Goal: Transaction & Acquisition: Subscribe to service/newsletter

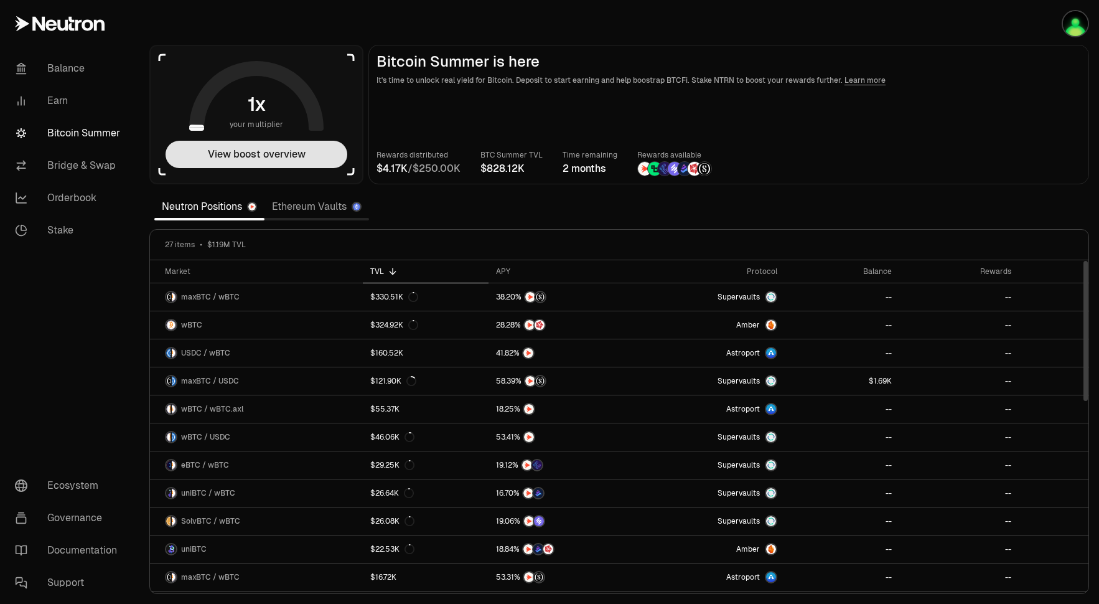
click at [332, 151] on button "View boost overview" at bounding box center [257, 154] width 182 height 27
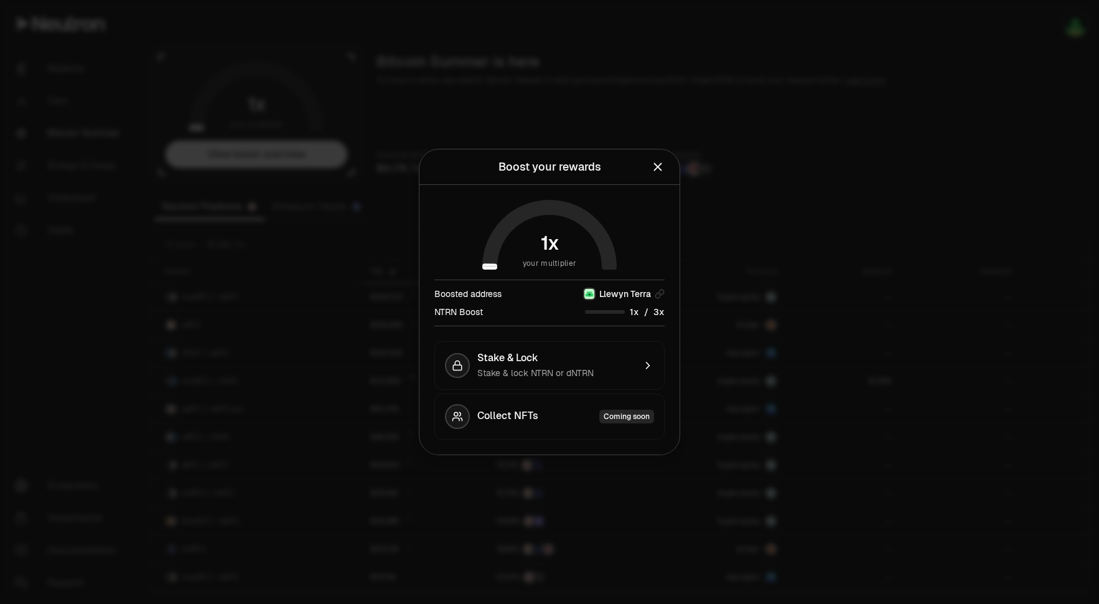
click at [662, 165] on icon "Close" at bounding box center [658, 167] width 14 height 14
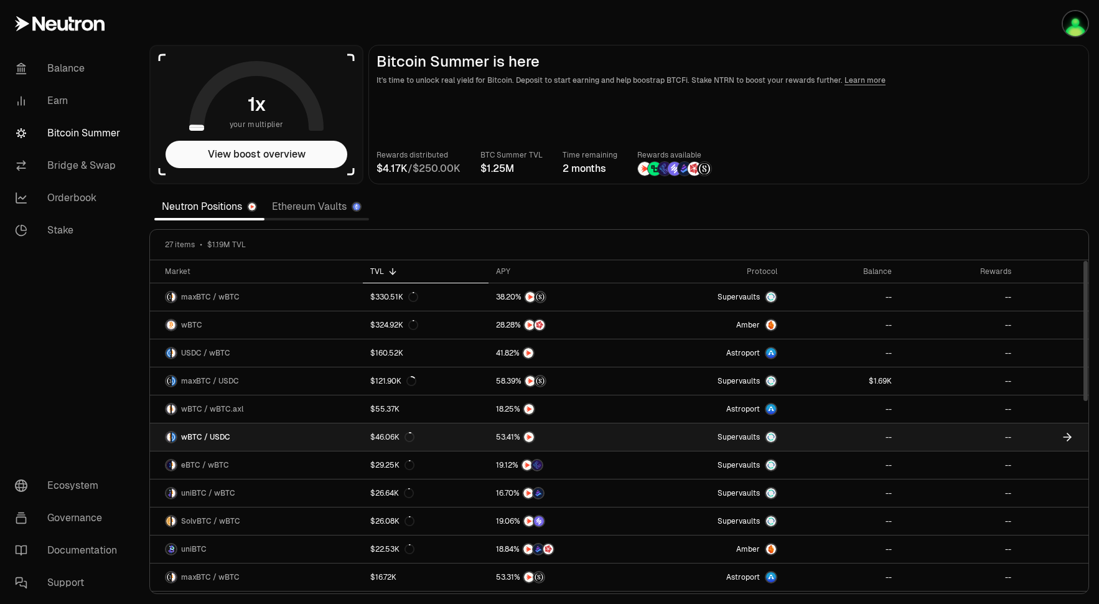
click at [668, 442] on link "Supervaults" at bounding box center [709, 436] width 149 height 27
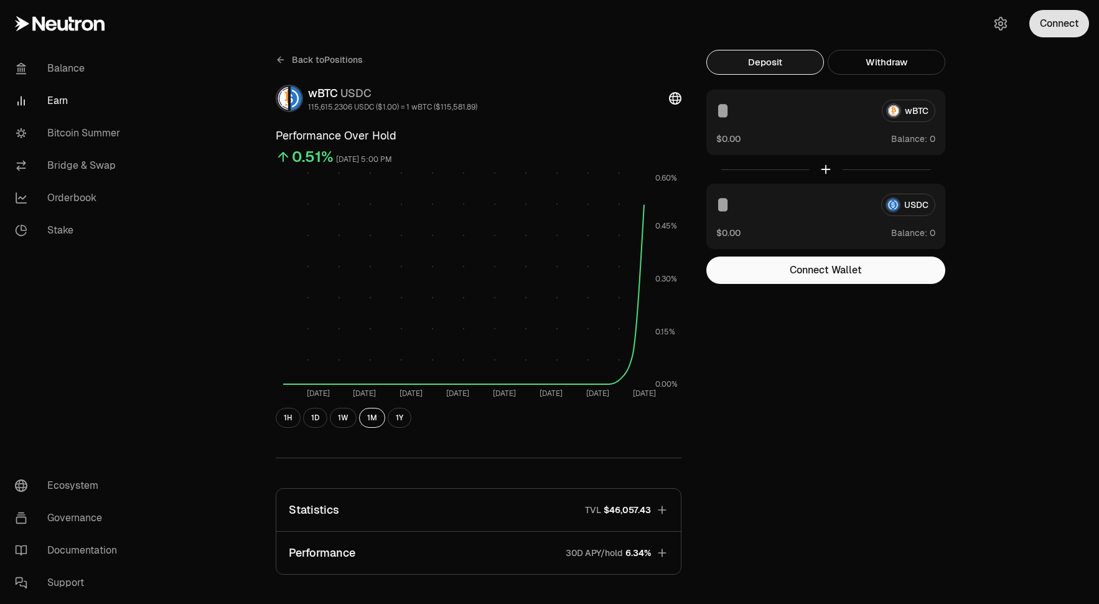
click at [1070, 35] on button "Connect" at bounding box center [1059, 23] width 60 height 27
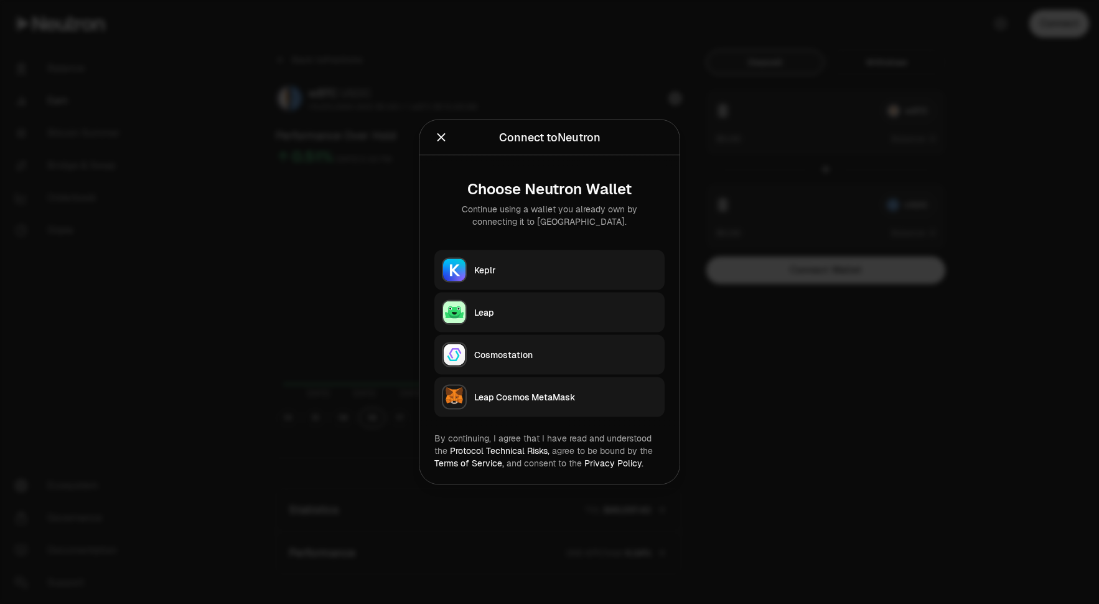
click at [498, 306] on div "Leap" at bounding box center [565, 312] width 183 height 12
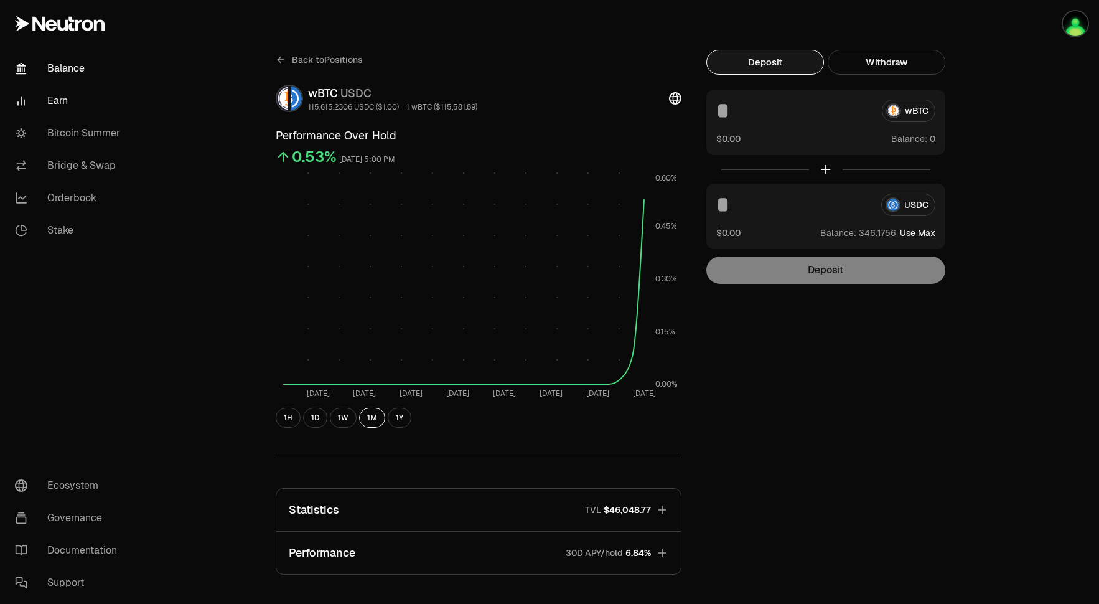
click at [61, 69] on link "Balance" at bounding box center [69, 68] width 129 height 32
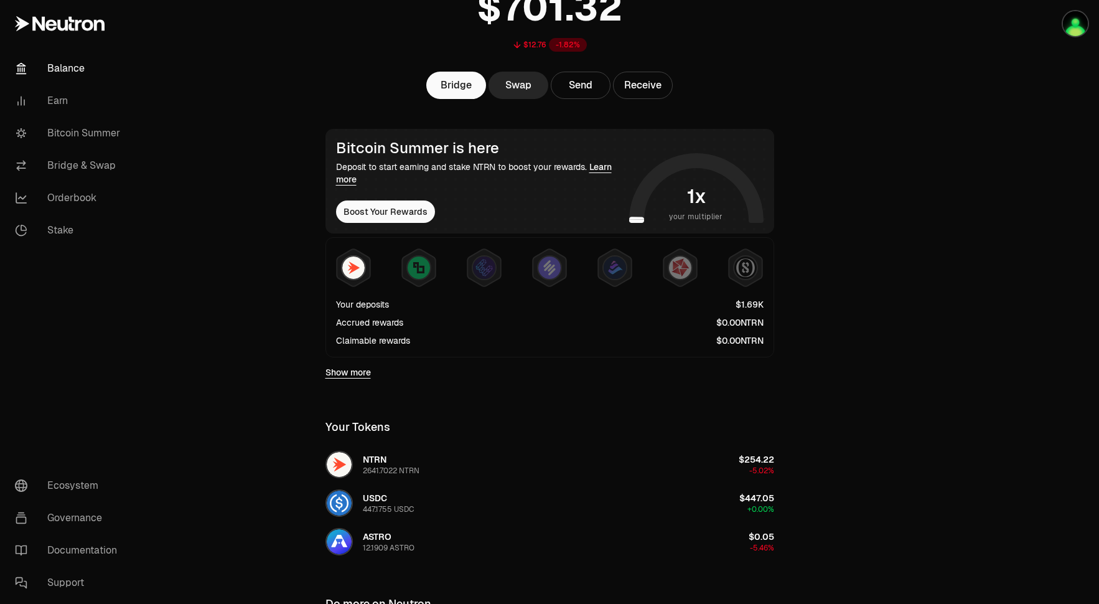
scroll to position [101, 0]
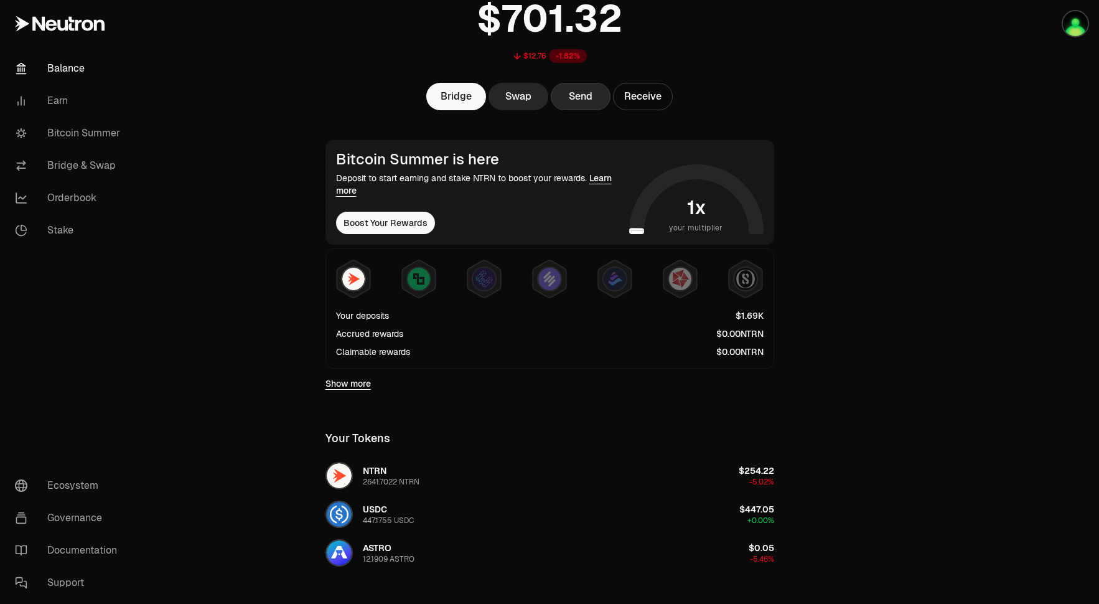
click at [606, 102] on button "Send" at bounding box center [581, 96] width 60 height 27
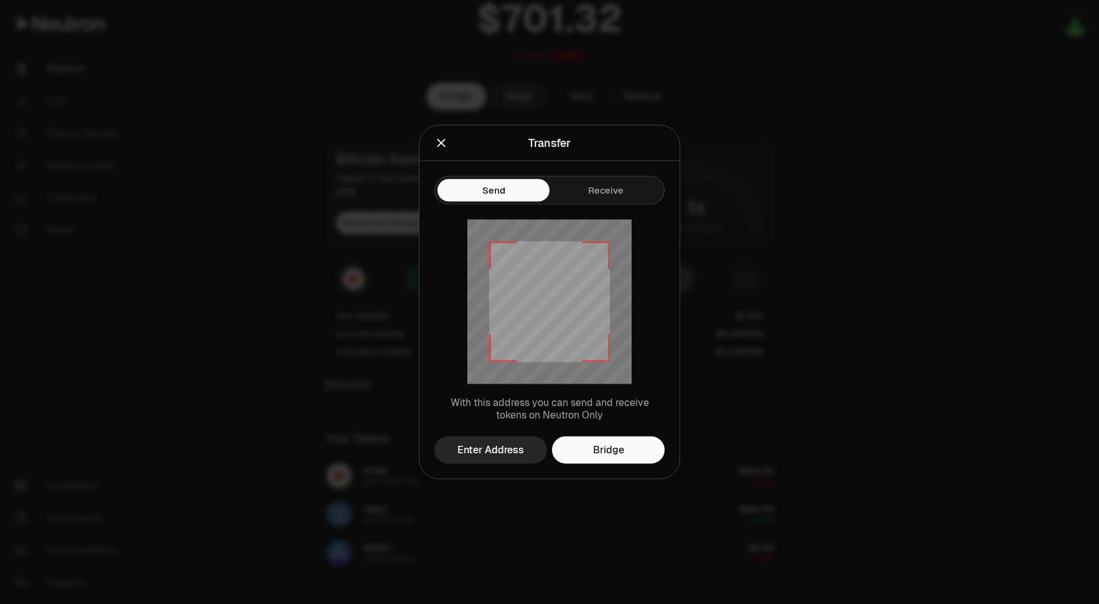
click at [441, 144] on icon "Close" at bounding box center [441, 143] width 14 height 14
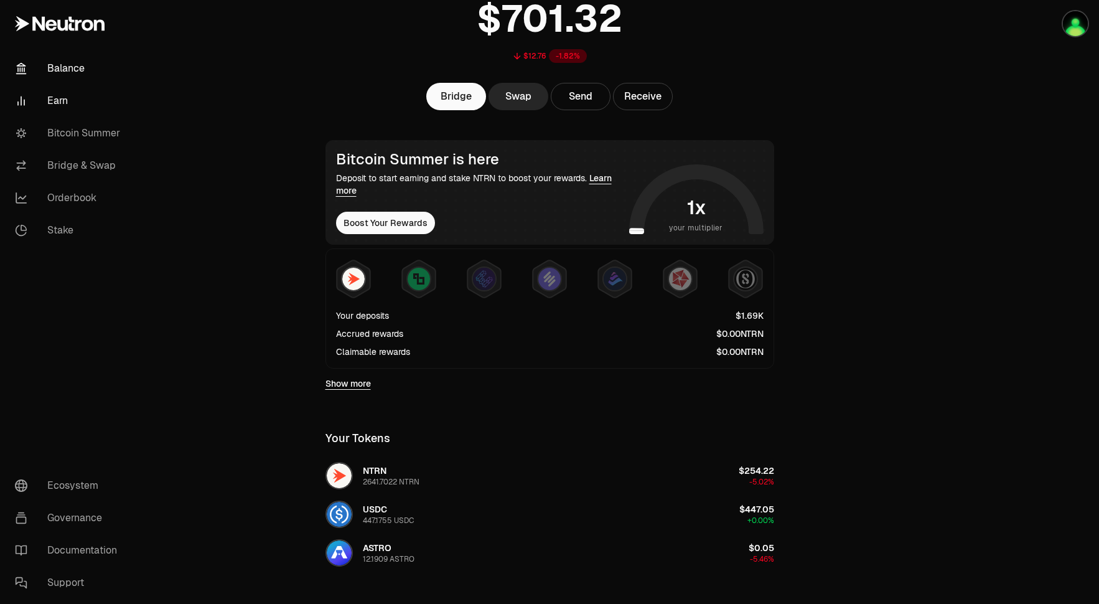
click at [76, 109] on link "Earn" at bounding box center [69, 101] width 129 height 32
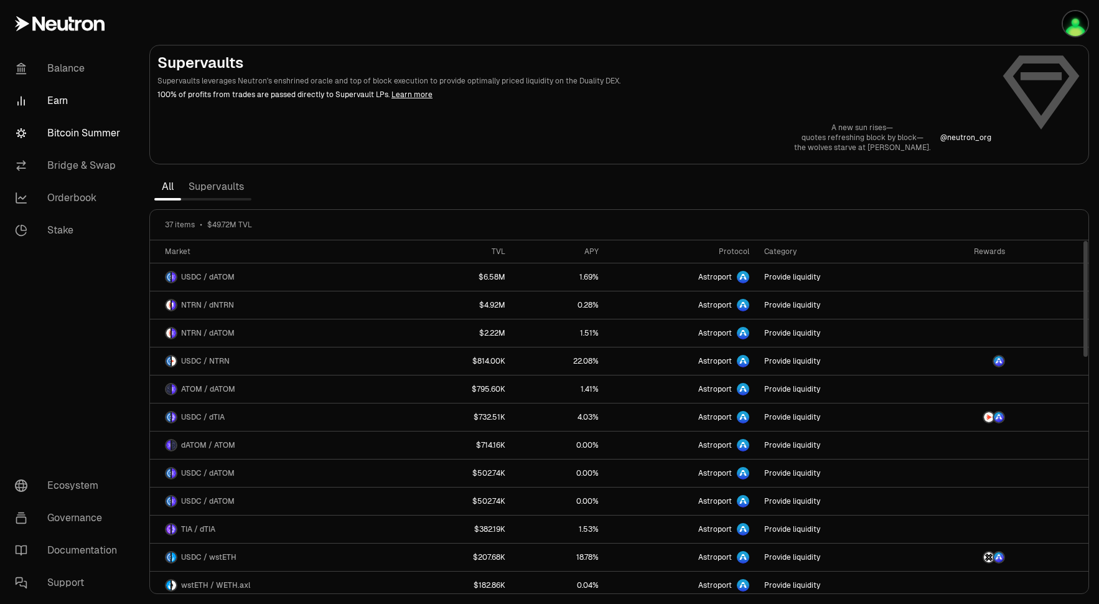
click at [91, 128] on link "Bitcoin Summer" at bounding box center [69, 133] width 129 height 32
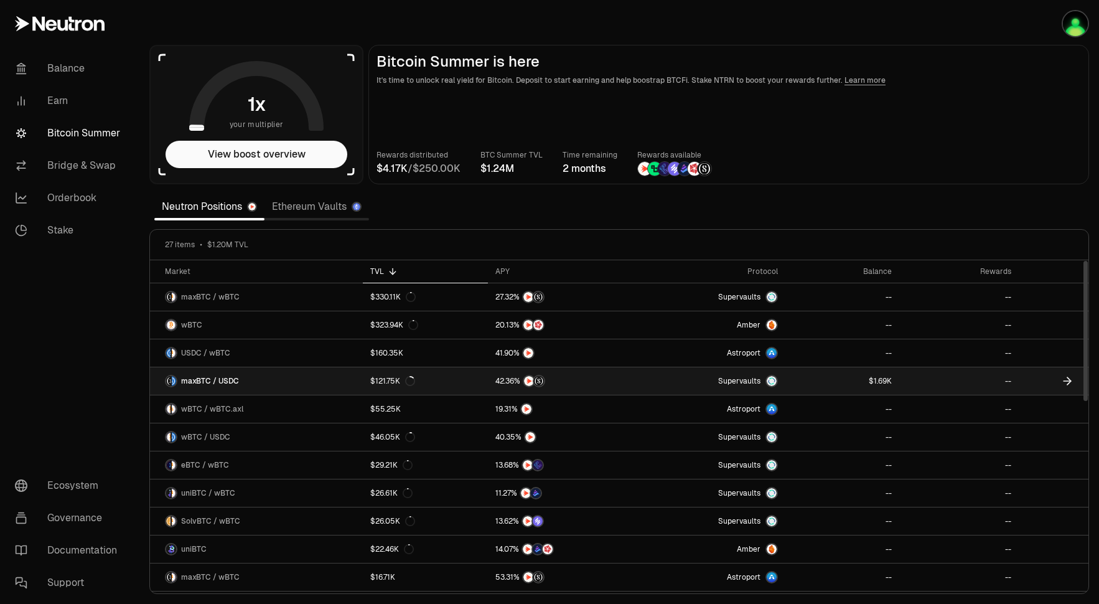
click at [676, 382] on link "Supervaults" at bounding box center [710, 380] width 149 height 27
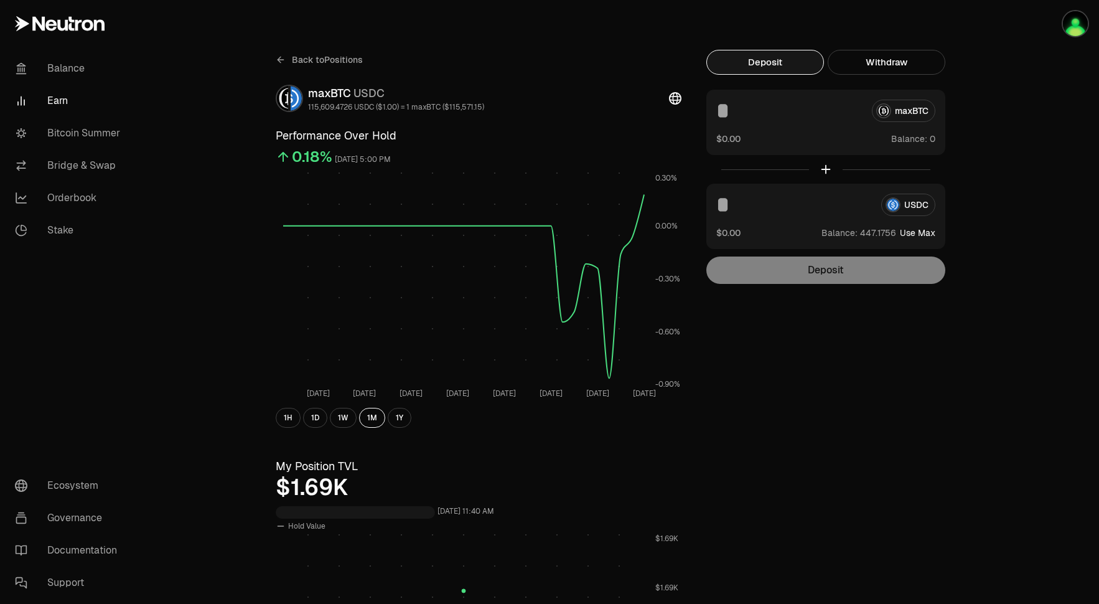
click at [929, 233] on button "Use Max" at bounding box center [917, 233] width 35 height 12
type input "**********"
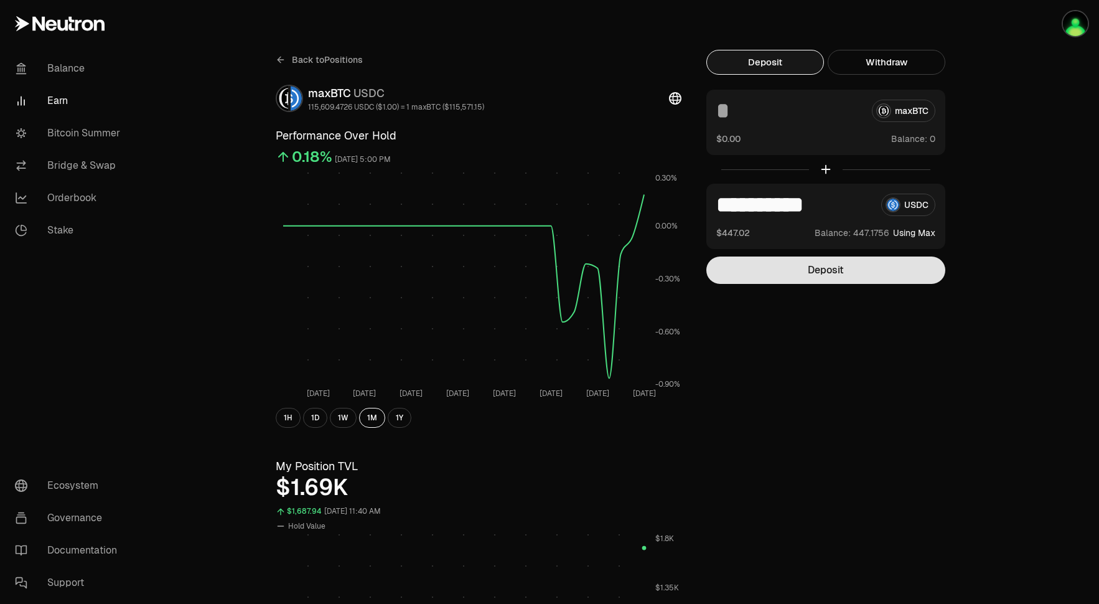
click at [825, 278] on button "Deposit" at bounding box center [825, 269] width 239 height 27
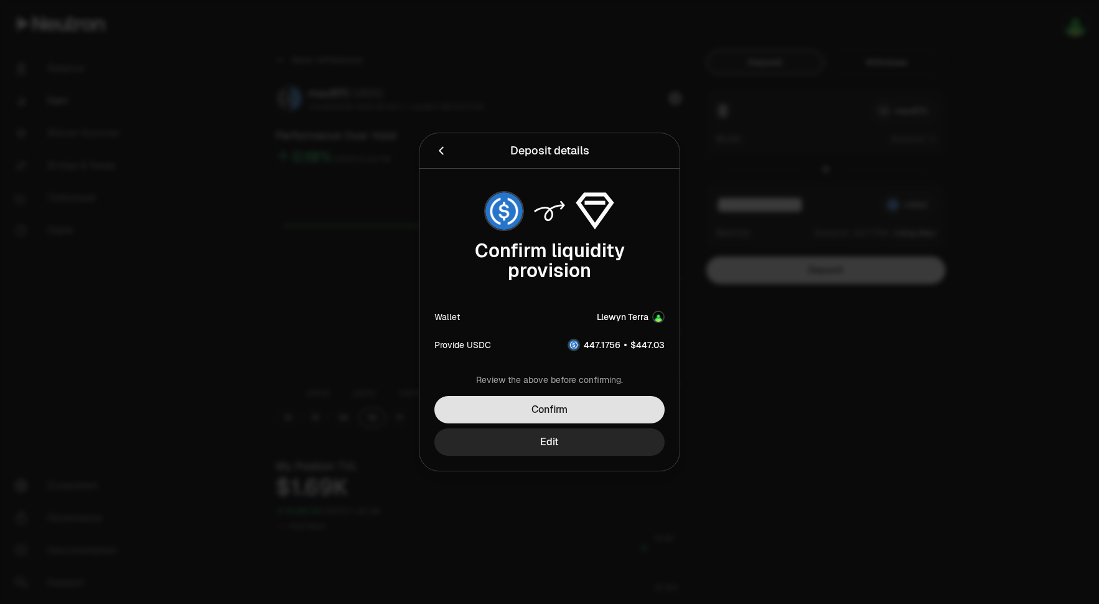
click at [645, 403] on button "Confirm" at bounding box center [549, 409] width 230 height 27
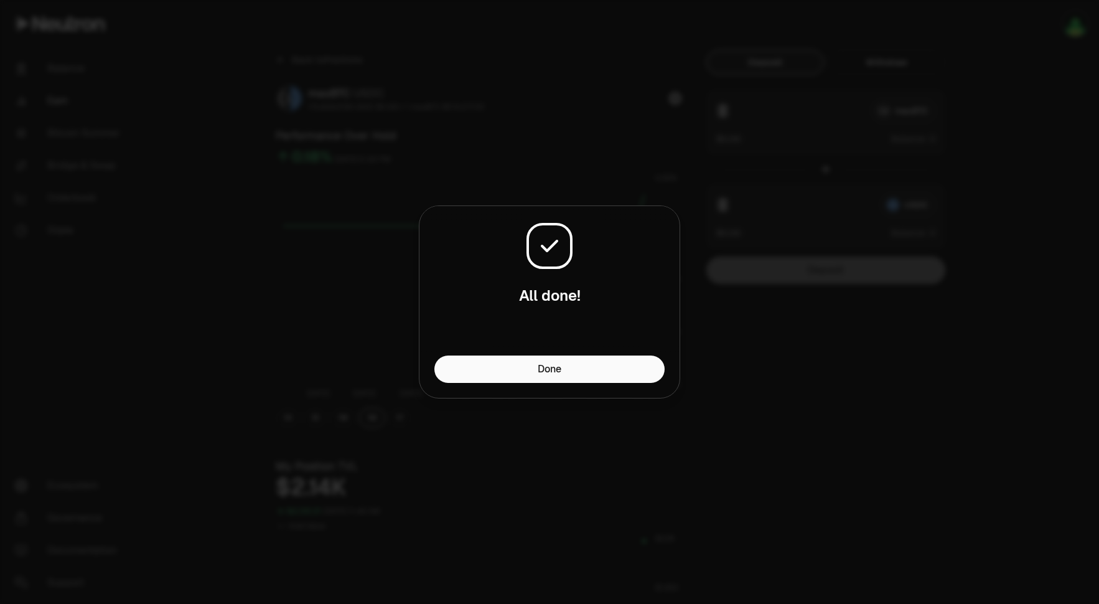
click at [889, 376] on div at bounding box center [549, 302] width 1099 height 604
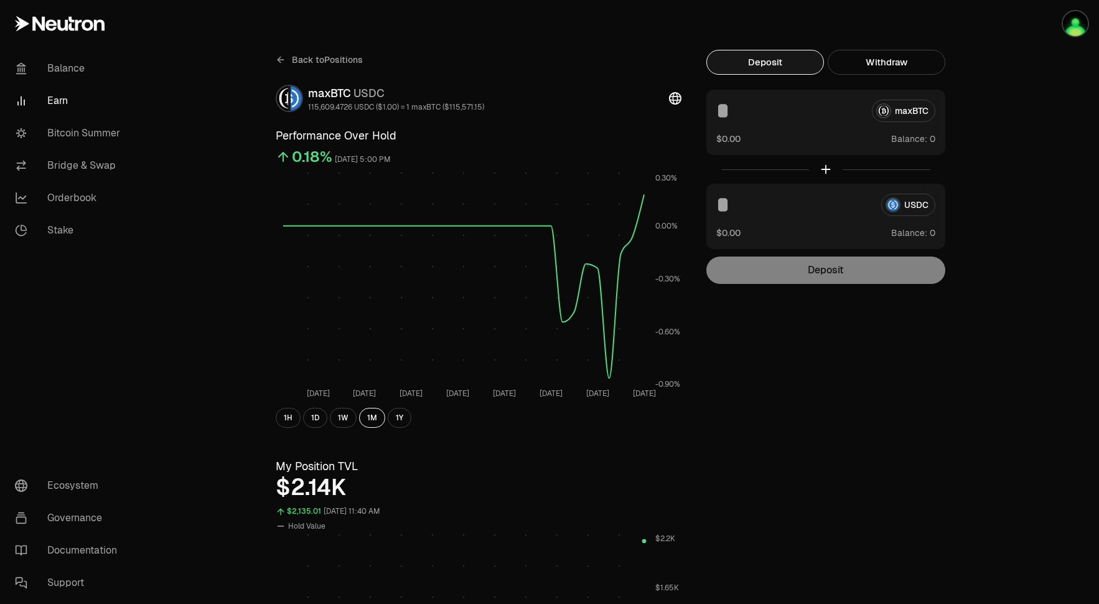
click at [304, 56] on span "Back to Positions" at bounding box center [327, 60] width 71 height 12
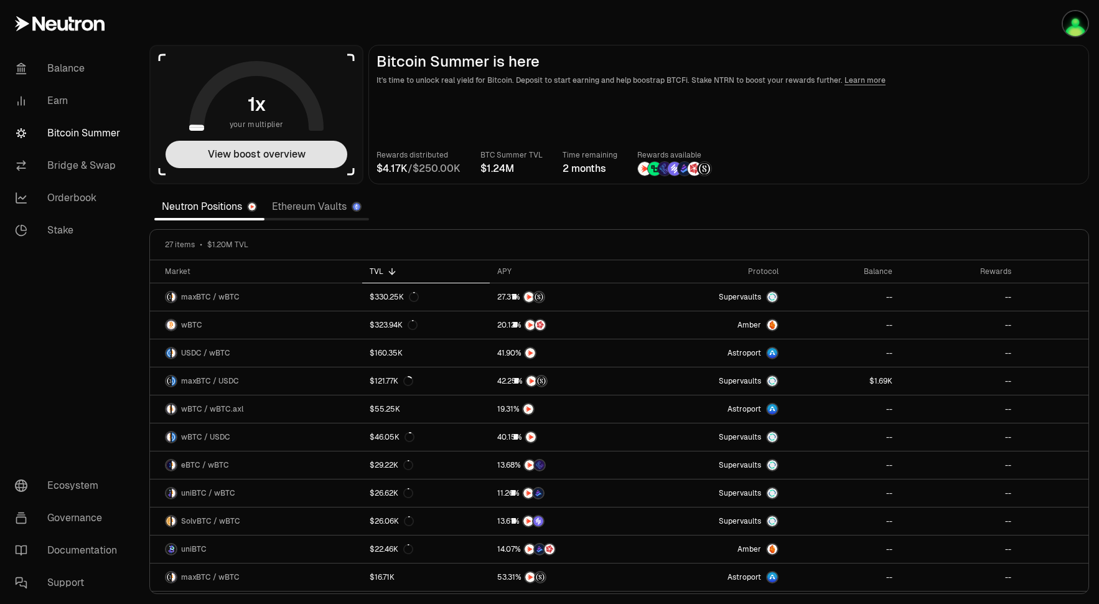
click at [268, 157] on button "View boost overview" at bounding box center [257, 154] width 182 height 27
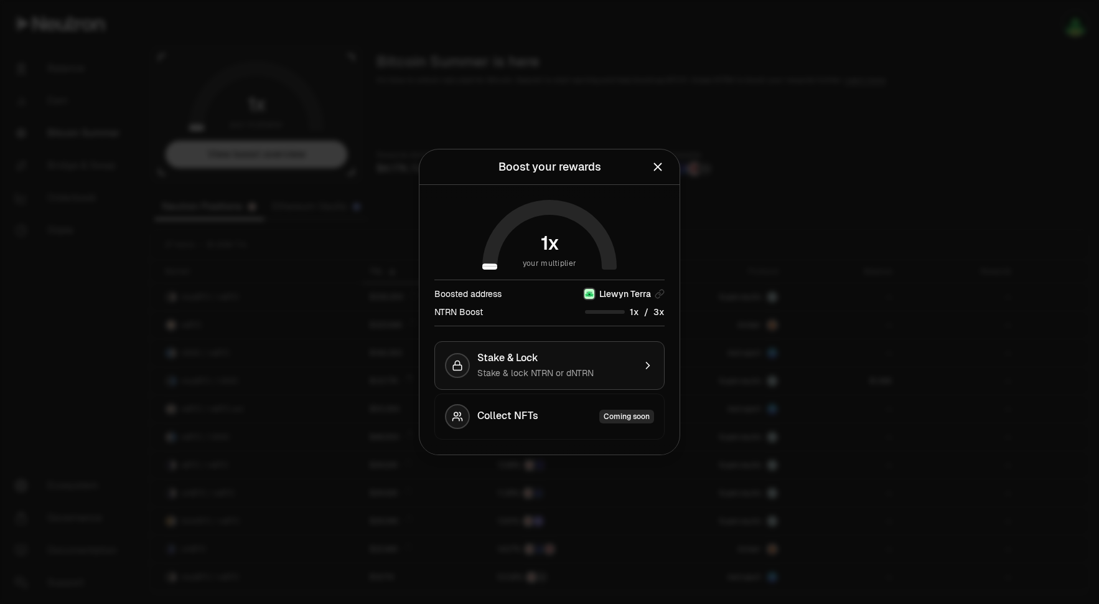
click at [575, 372] on span "Stake & lock NTRN or dNTRN" at bounding box center [535, 372] width 116 height 11
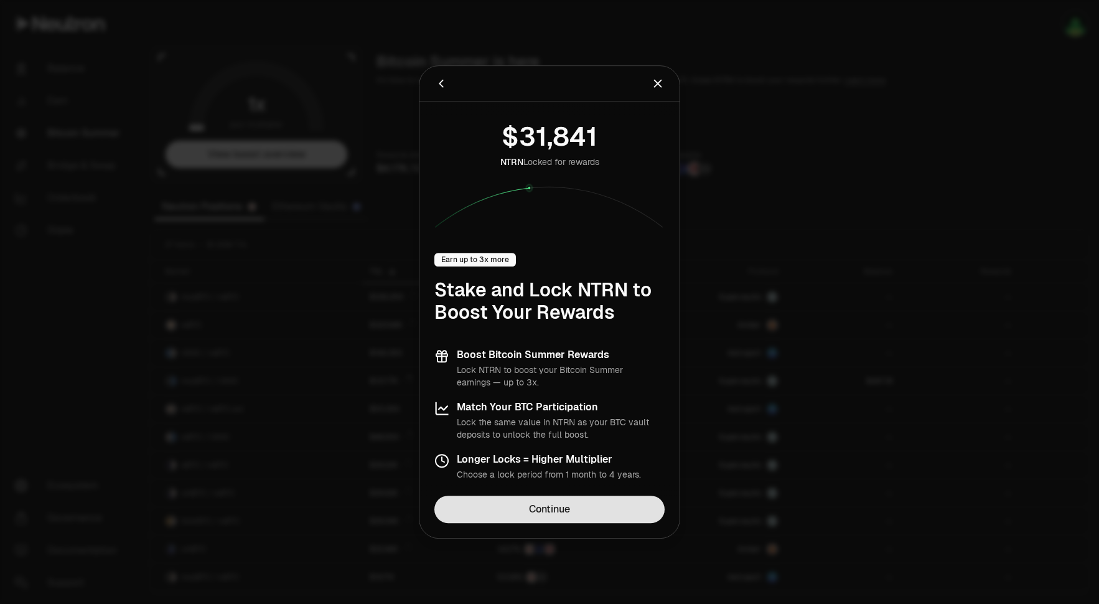
click at [589, 513] on link "Continue" at bounding box center [549, 508] width 230 height 27
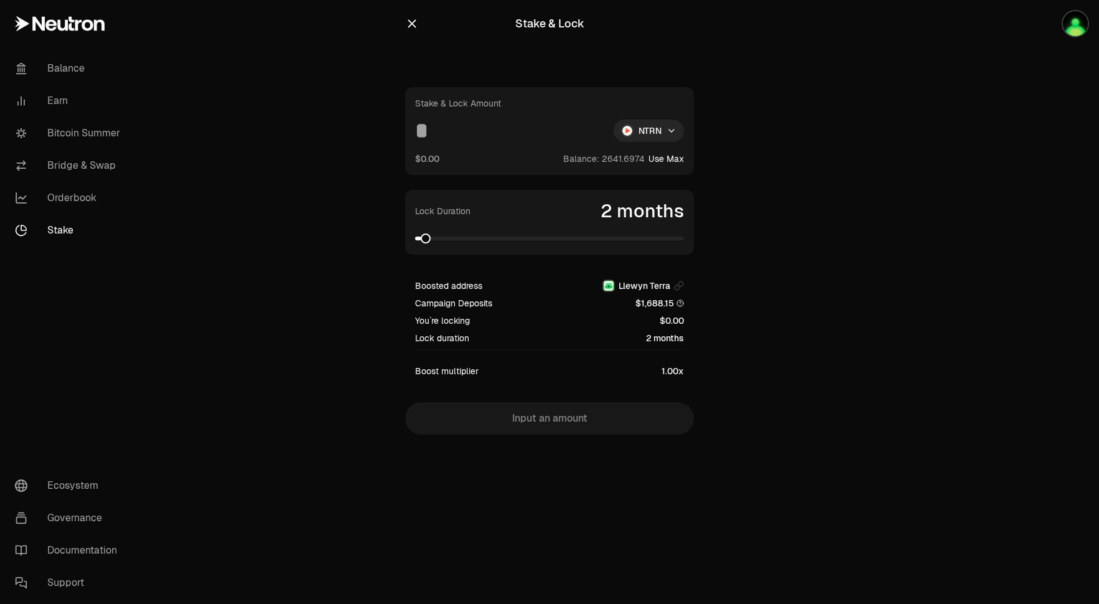
click at [668, 161] on button "Use Max" at bounding box center [666, 158] width 35 height 12
type input "**********"
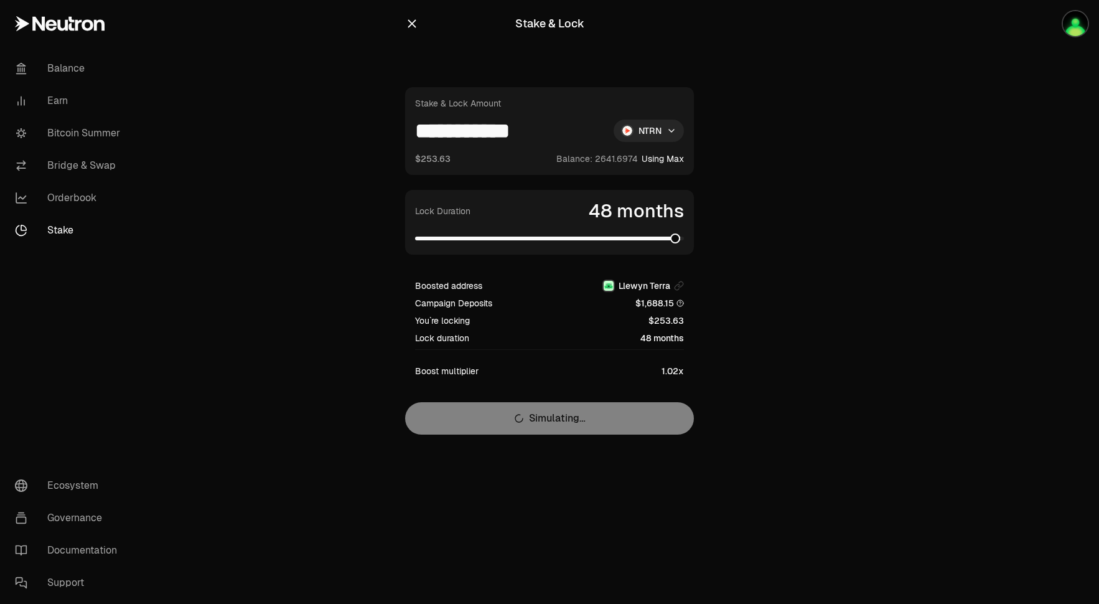
click at [682, 237] on span at bounding box center [549, 239] width 269 height 4
click at [680, 238] on span at bounding box center [675, 238] width 10 height 10
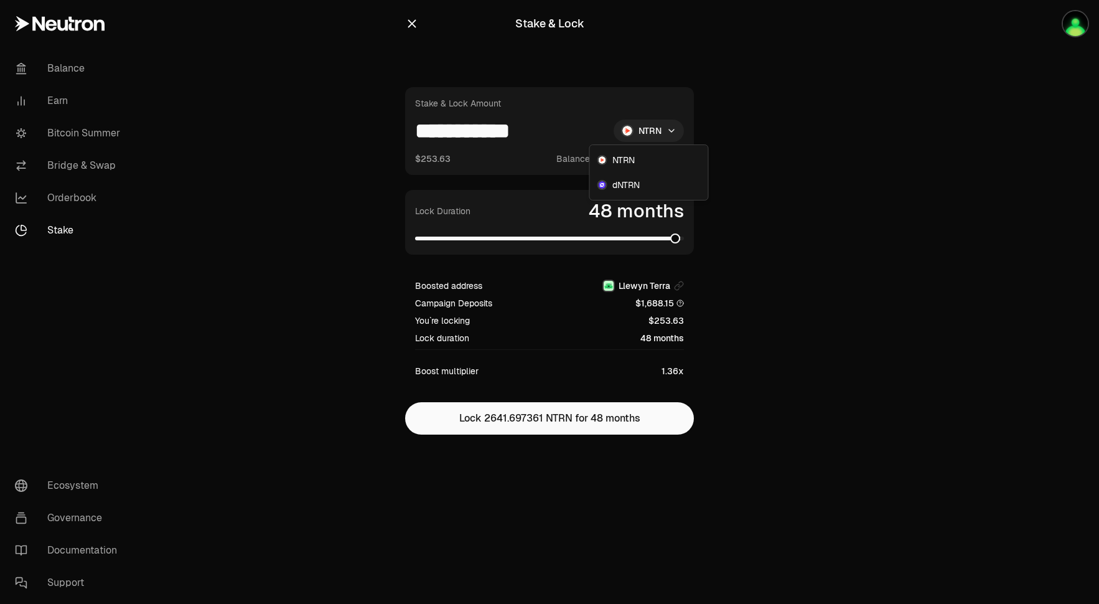
click at [668, 126] on html "**********" at bounding box center [549, 302] width 1099 height 604
click at [640, 189] on div "dNTRN" at bounding box center [649, 184] width 113 height 25
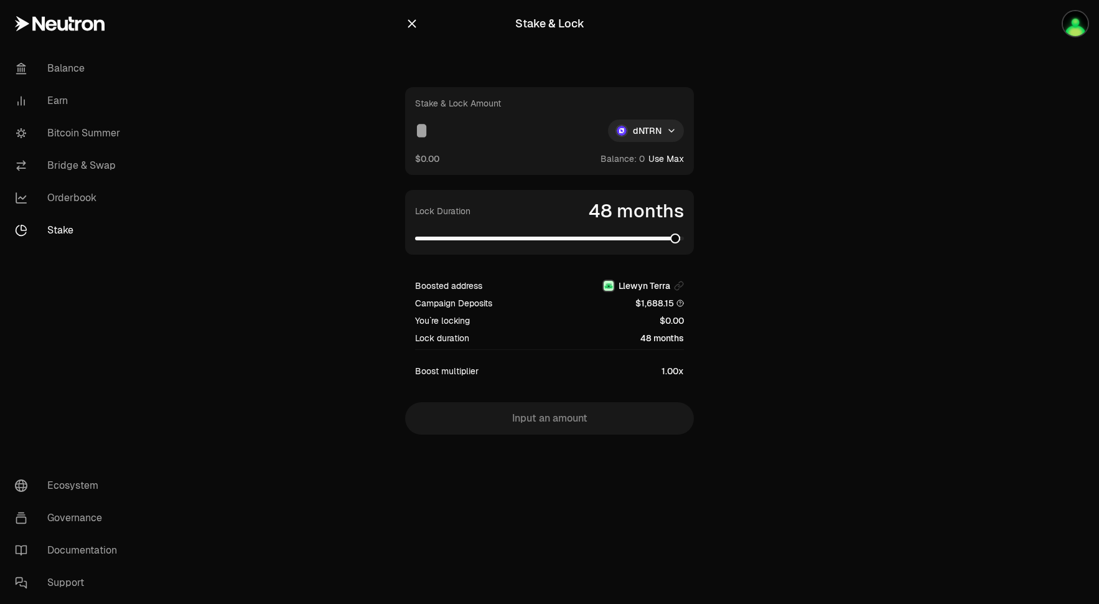
click at [855, 225] on main "Stake & Lock Stake & Lock Amount dNTRN $0.00 Balance: Use Max Lock Duration 48 …" at bounding box center [619, 242] width 960 height 484
click at [52, 232] on link "Stake" at bounding box center [69, 230] width 129 height 32
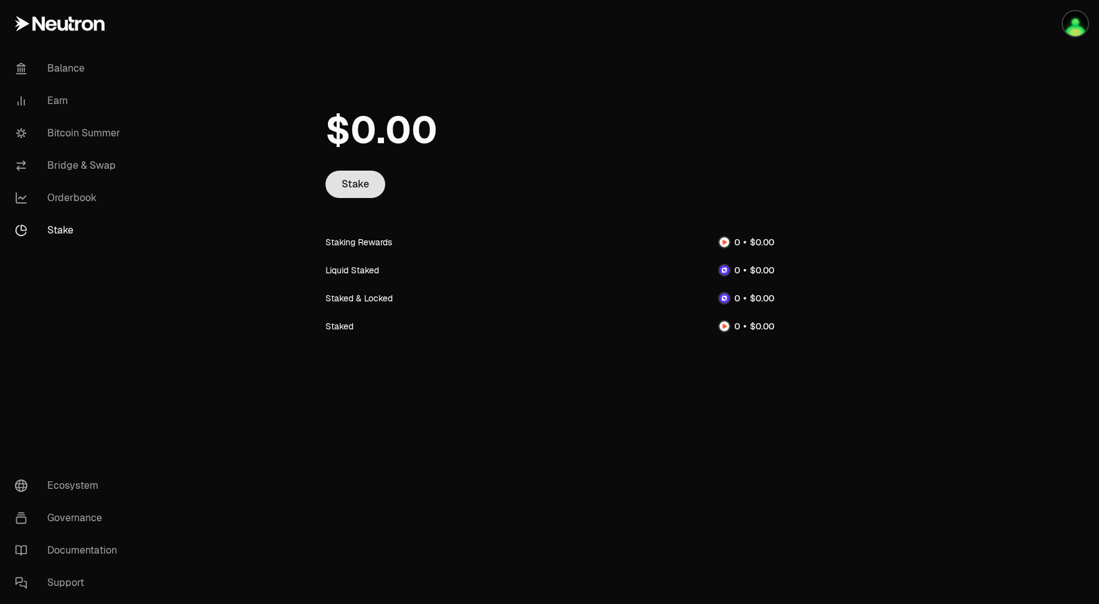
click at [362, 185] on link "Stake" at bounding box center [356, 184] width 60 height 27
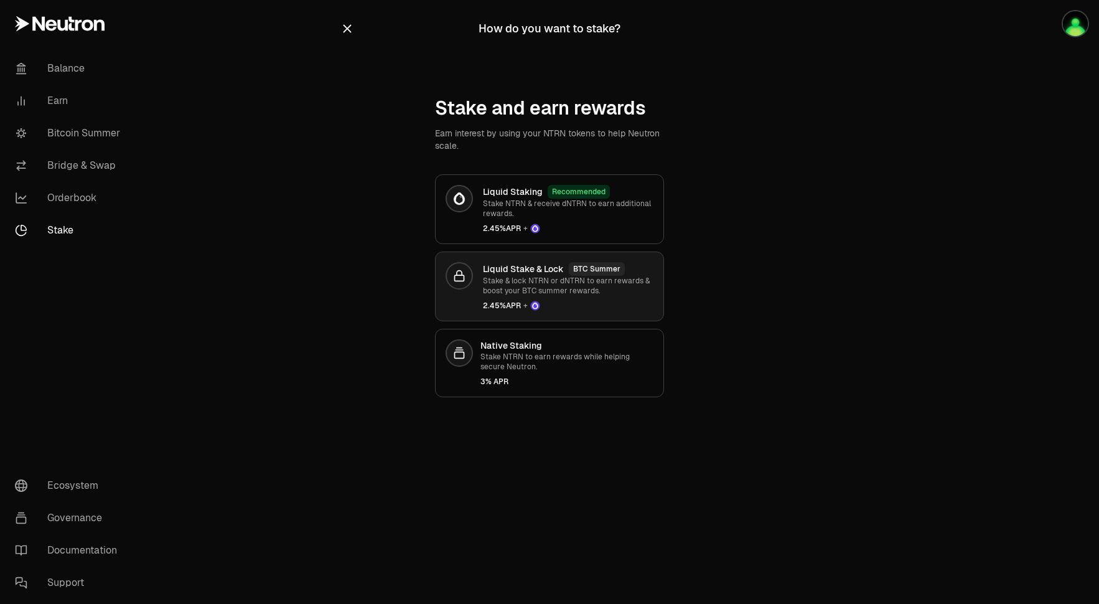
click at [610, 300] on div "Liquid Stake & Lock BTC Summer Stake & lock NTRN or dNTRN to earn rewards & boo…" at bounding box center [568, 286] width 171 height 49
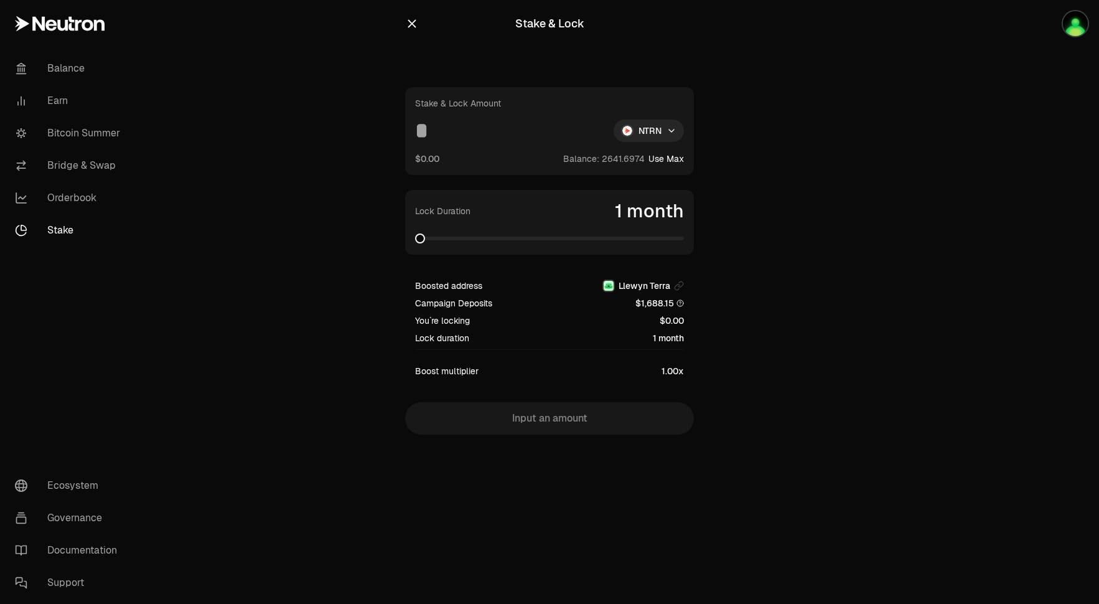
click at [672, 161] on button "Use Max" at bounding box center [666, 158] width 35 height 12
type input "**********"
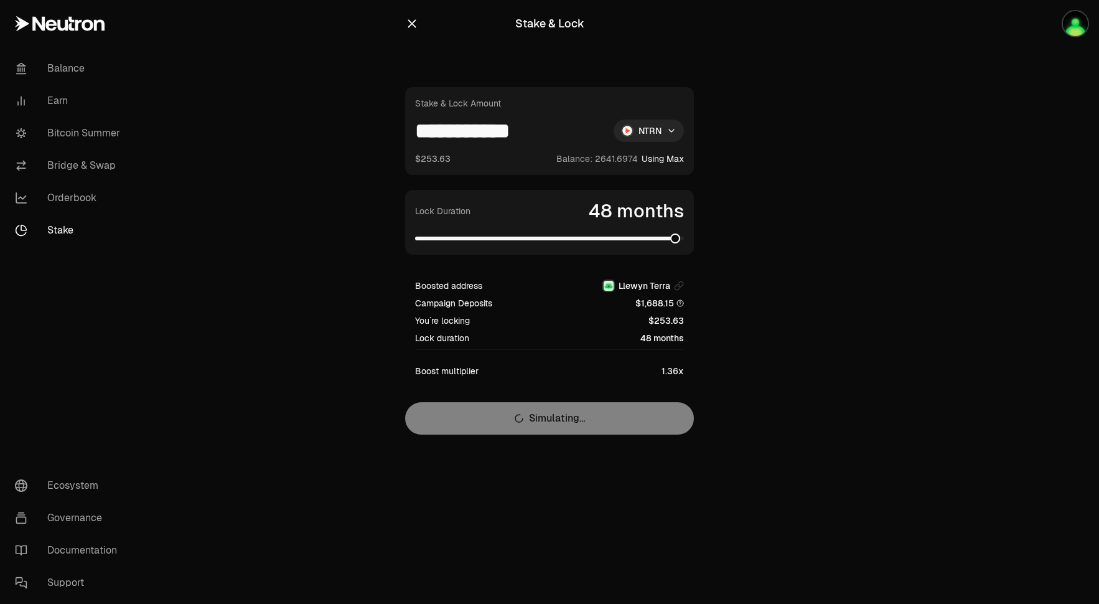
click at [680, 239] on span at bounding box center [549, 239] width 269 height 4
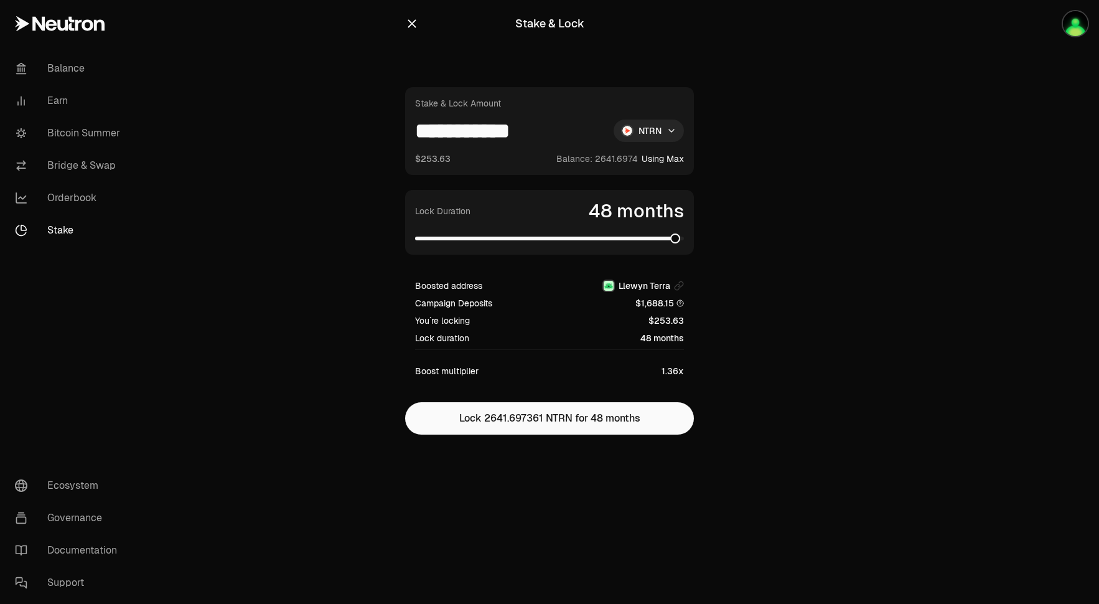
click at [289, 178] on main "**********" at bounding box center [619, 242] width 960 height 484
click at [408, 27] on icon "button" at bounding box center [412, 24] width 14 height 14
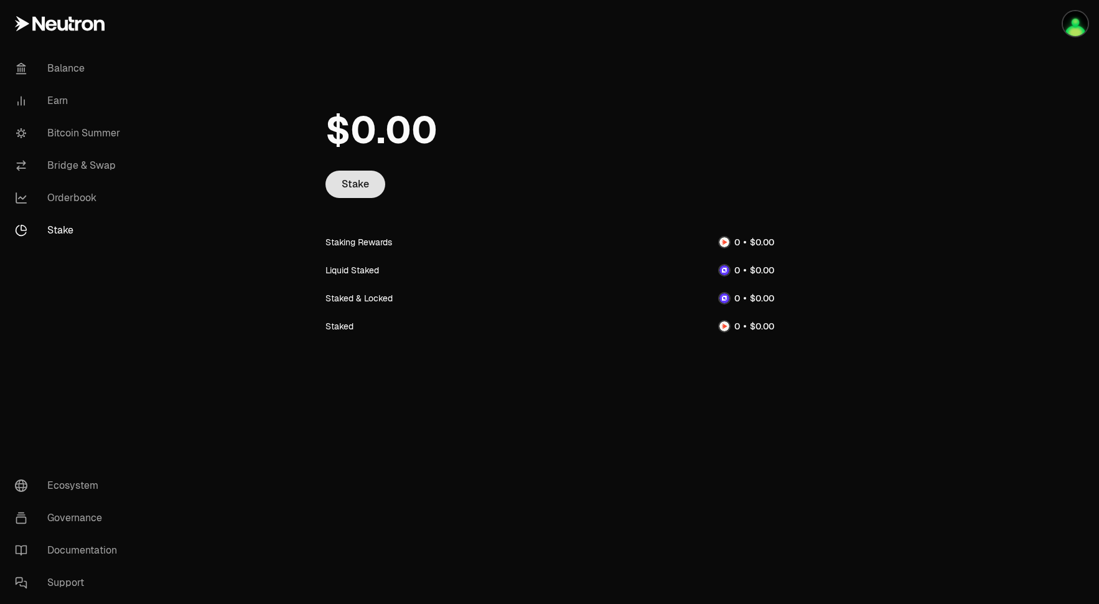
click at [363, 189] on link "Stake" at bounding box center [356, 184] width 60 height 27
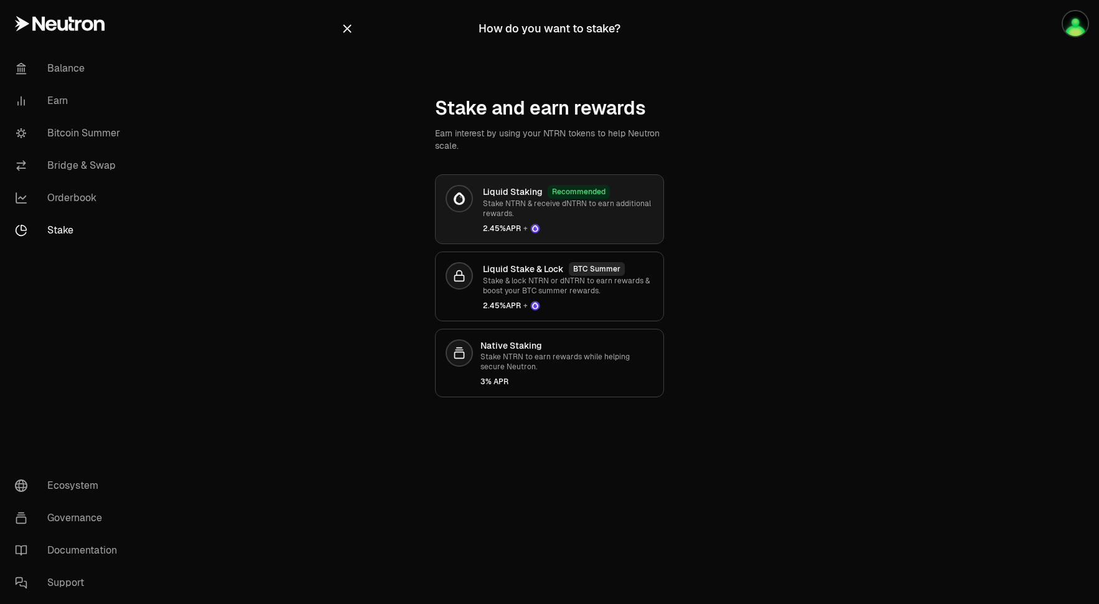
click at [599, 235] on link "Liquid Staking Recommended Stake NTRN & receive dNTRN to earn additional reward…" at bounding box center [549, 209] width 229 height 70
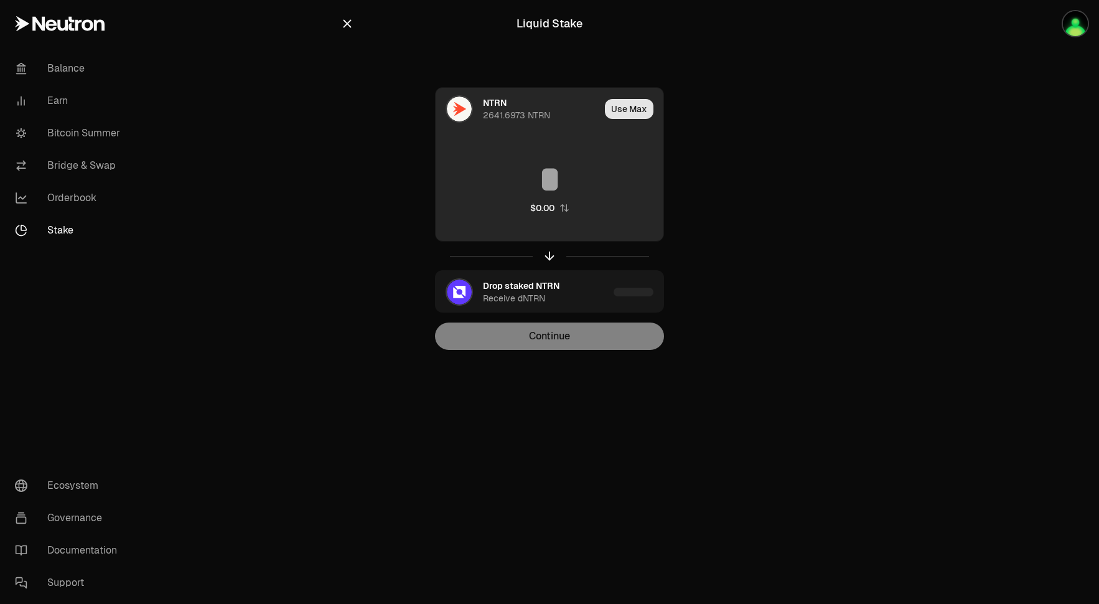
click at [626, 106] on button "Use Max" at bounding box center [629, 109] width 49 height 20
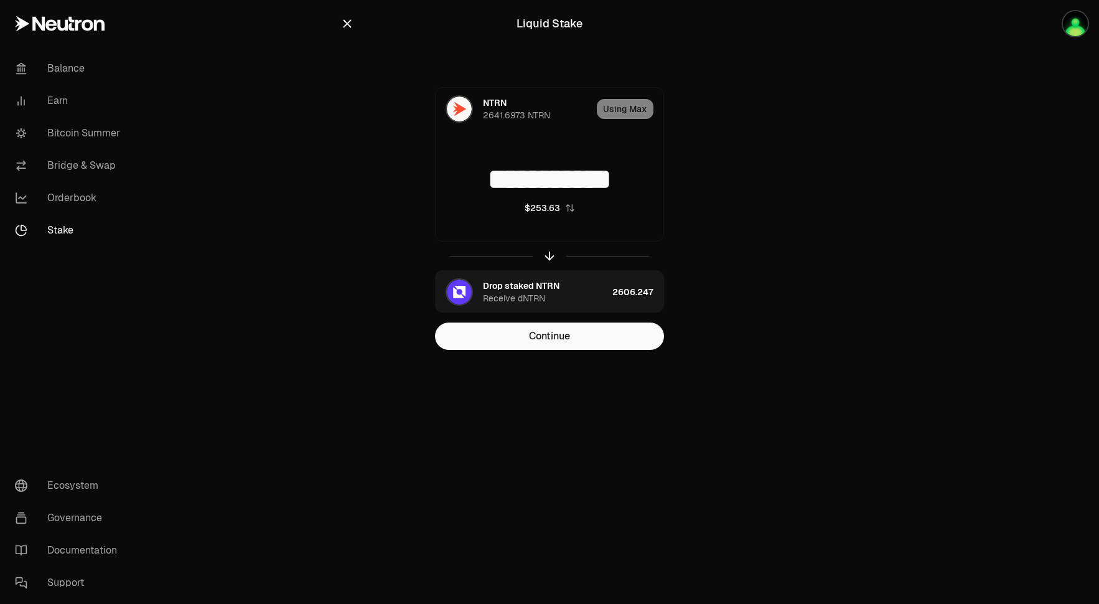
drag, startPoint x: 497, startPoint y: 181, endPoint x: 774, endPoint y: 187, distance: 277.0
click at [774, 187] on section "**********" at bounding box center [550, 200] width 479 height 400
type input "*"
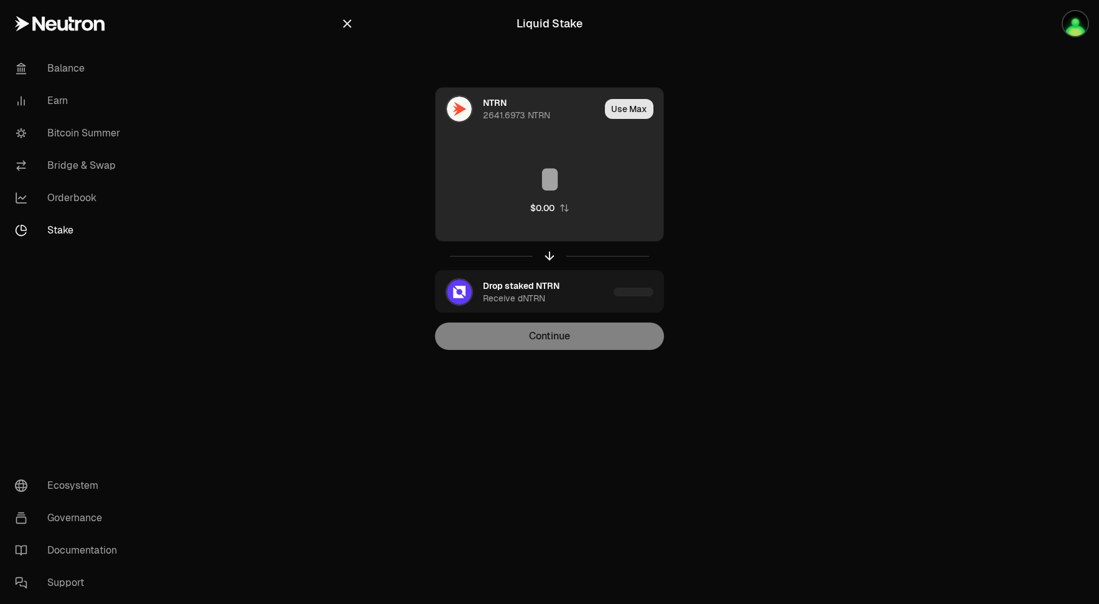
click at [617, 105] on button "Use Max" at bounding box center [629, 109] width 49 height 20
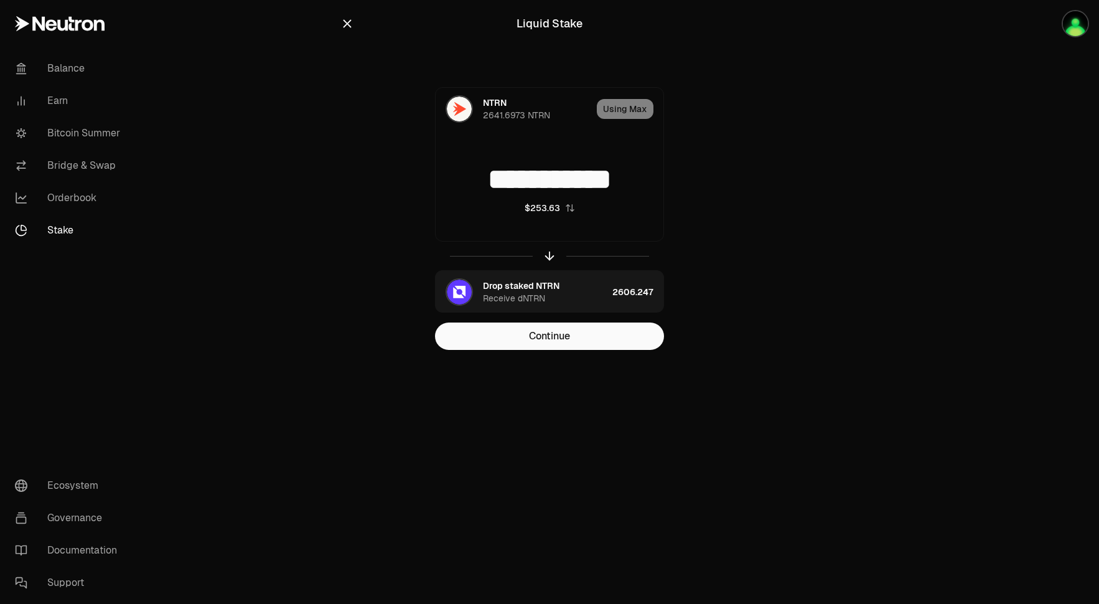
drag, startPoint x: 501, startPoint y: 179, endPoint x: 668, endPoint y: 180, distance: 167.4
click at [668, 180] on div "**********" at bounding box center [549, 218] width 418 height 263
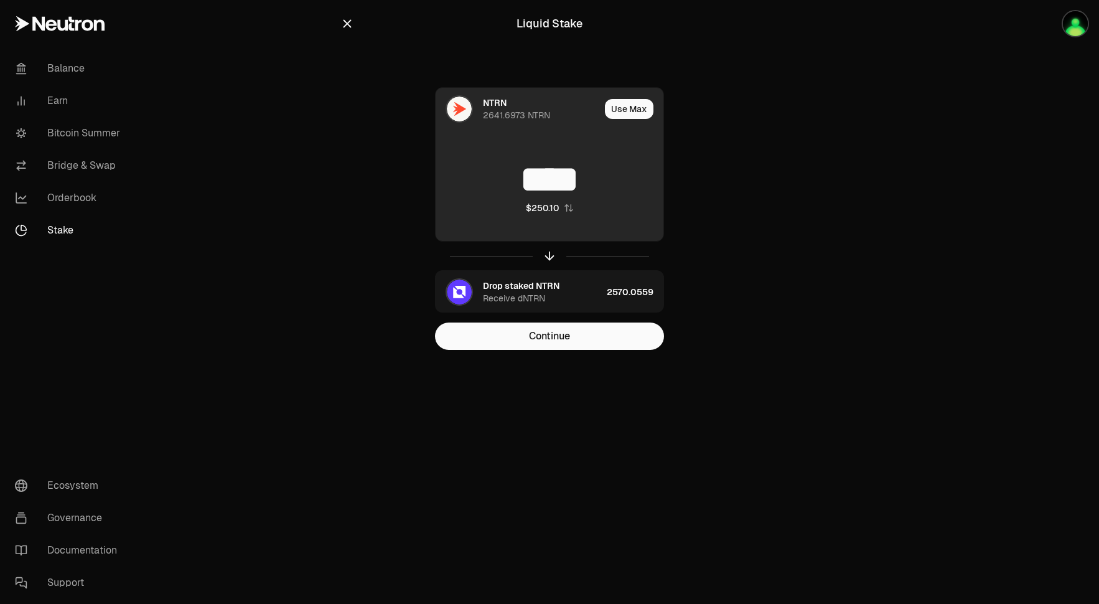
click at [601, 188] on input "****" at bounding box center [550, 179] width 228 height 37
click at [640, 103] on button "Use Max" at bounding box center [629, 109] width 49 height 20
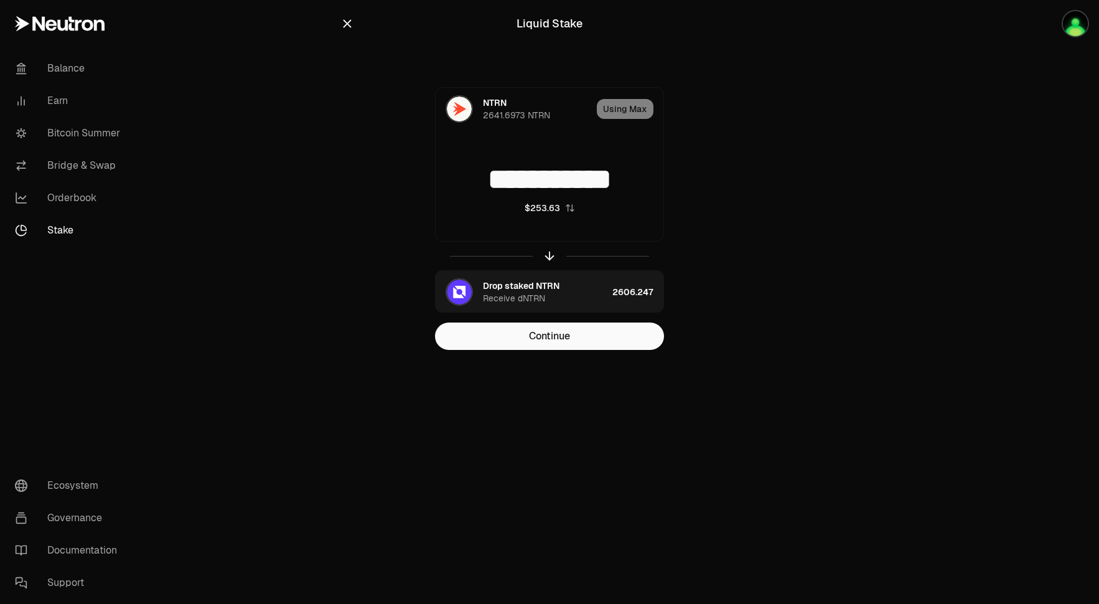
drag, startPoint x: 520, startPoint y: 181, endPoint x: 830, endPoint y: 228, distance: 313.6
click at [830, 228] on main "**********" at bounding box center [619, 200] width 960 height 400
type input "****"
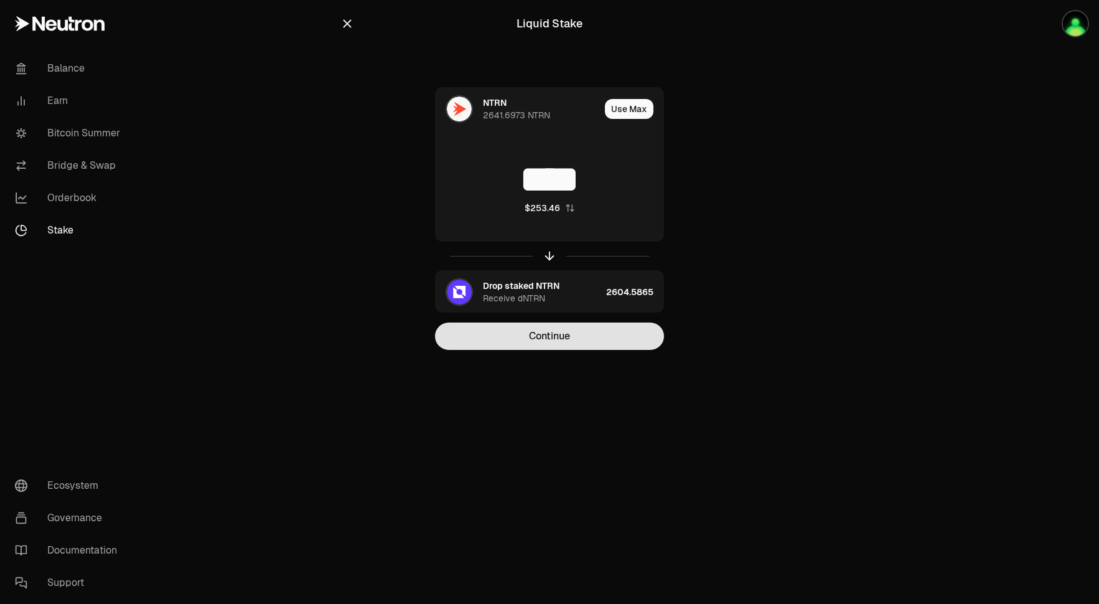
click at [541, 333] on button "Continue" at bounding box center [549, 335] width 229 height 27
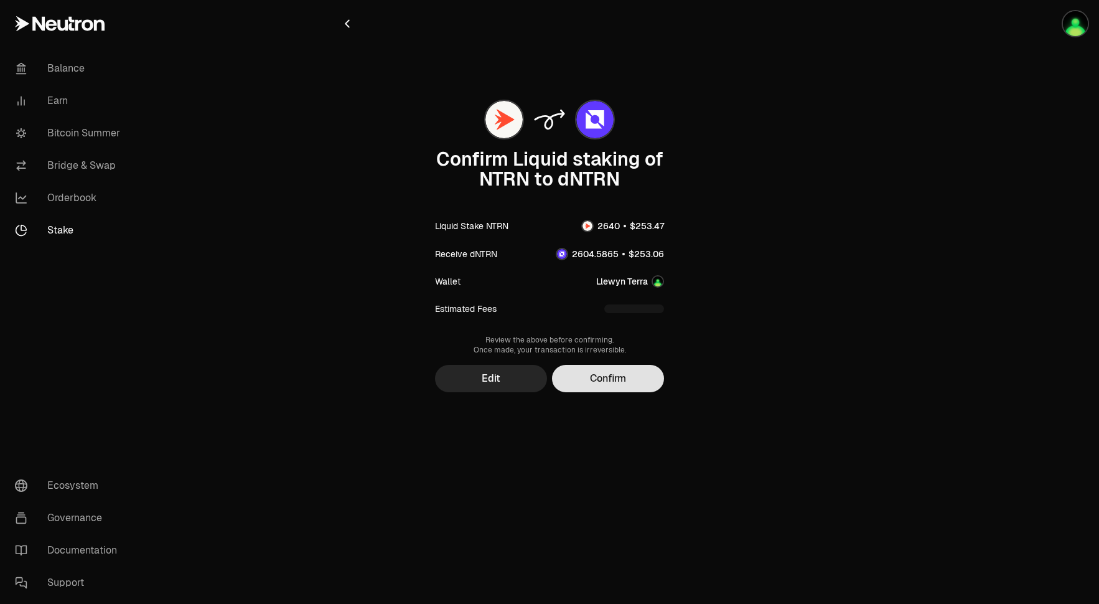
click at [625, 382] on button "Confirm" at bounding box center [608, 378] width 112 height 27
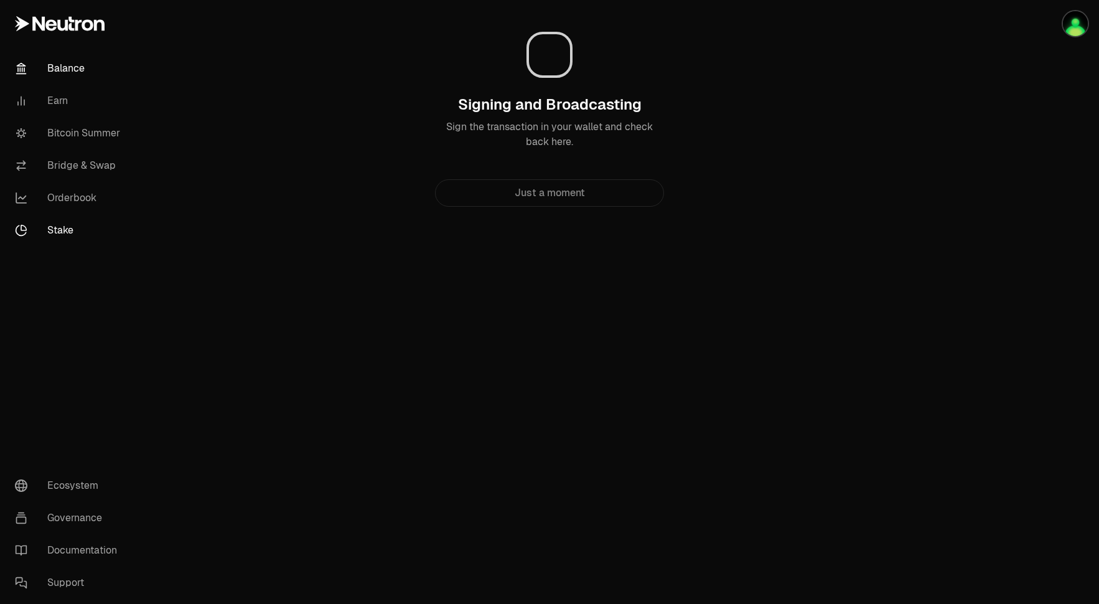
click at [70, 71] on link "Balance" at bounding box center [69, 68] width 129 height 32
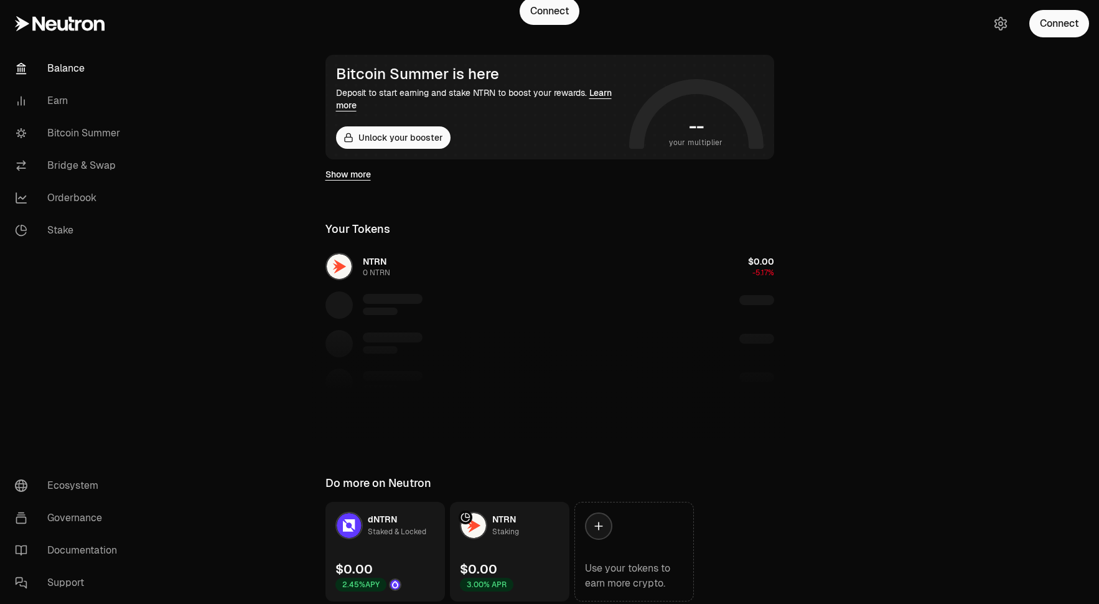
scroll to position [234, 0]
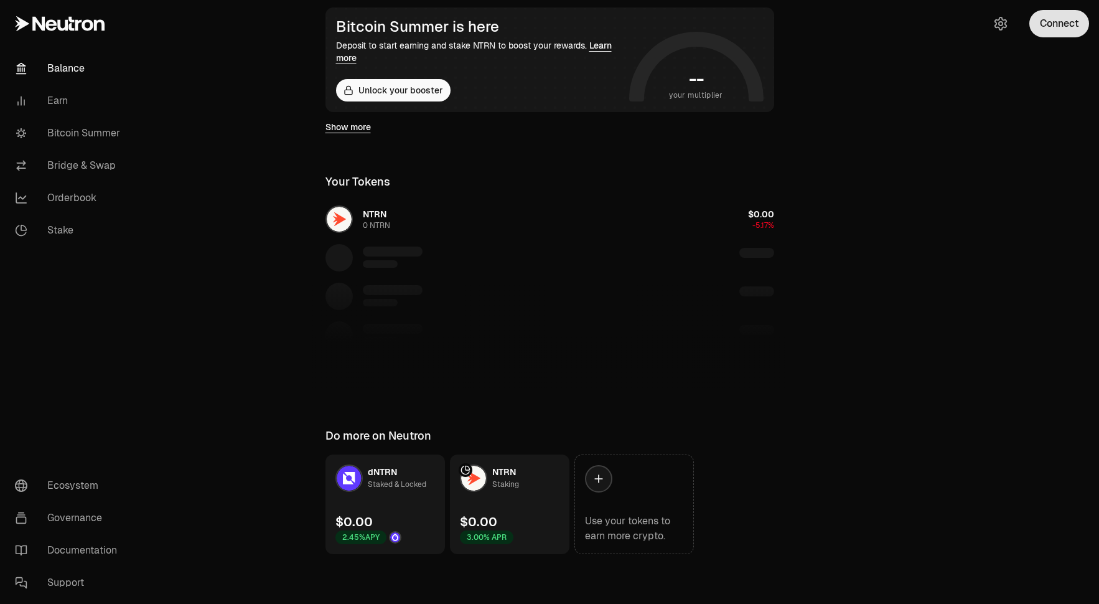
click at [1052, 28] on button "Connect" at bounding box center [1059, 23] width 60 height 27
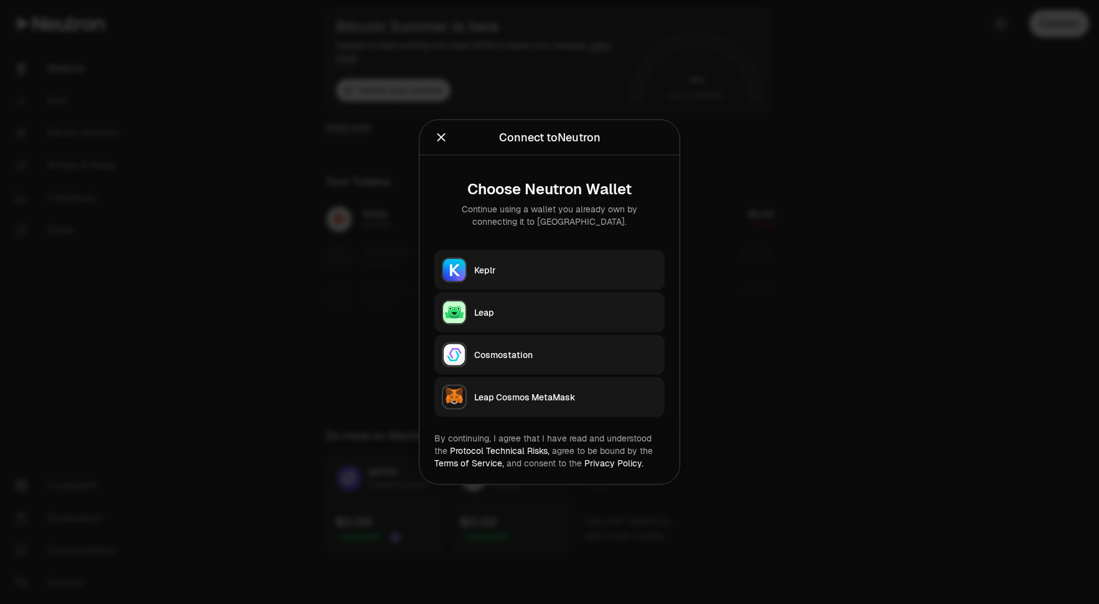
click at [523, 298] on button "Leap" at bounding box center [549, 313] width 230 height 40
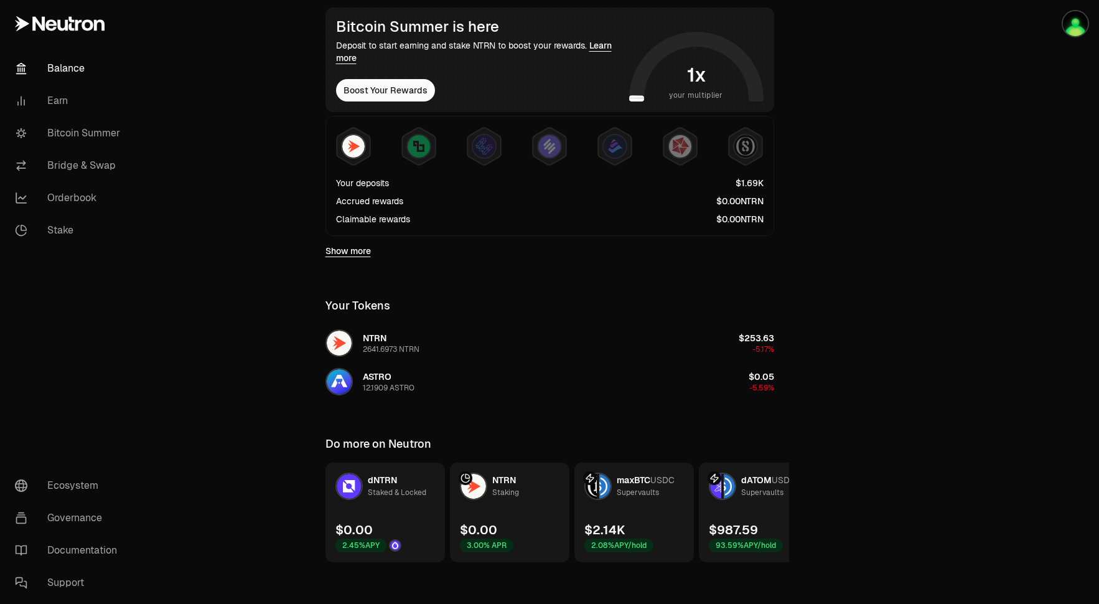
scroll to position [0, 0]
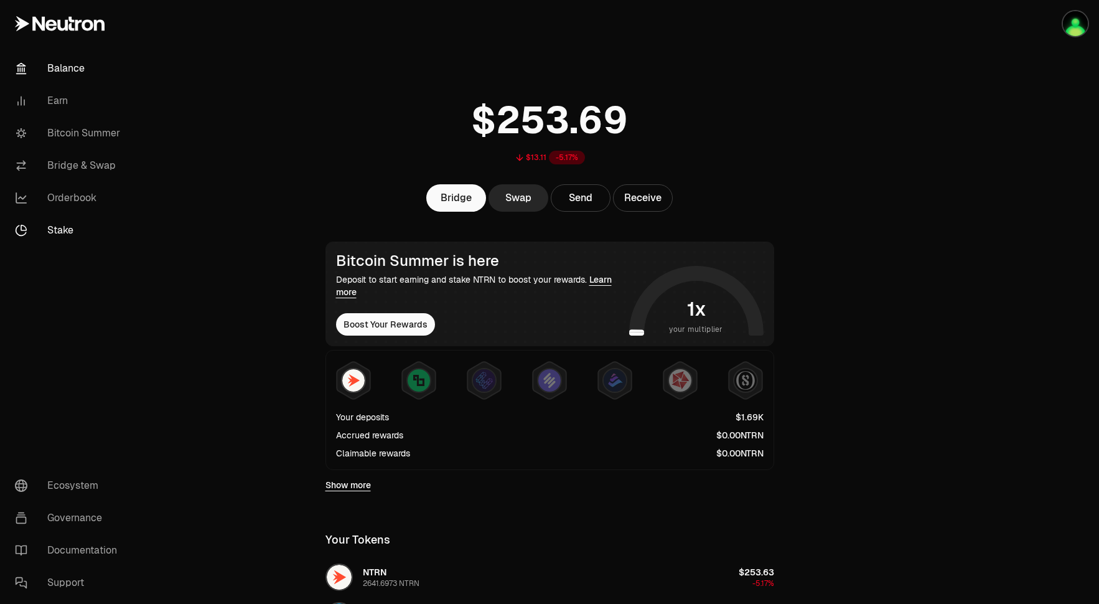
click at [67, 229] on link "Stake" at bounding box center [69, 230] width 129 height 32
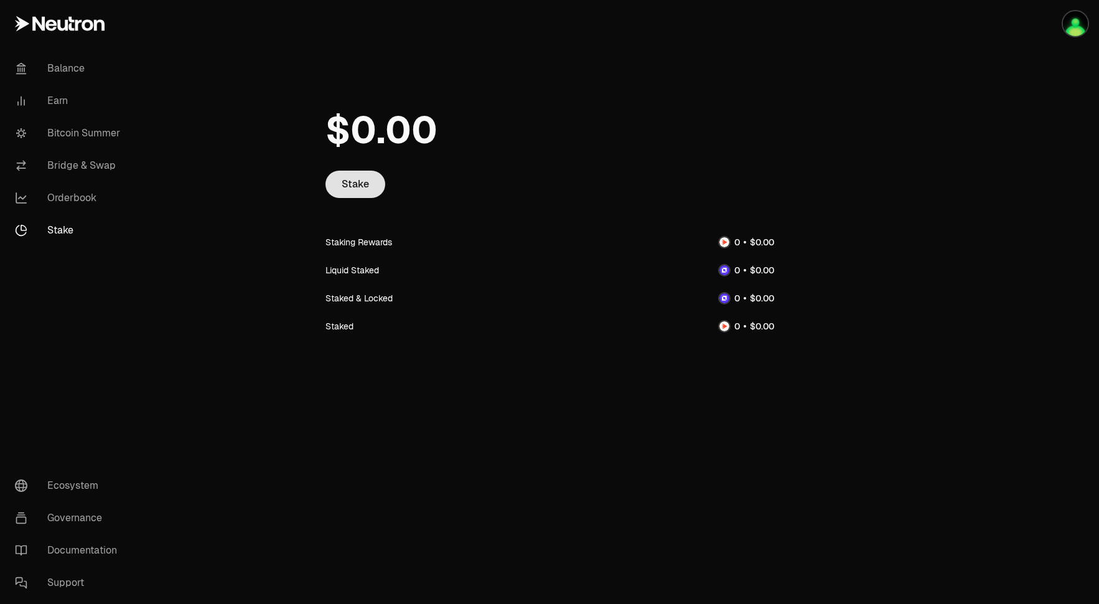
click at [337, 181] on link "Stake" at bounding box center [356, 184] width 60 height 27
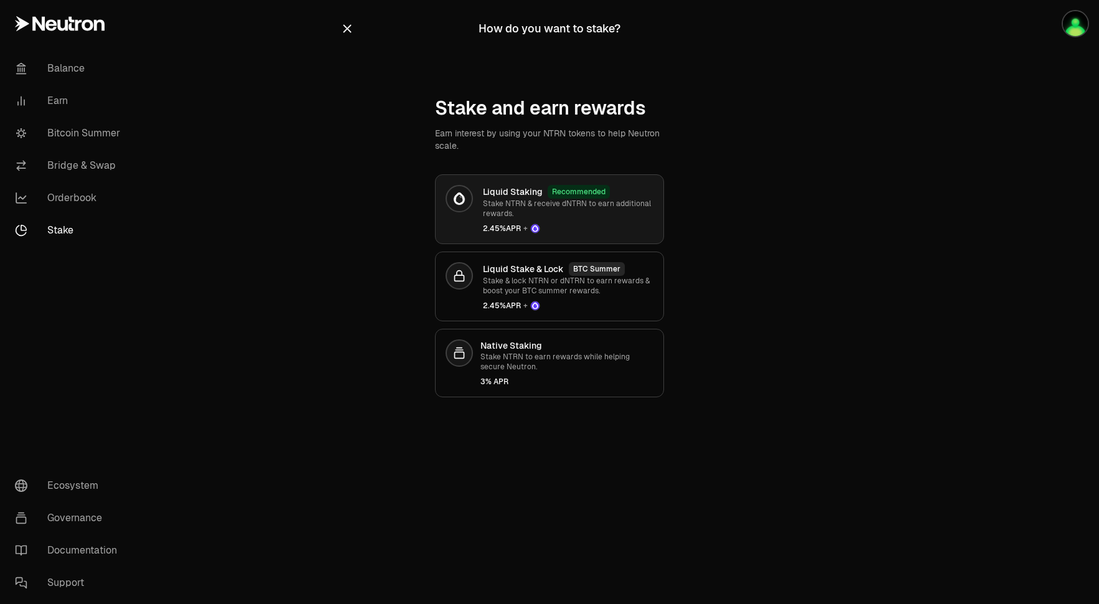
click at [578, 233] on span "2.45% APR +" at bounding box center [568, 228] width 171 height 10
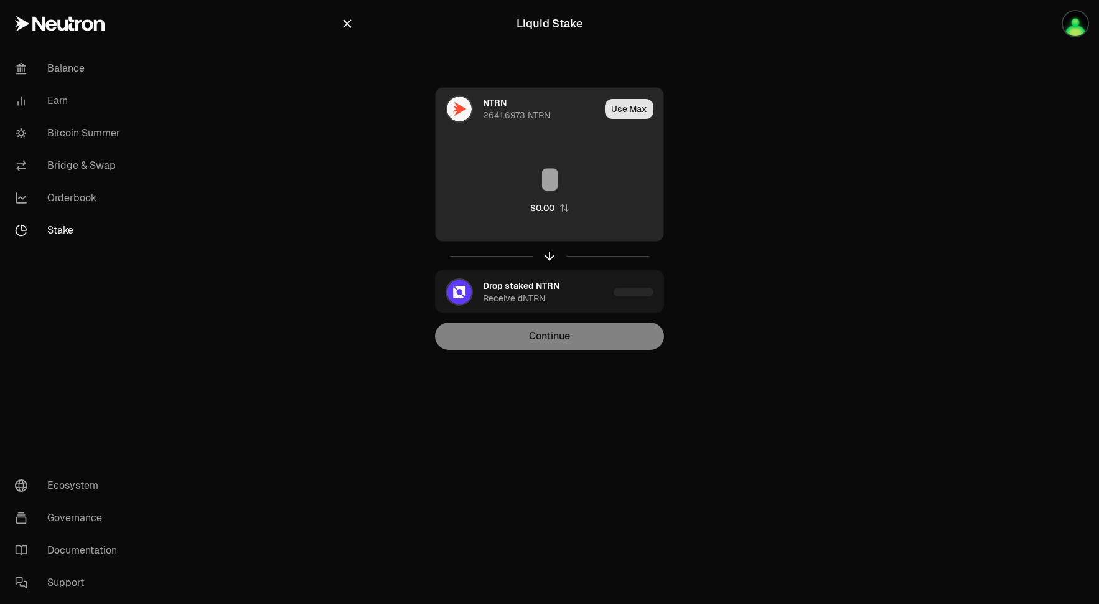
click at [627, 111] on button "Use Max" at bounding box center [629, 109] width 49 height 20
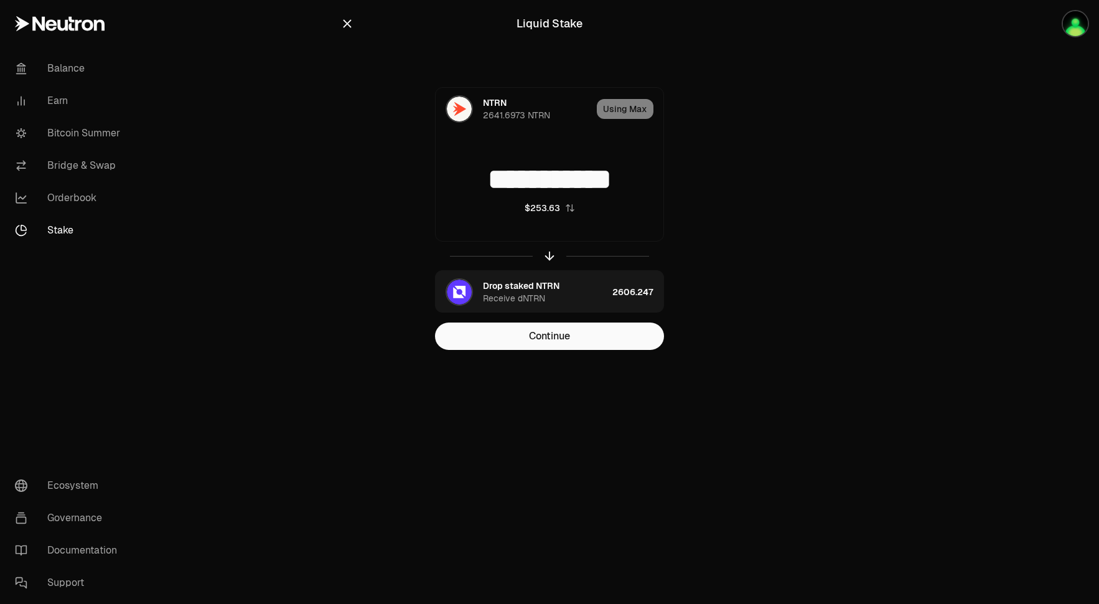
drag, startPoint x: 517, startPoint y: 177, endPoint x: 819, endPoint y: 202, distance: 302.8
click at [819, 202] on main "**********" at bounding box center [619, 200] width 960 height 400
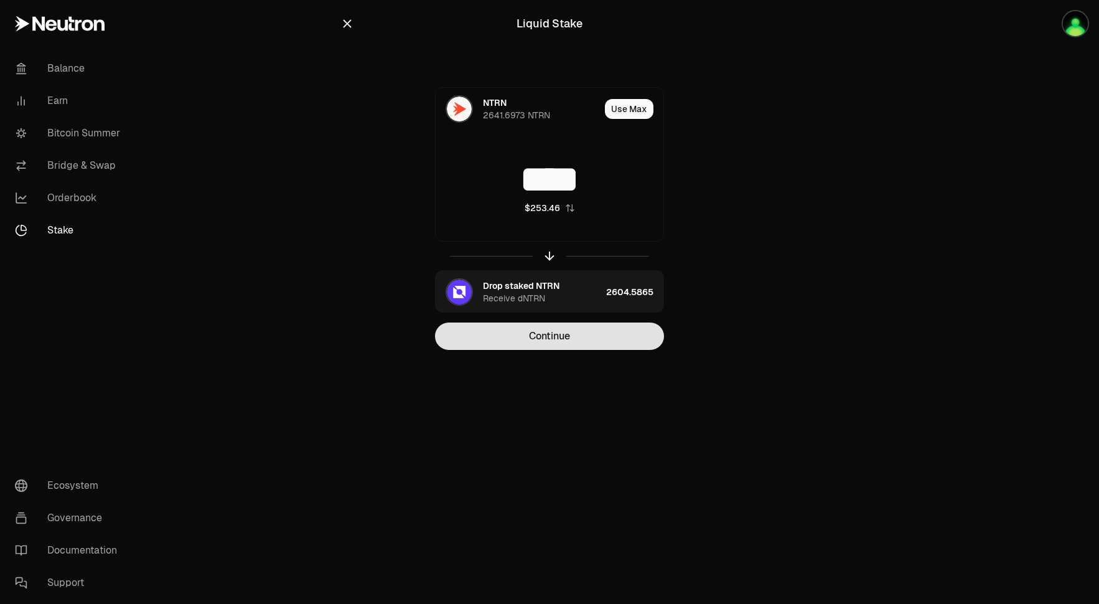
type input "****"
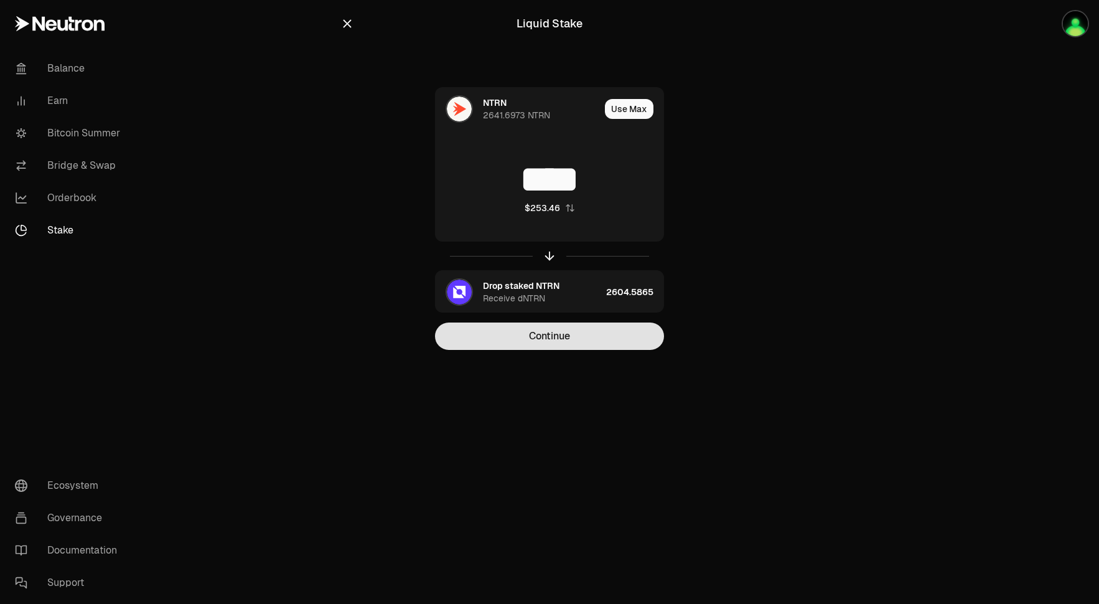
click at [580, 347] on button "Continue" at bounding box center [549, 335] width 229 height 27
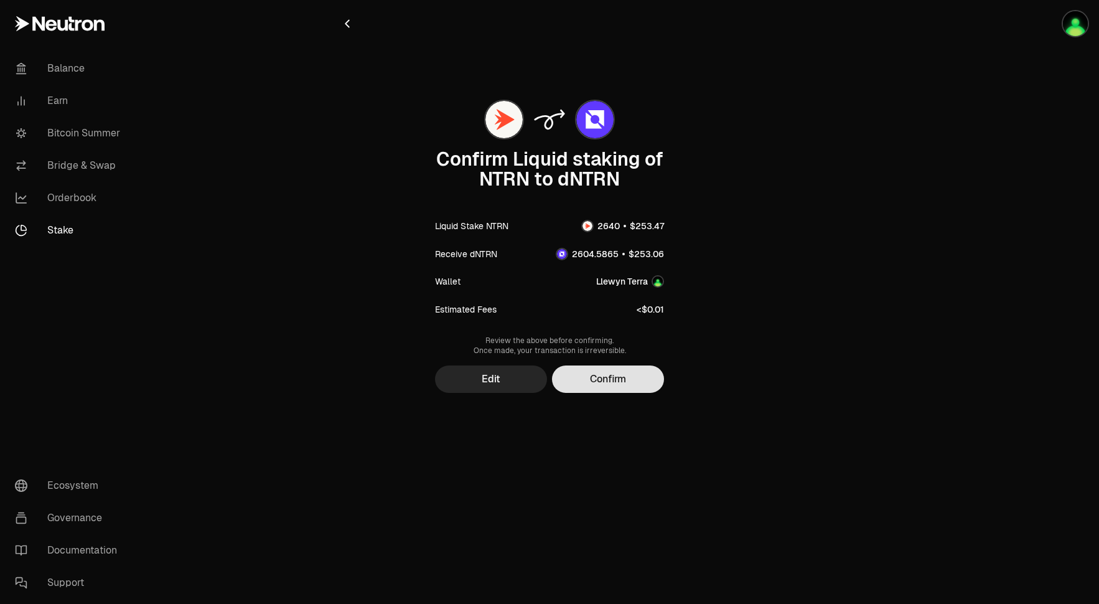
click at [610, 375] on button "Confirm" at bounding box center [608, 378] width 112 height 27
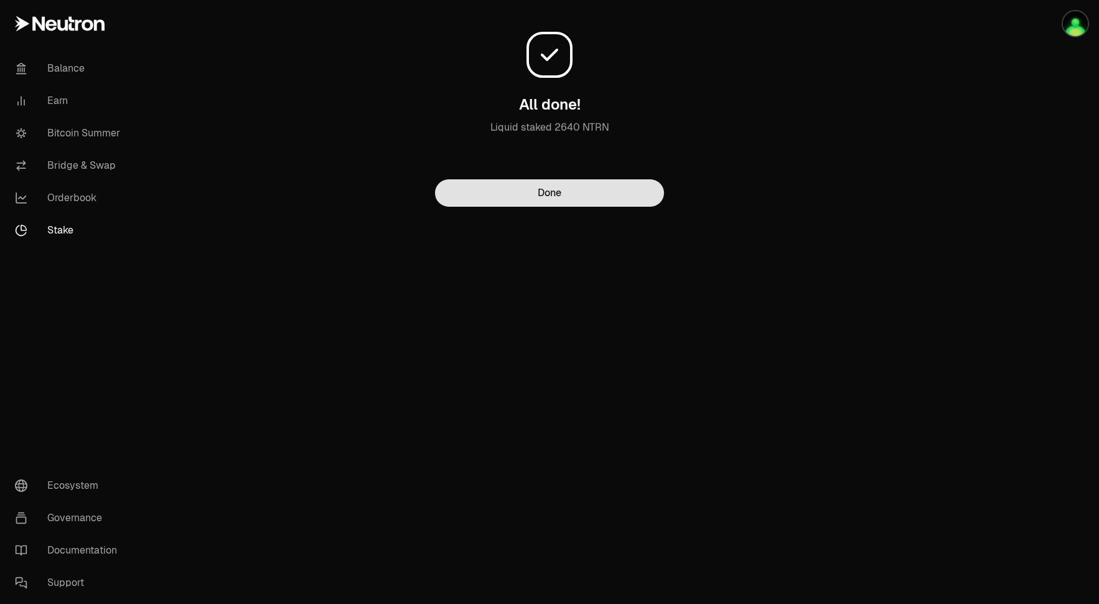
click at [596, 192] on button "Done" at bounding box center [549, 192] width 229 height 27
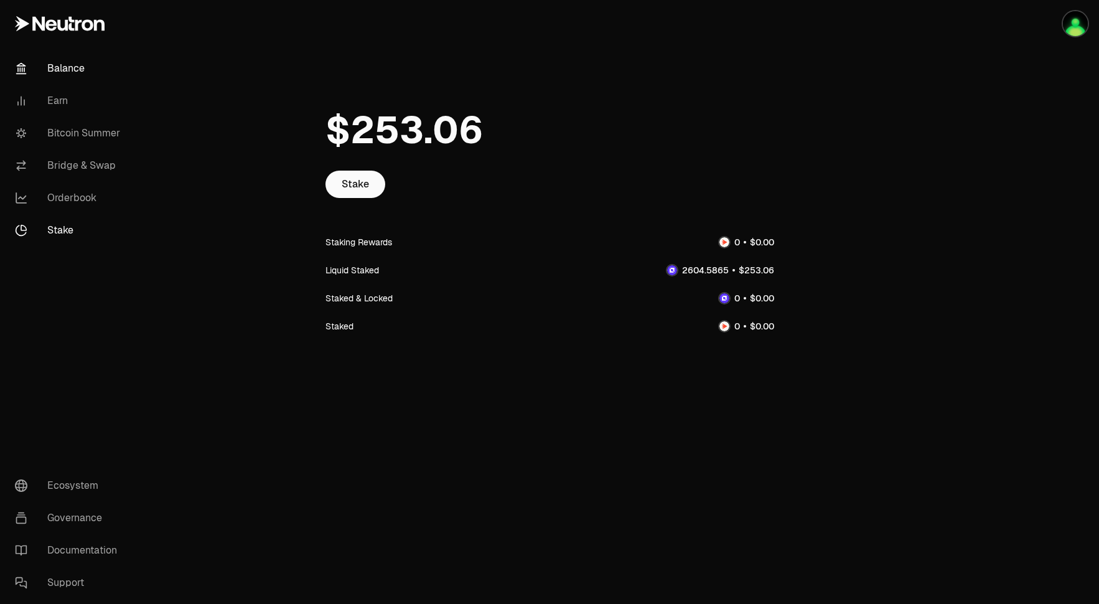
click at [80, 68] on link "Balance" at bounding box center [69, 68] width 129 height 32
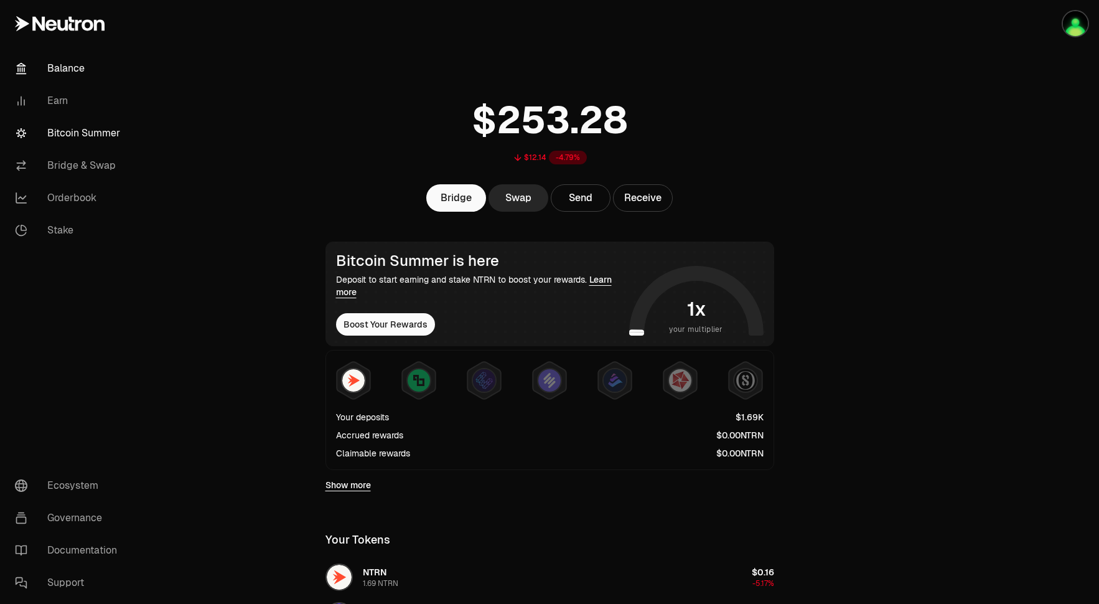
click at [73, 133] on link "Bitcoin Summer" at bounding box center [69, 133] width 129 height 32
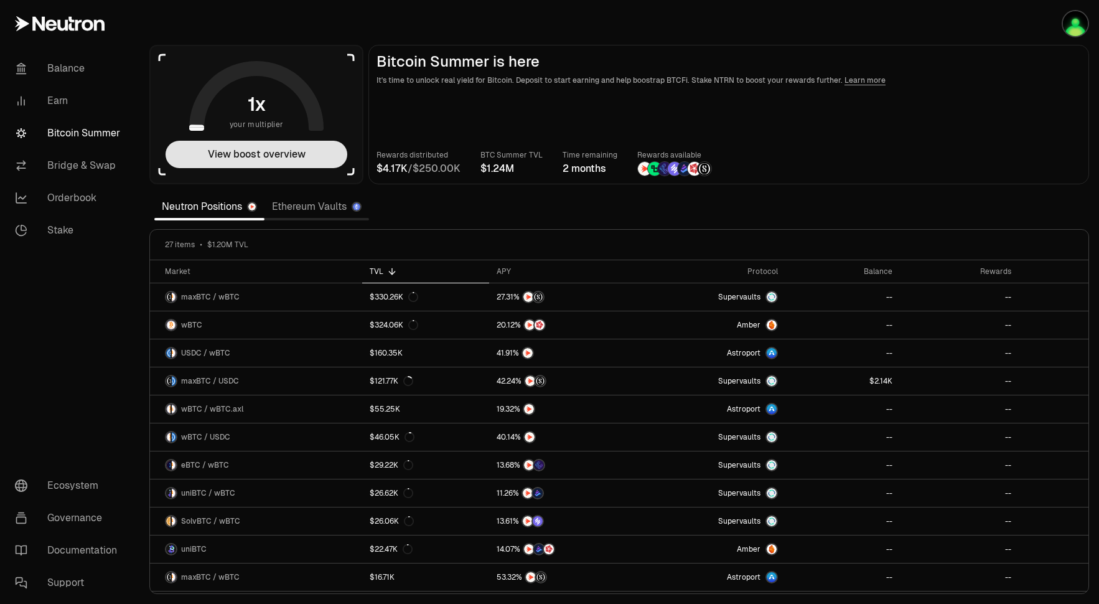
click at [270, 156] on button "View boost overview" at bounding box center [257, 154] width 182 height 27
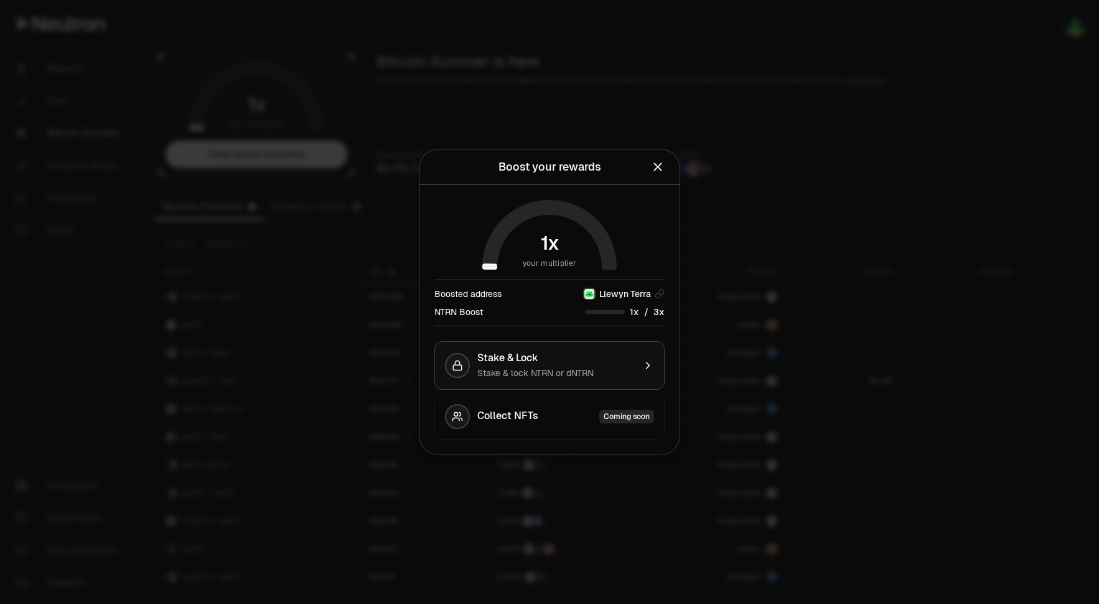
click at [608, 360] on div "Stake & Lock" at bounding box center [555, 358] width 157 height 12
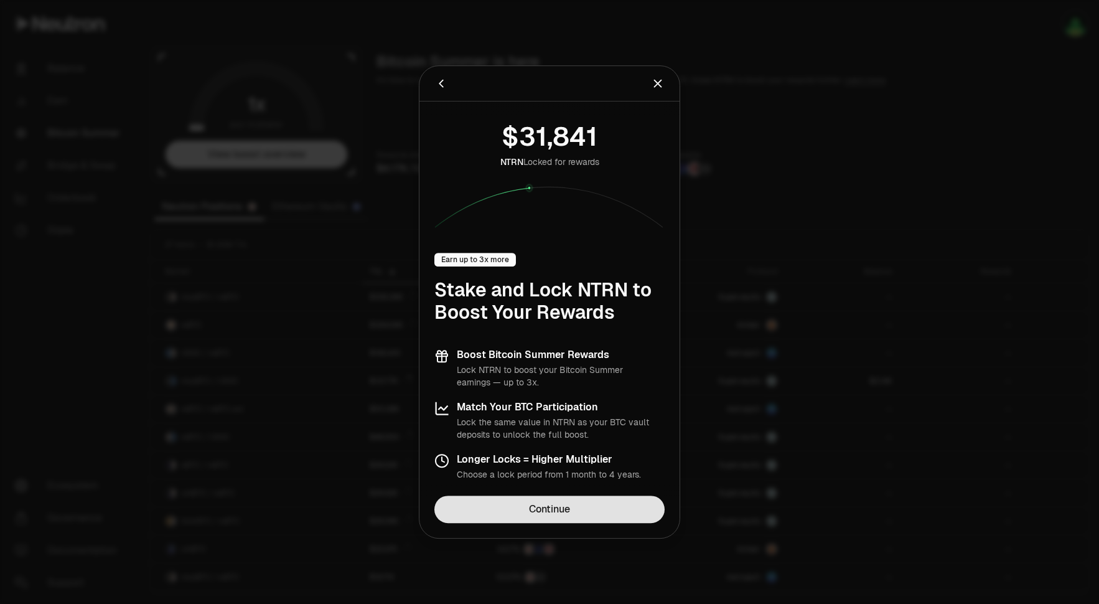
click at [587, 505] on link "Continue" at bounding box center [549, 508] width 230 height 27
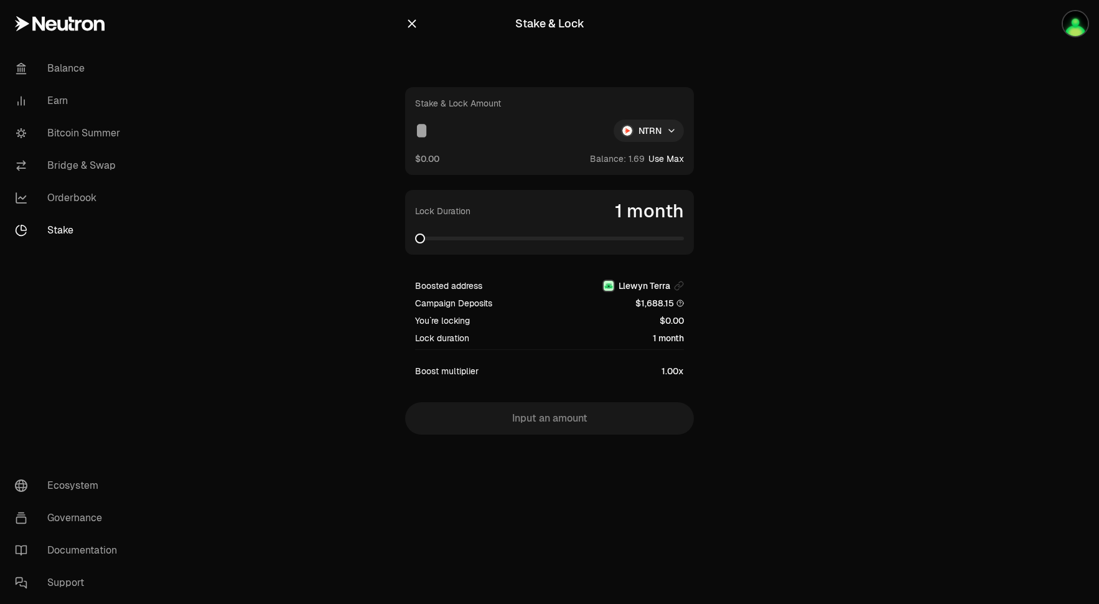
click at [664, 130] on html "Balance Earn Bitcoin Summer Bridge & Swap Orderbook Stake Ecosystem Governance …" at bounding box center [549, 302] width 1099 height 604
click at [648, 183] on div "dNTRN" at bounding box center [649, 184] width 113 height 25
click at [675, 159] on button "Use Max" at bounding box center [666, 158] width 35 height 12
type input "**********"
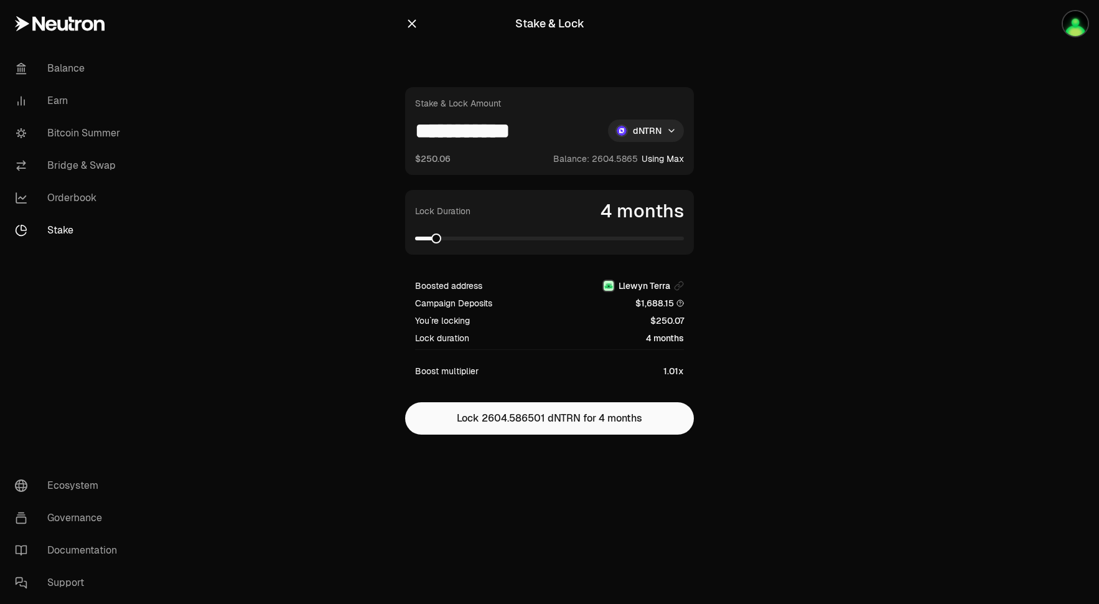
click at [441, 243] on span at bounding box center [436, 238] width 10 height 10
drag, startPoint x: 554, startPoint y: 423, endPoint x: 584, endPoint y: 172, distance: 252.0
click at [584, 172] on div "**********" at bounding box center [549, 260] width 289 height 347
click at [547, 233] on span at bounding box center [545, 238] width 10 height 10
click at [550, 243] on span at bounding box center [545, 238] width 10 height 10
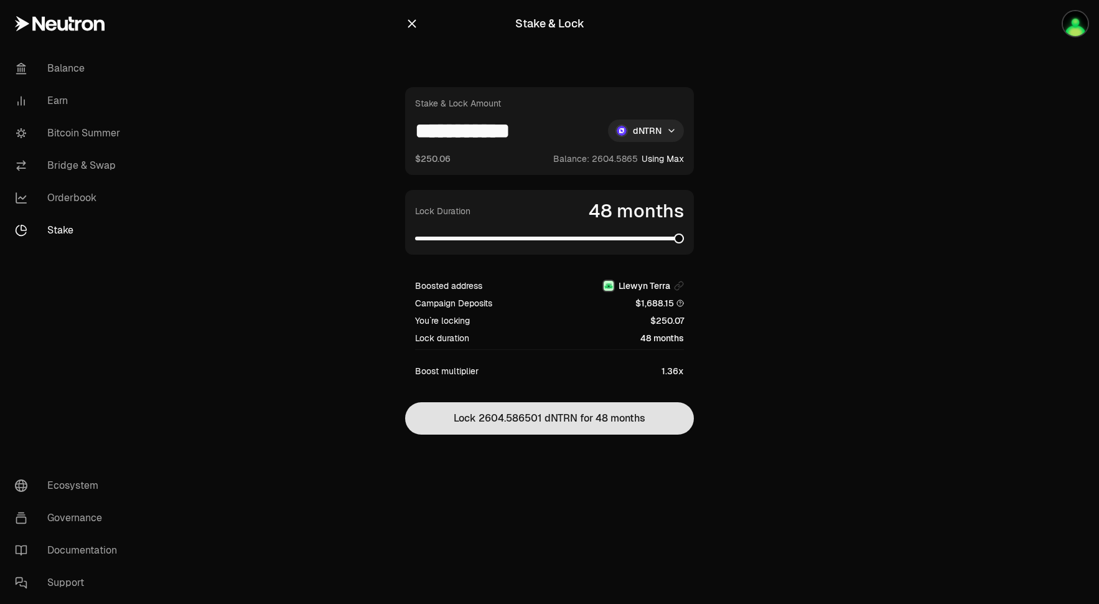
click at [584, 418] on button "Lock 2604.586501 dNTRN for 48 months" at bounding box center [549, 418] width 289 height 32
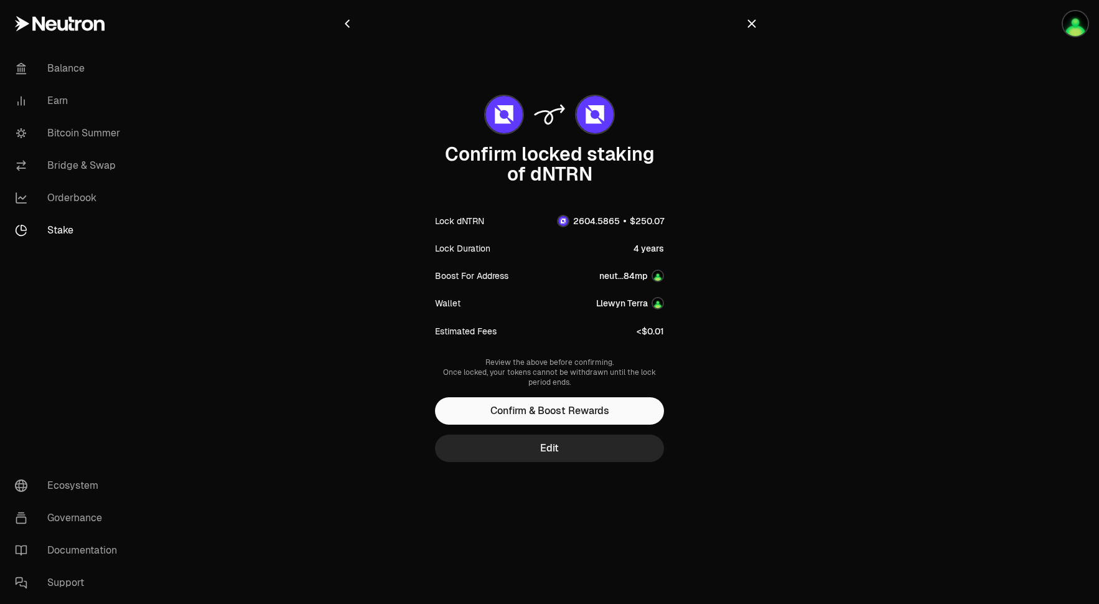
click at [584, 418] on button "Confirm & Boost Rewards" at bounding box center [549, 410] width 229 height 27
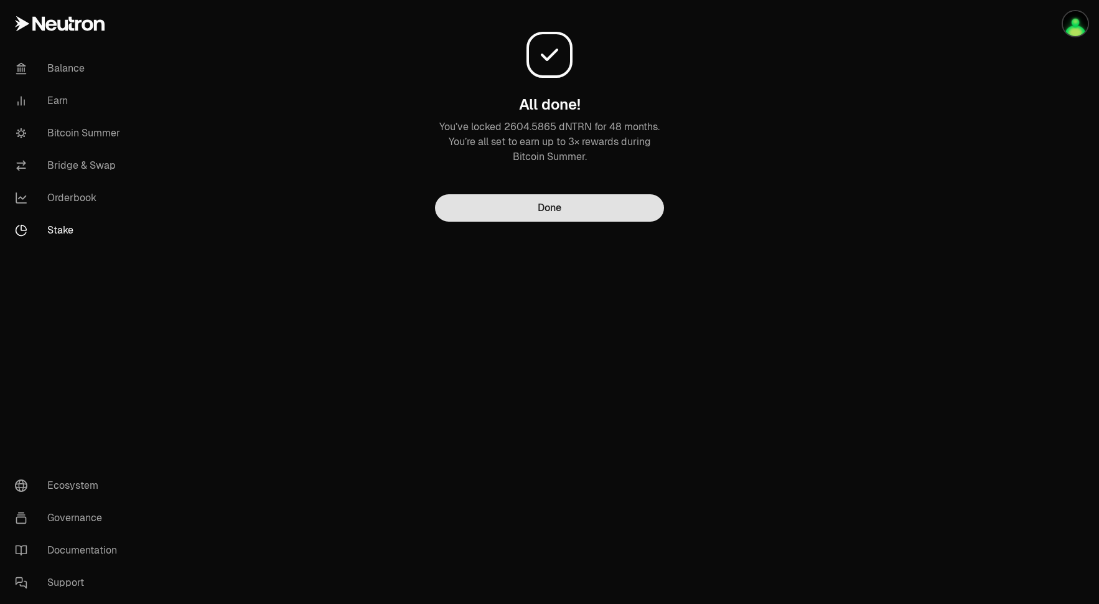
click at [545, 210] on button "Done" at bounding box center [549, 207] width 229 height 27
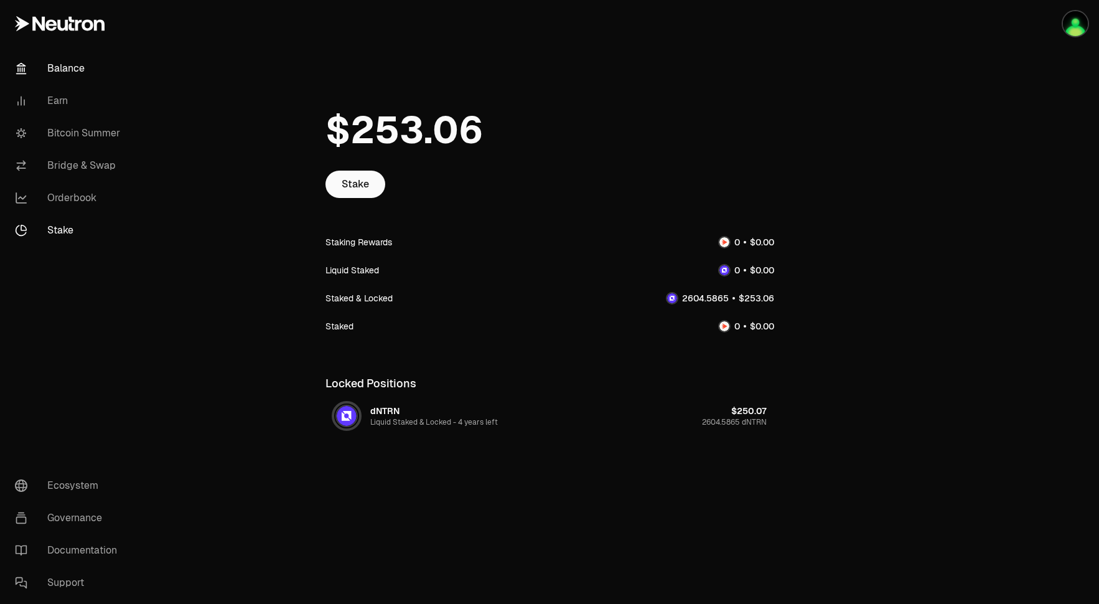
click at [77, 70] on link "Balance" at bounding box center [69, 68] width 129 height 32
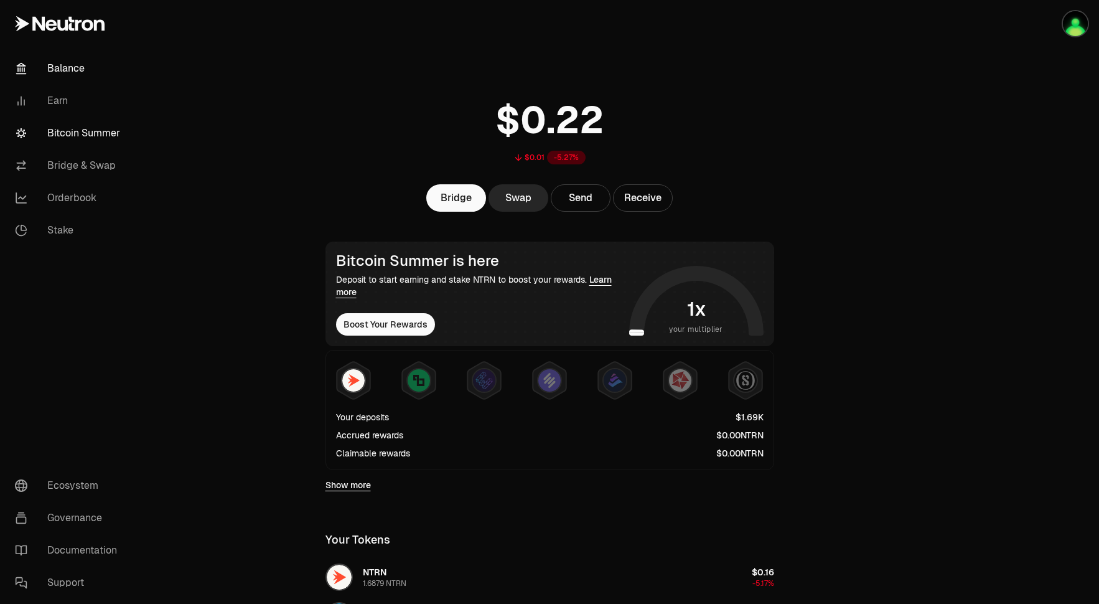
click at [75, 138] on link "Bitcoin Summer" at bounding box center [69, 133] width 129 height 32
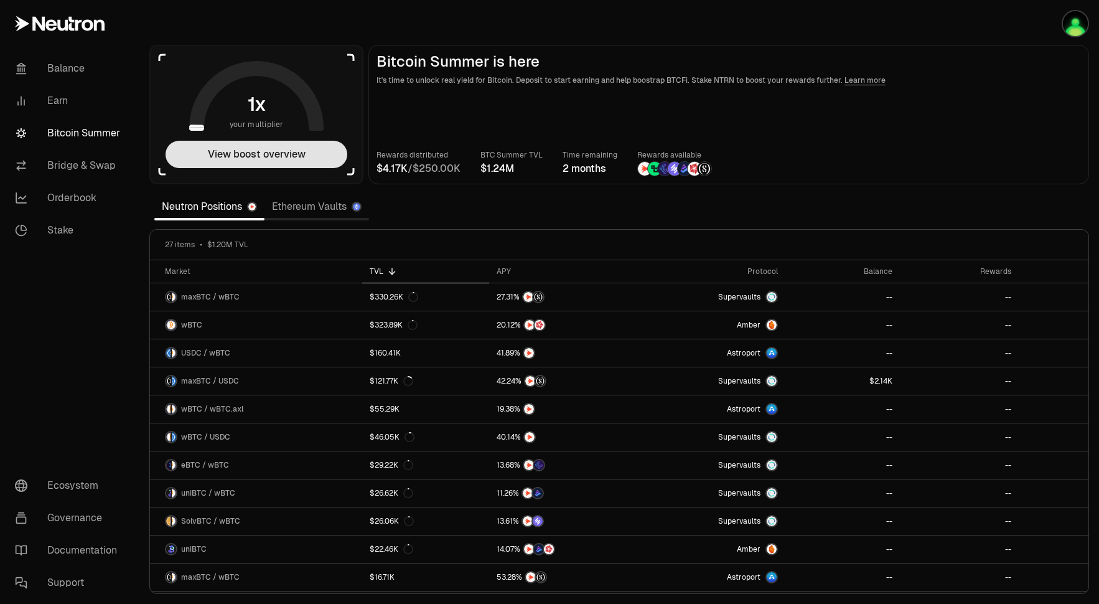
click at [322, 159] on button "View boost overview" at bounding box center [257, 154] width 182 height 27
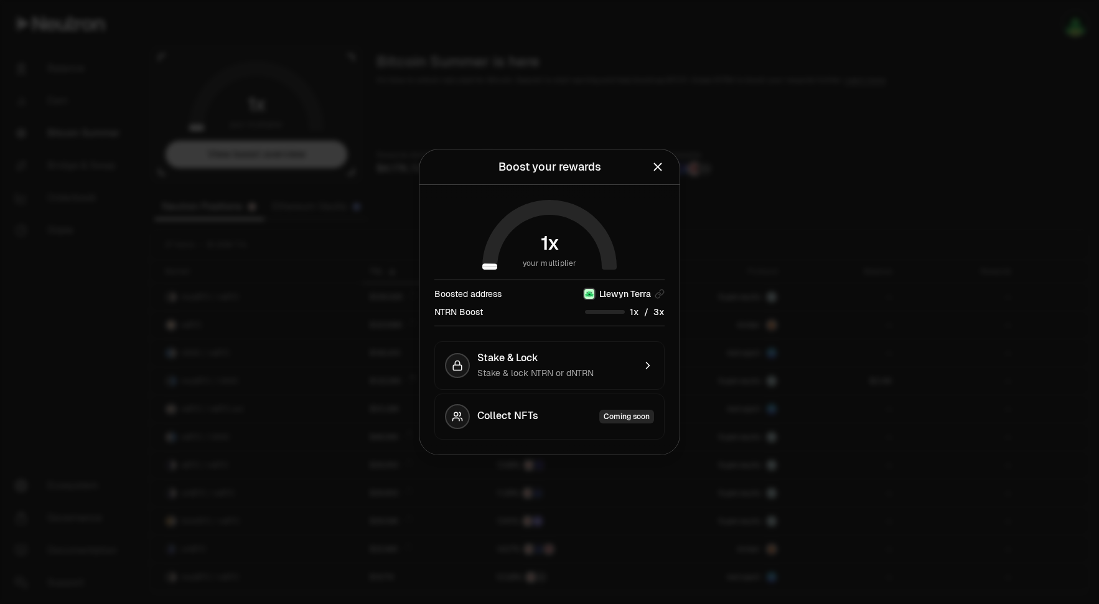
click at [656, 165] on icon "Close" at bounding box center [658, 167] width 8 height 8
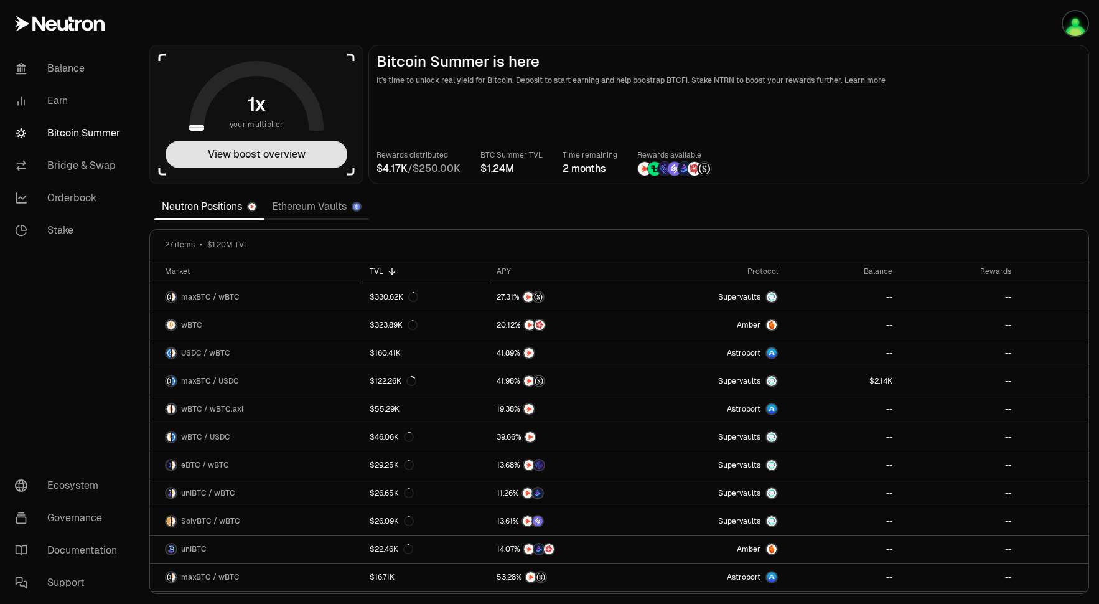
click at [329, 165] on button "View boost overview" at bounding box center [257, 154] width 182 height 27
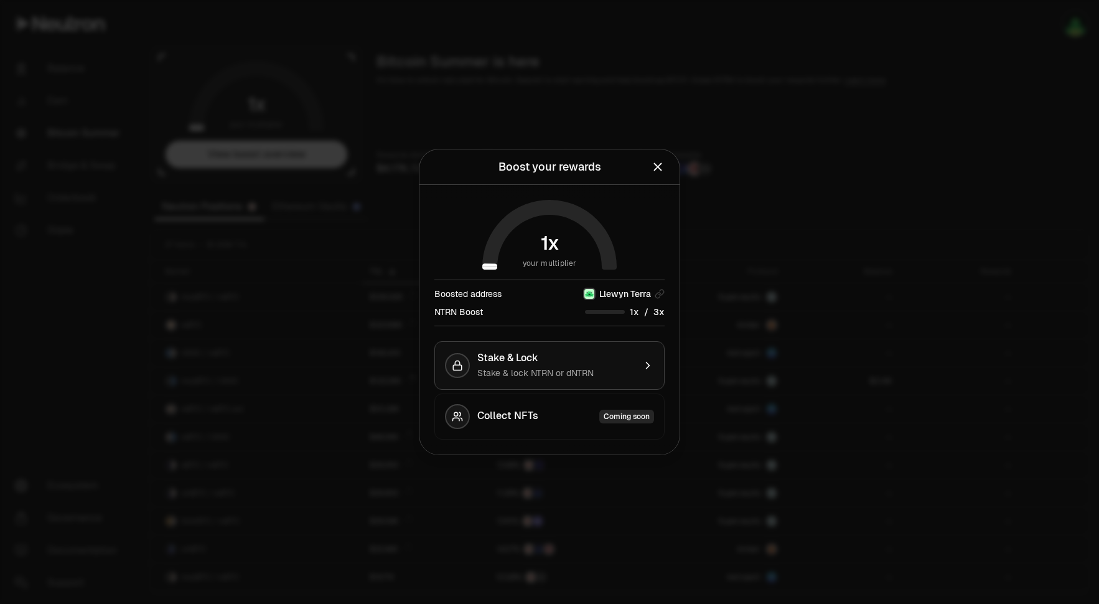
click at [652, 373] on button "Stake & Lock Stake & lock NTRN or dNTRN" at bounding box center [549, 365] width 230 height 49
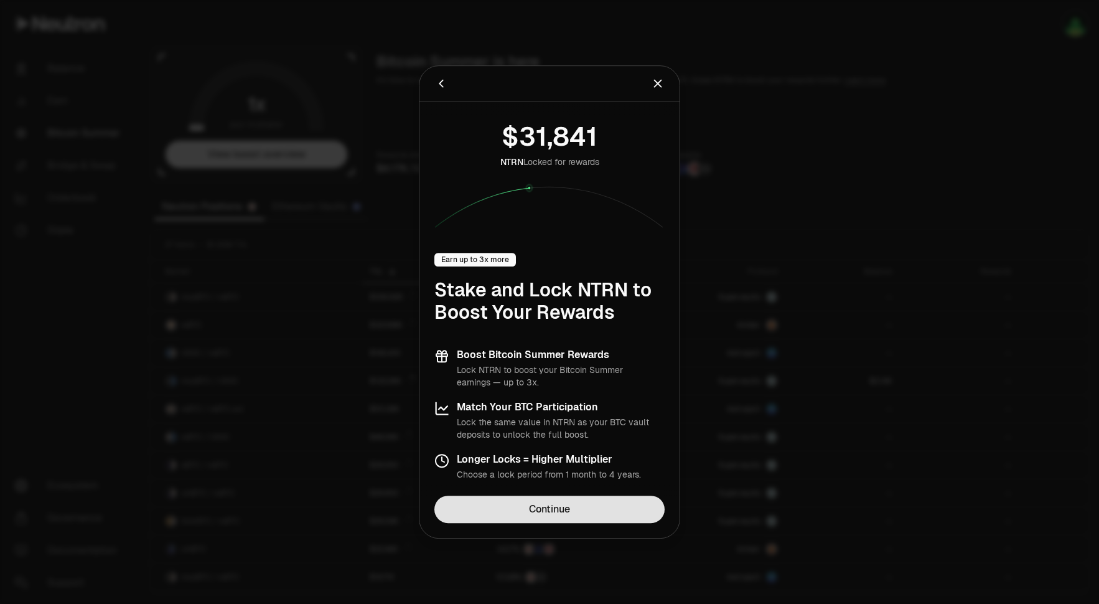
click at [619, 508] on link "Continue" at bounding box center [549, 508] width 230 height 27
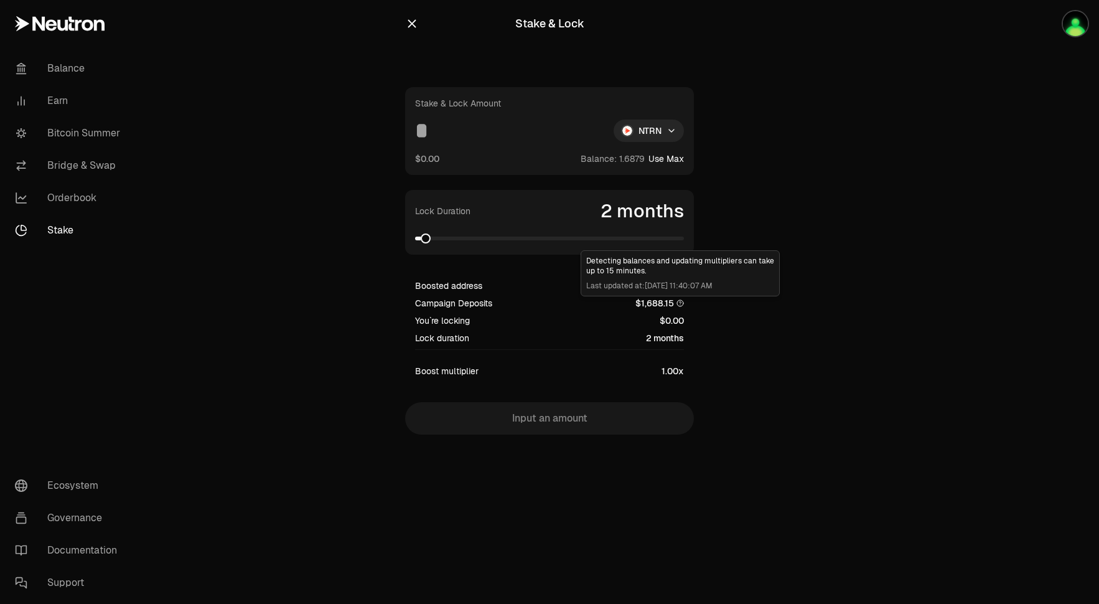
click at [690, 307] on div "Boosted address Llewyn Terra Campaign Deposits $1,688.15 You`re locking $0.00 L…" at bounding box center [549, 329] width 289 height 118
click at [29, 65] on link "Balance" at bounding box center [69, 68] width 129 height 32
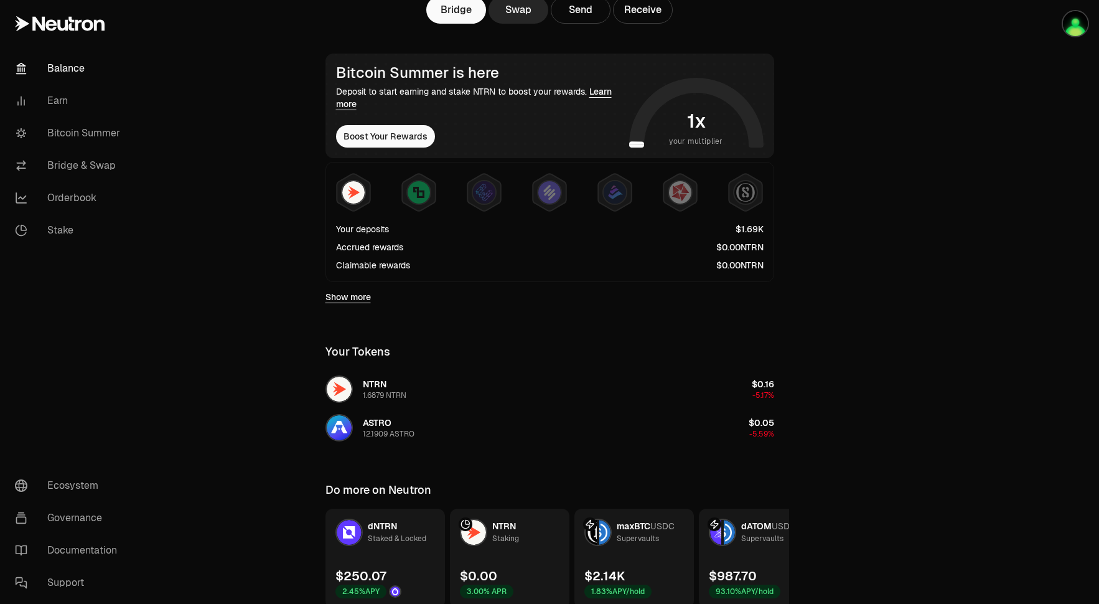
scroll to position [242, 0]
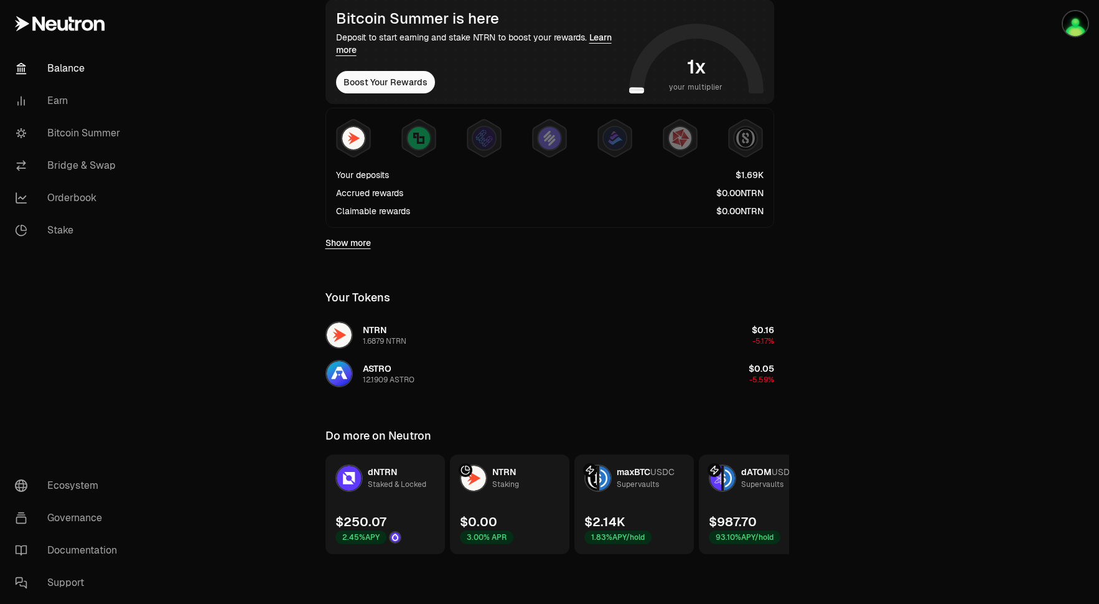
click at [400, 480] on div "Staked & Locked" at bounding box center [397, 484] width 59 height 12
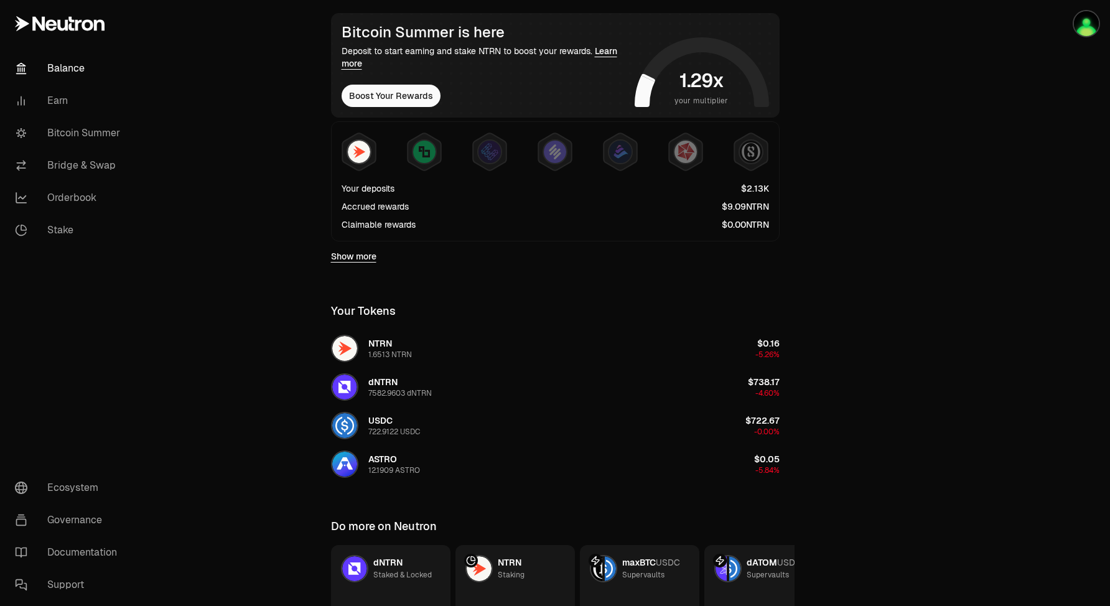
scroll to position [314, 0]
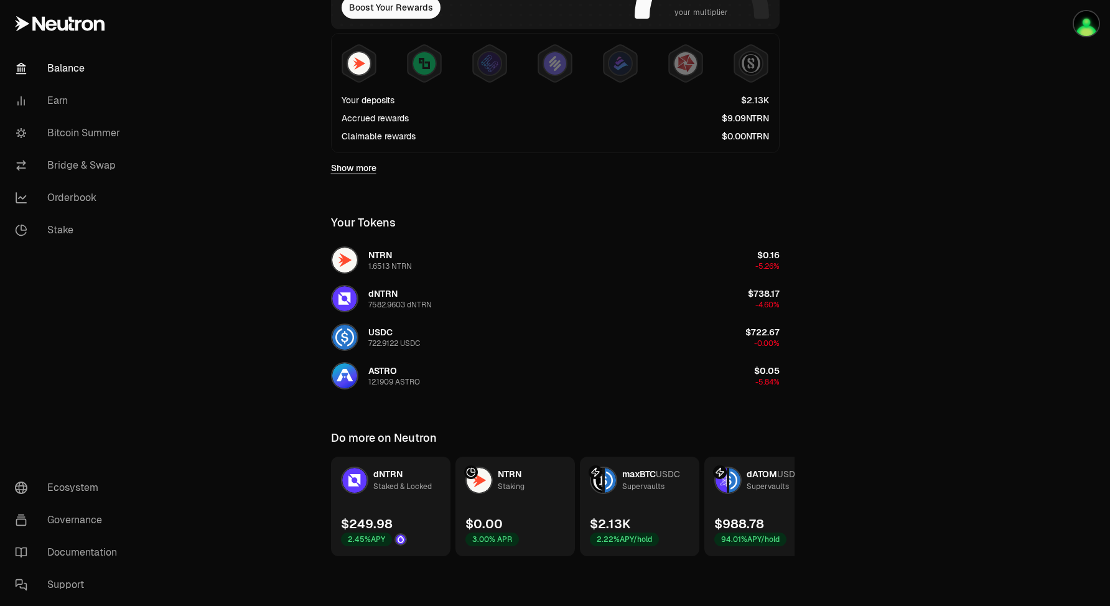
click at [644, 517] on div "$2.13K 2.22% APY/hold" at bounding box center [624, 530] width 69 height 31
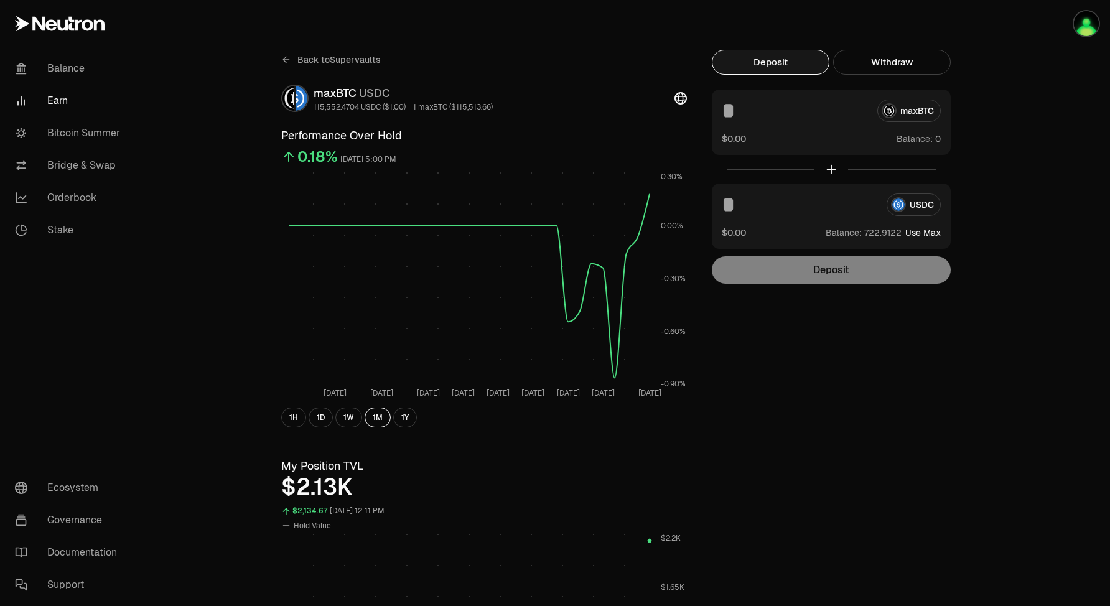
click at [935, 233] on button "Use Max" at bounding box center [923, 233] width 35 height 12
type input "**********"
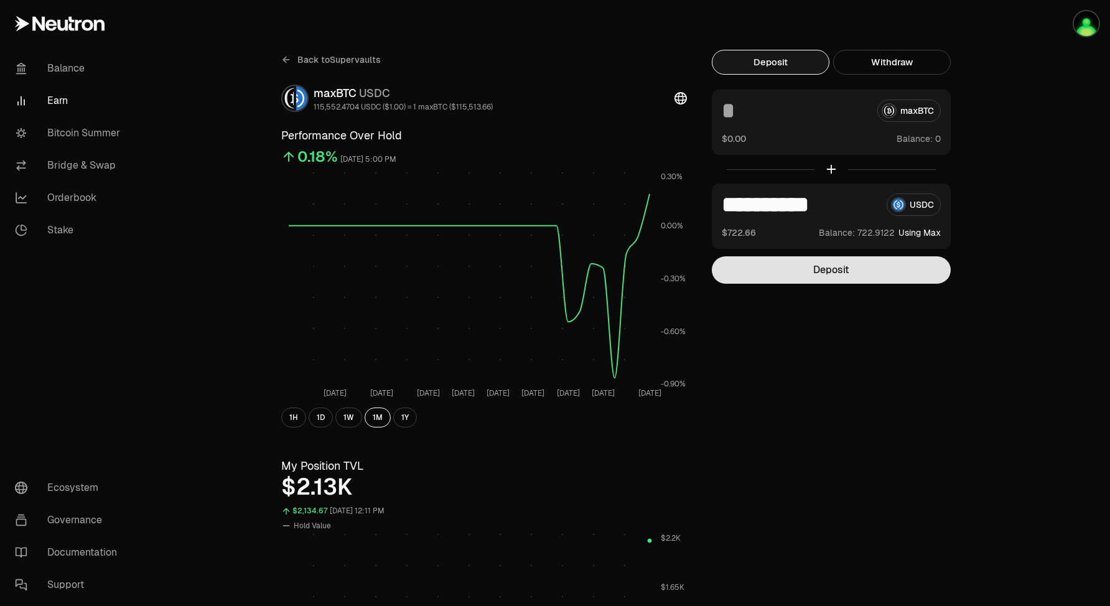
click at [900, 275] on button "Deposit" at bounding box center [831, 269] width 239 height 27
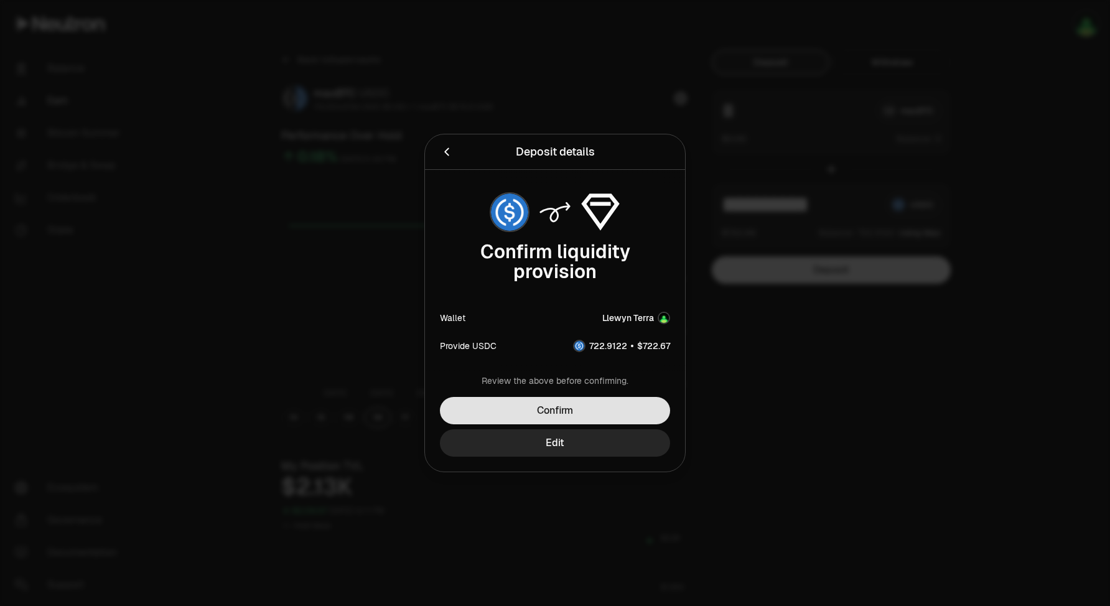
click at [599, 415] on button "Confirm" at bounding box center [555, 410] width 230 height 27
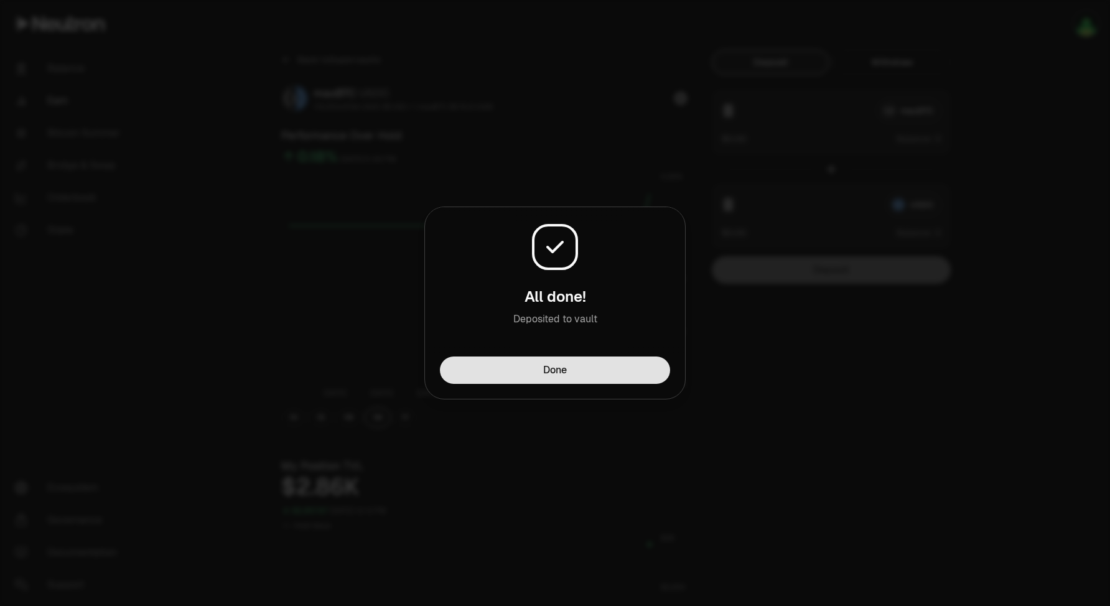
click at [613, 372] on button "Done" at bounding box center [555, 370] width 230 height 27
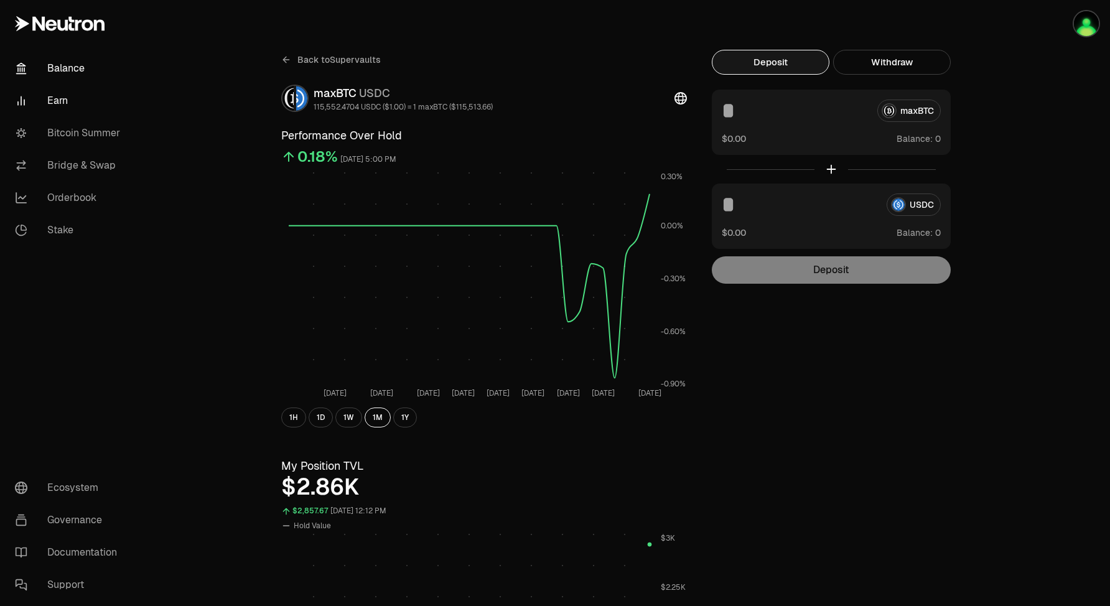
click at [77, 70] on link "Balance" at bounding box center [69, 68] width 129 height 32
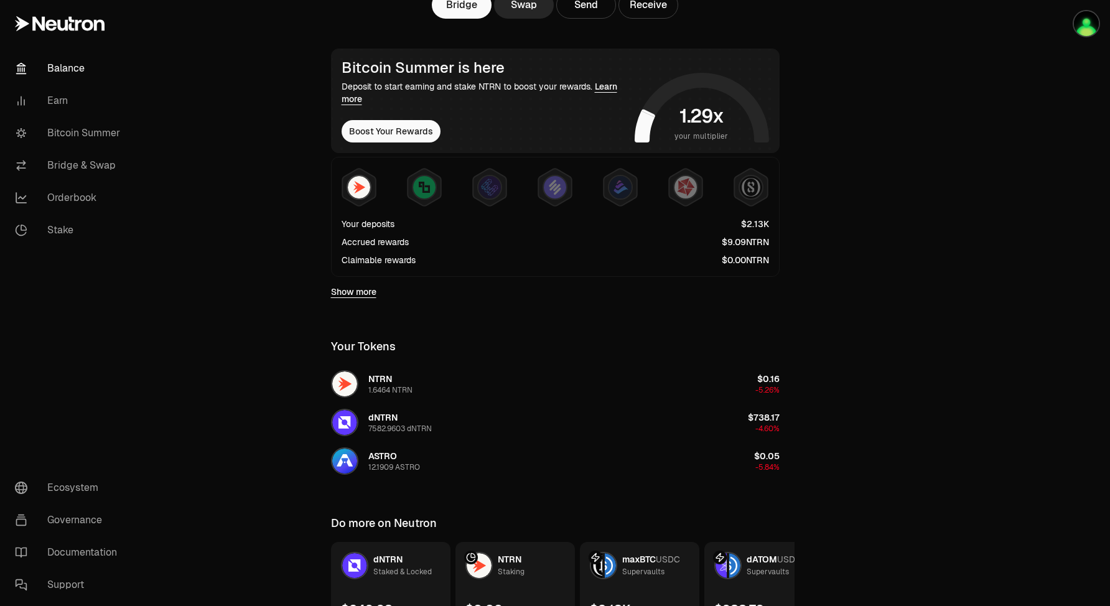
scroll to position [278, 0]
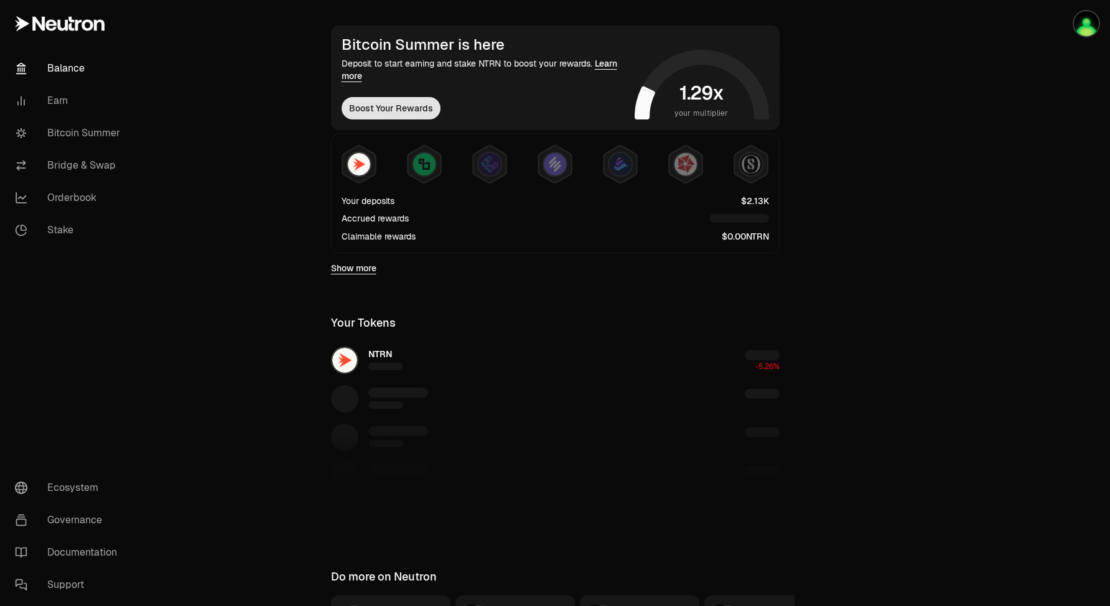
scroll to position [232, 0]
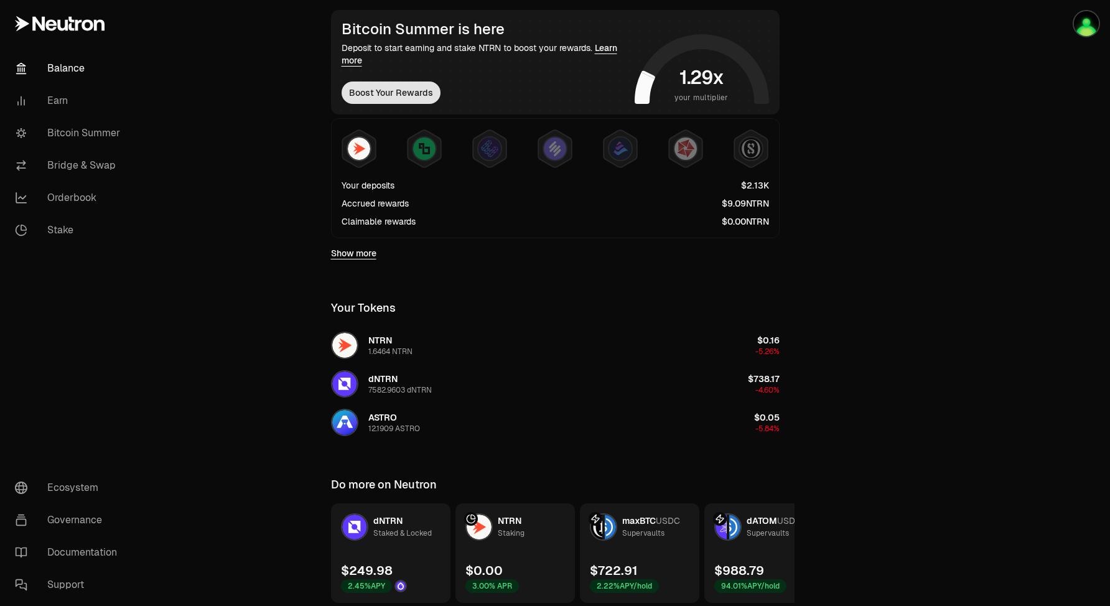
click at [397, 95] on button "Boost Your Rewards" at bounding box center [391, 93] width 99 height 22
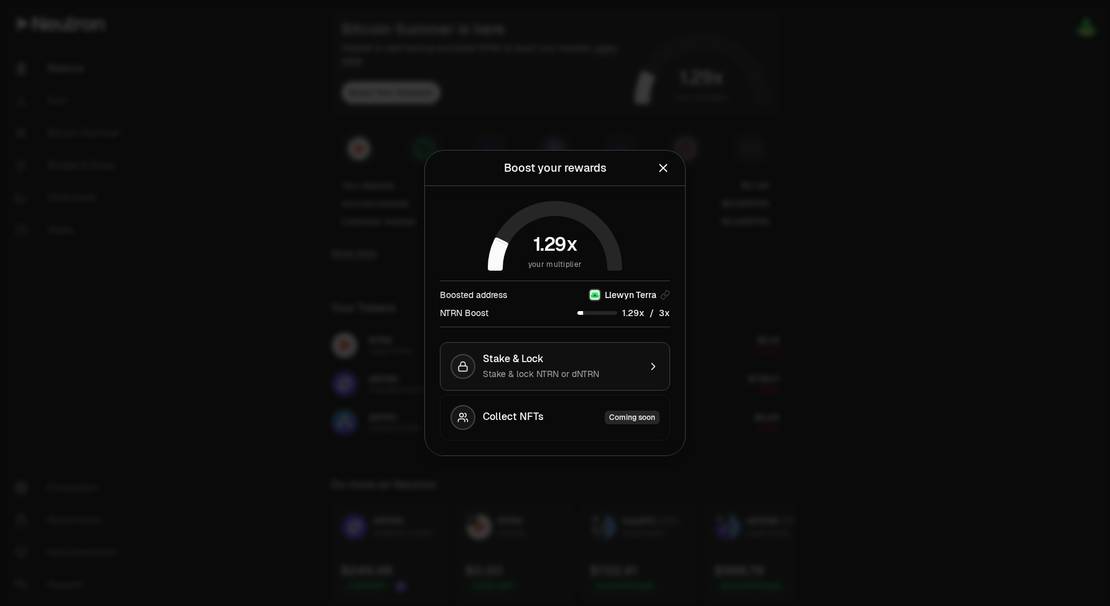
click at [626, 371] on div "Stake & lock NTRN or dNTRN" at bounding box center [561, 374] width 157 height 12
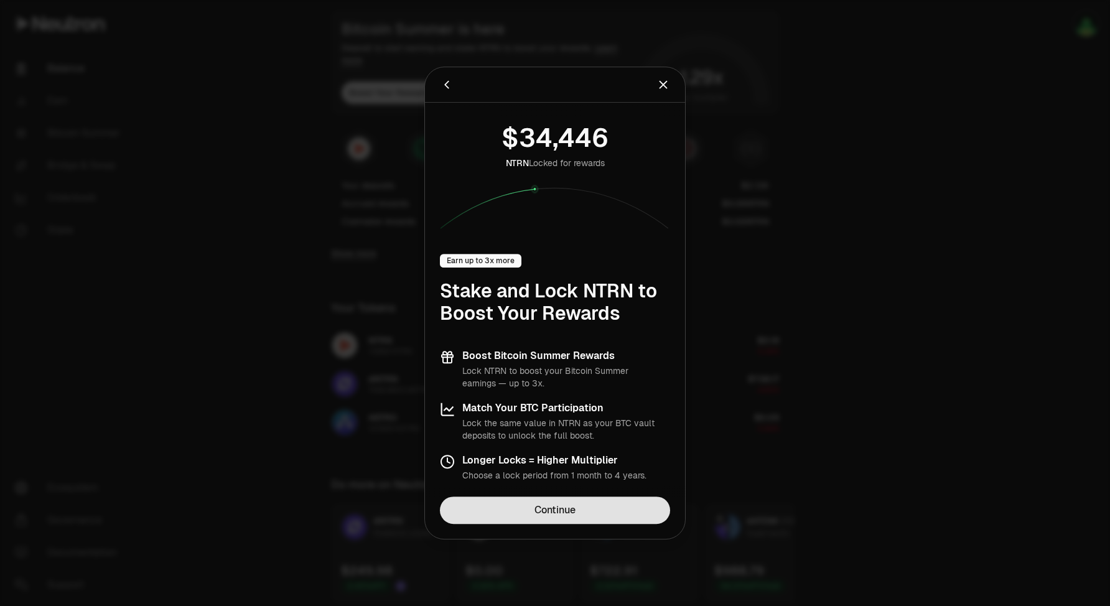
click at [581, 510] on link "Continue" at bounding box center [555, 510] width 230 height 27
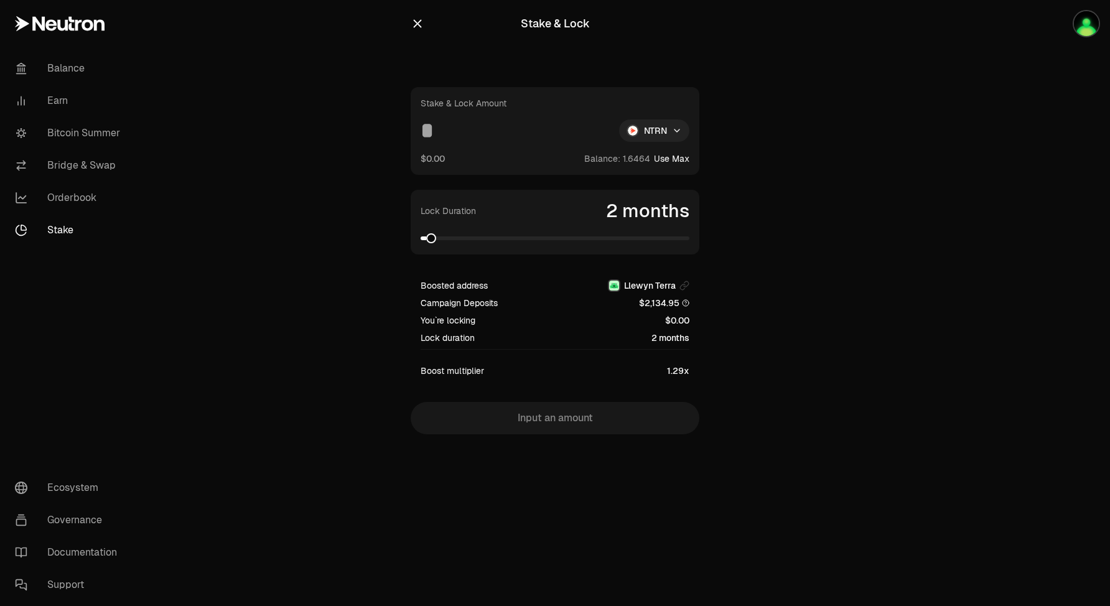
click at [675, 132] on html "Balance Earn Bitcoin Summer Bridge & Swap Orderbook Stake Ecosystem Governance …" at bounding box center [555, 303] width 1110 height 606
click at [649, 193] on div "dNTRN" at bounding box center [654, 184] width 113 height 25
click at [675, 158] on button "Use Max" at bounding box center [671, 158] width 35 height 12
type input "**********"
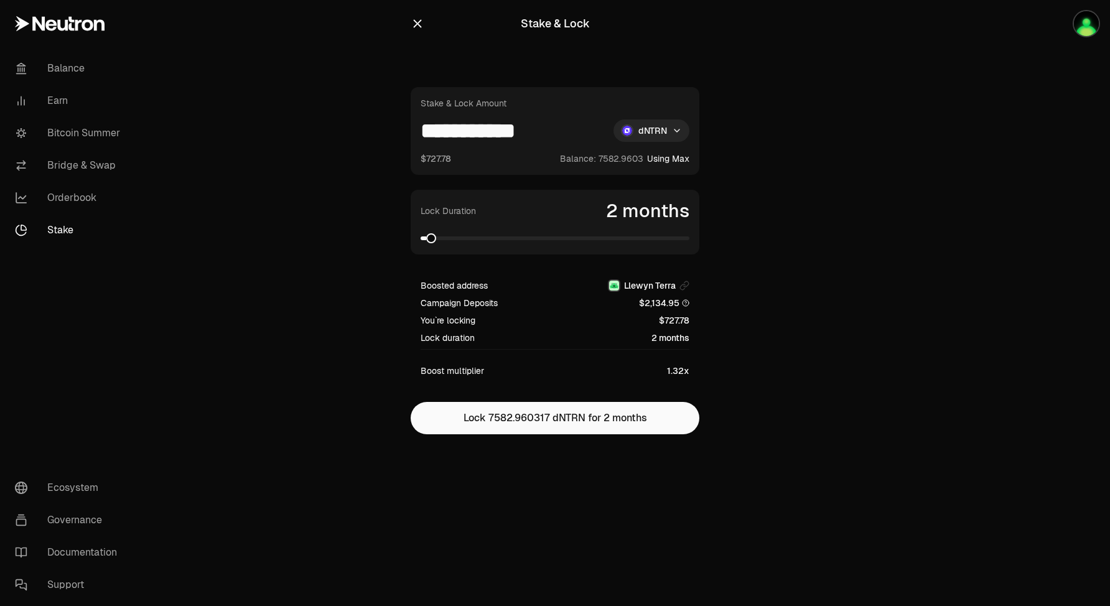
click at [687, 238] on span at bounding box center [555, 239] width 269 height 4
click at [690, 235] on span at bounding box center [685, 238] width 10 height 10
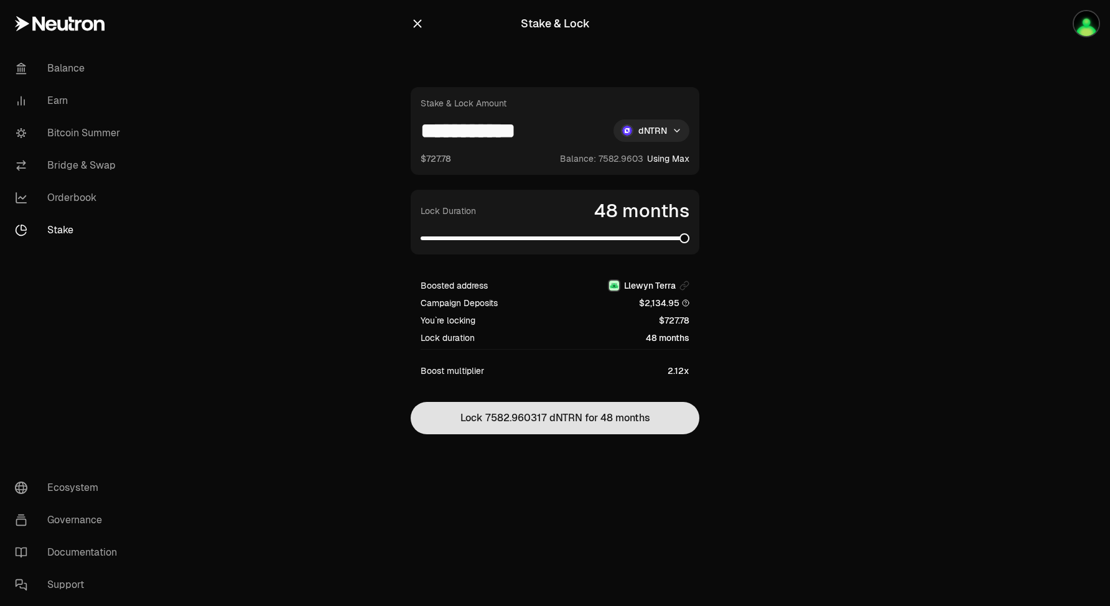
click at [530, 410] on button "Lock 7582.960317 dNTRN for 48 months" at bounding box center [555, 418] width 289 height 32
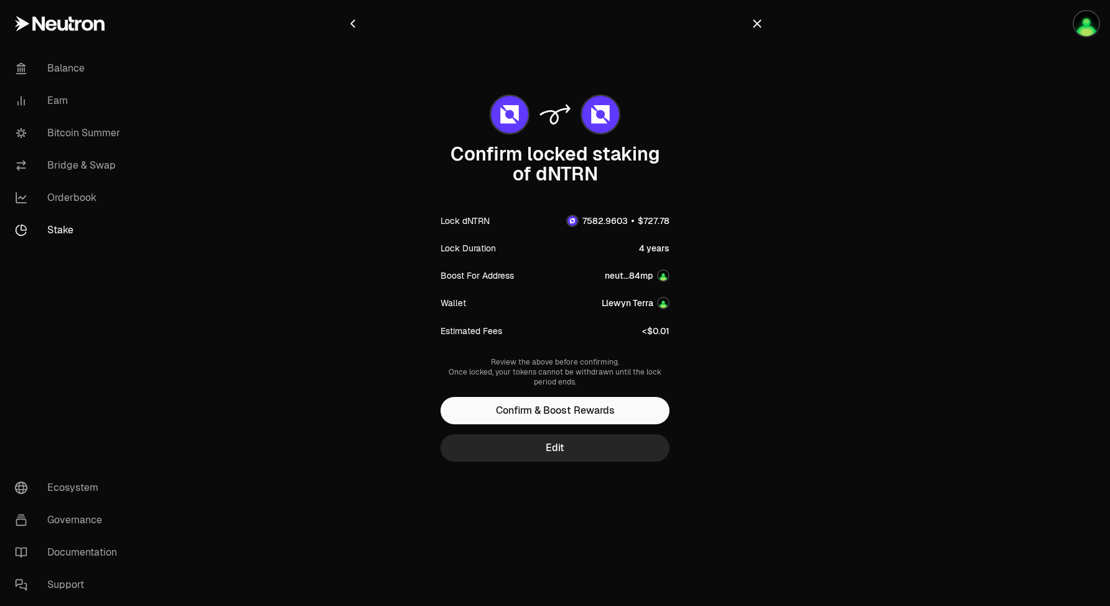
click at [530, 410] on button "Confirm & Boost Rewards" at bounding box center [555, 410] width 229 height 27
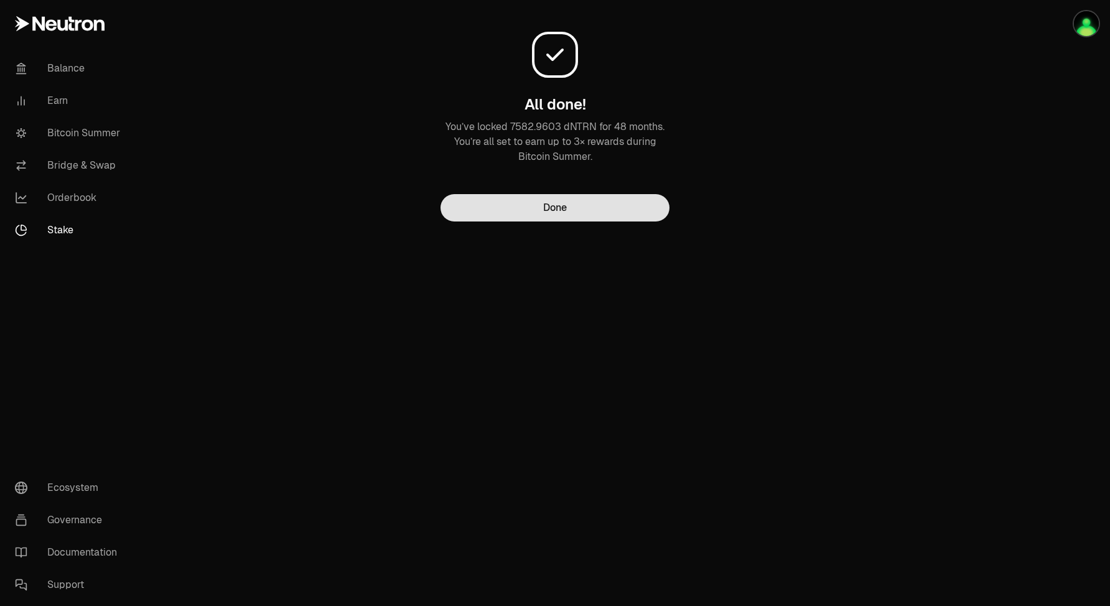
click at [531, 205] on button "Done" at bounding box center [555, 207] width 229 height 27
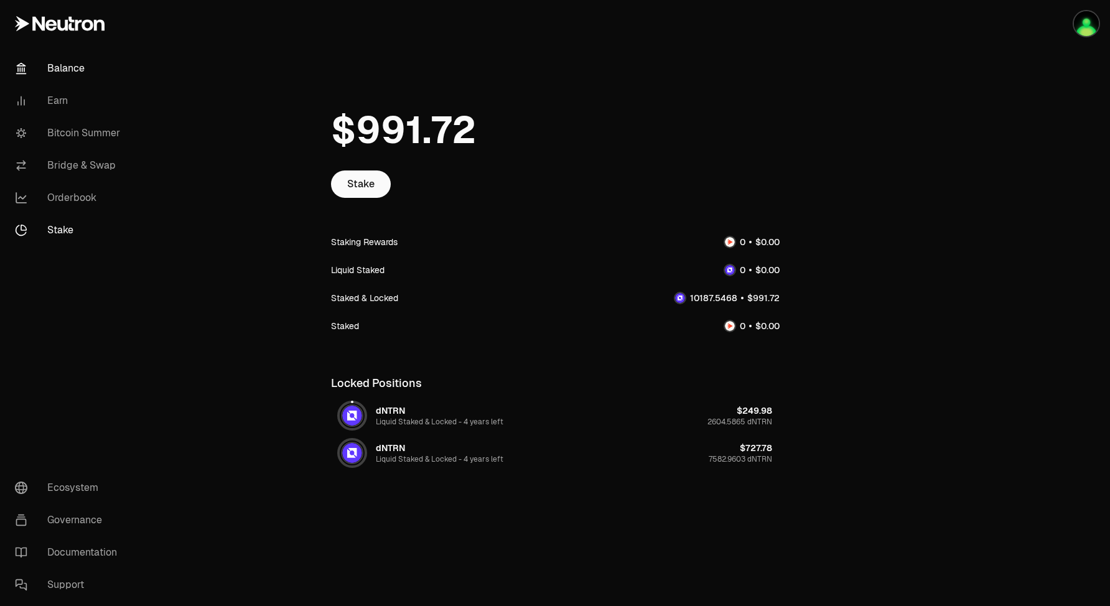
click at [68, 65] on link "Balance" at bounding box center [69, 68] width 129 height 32
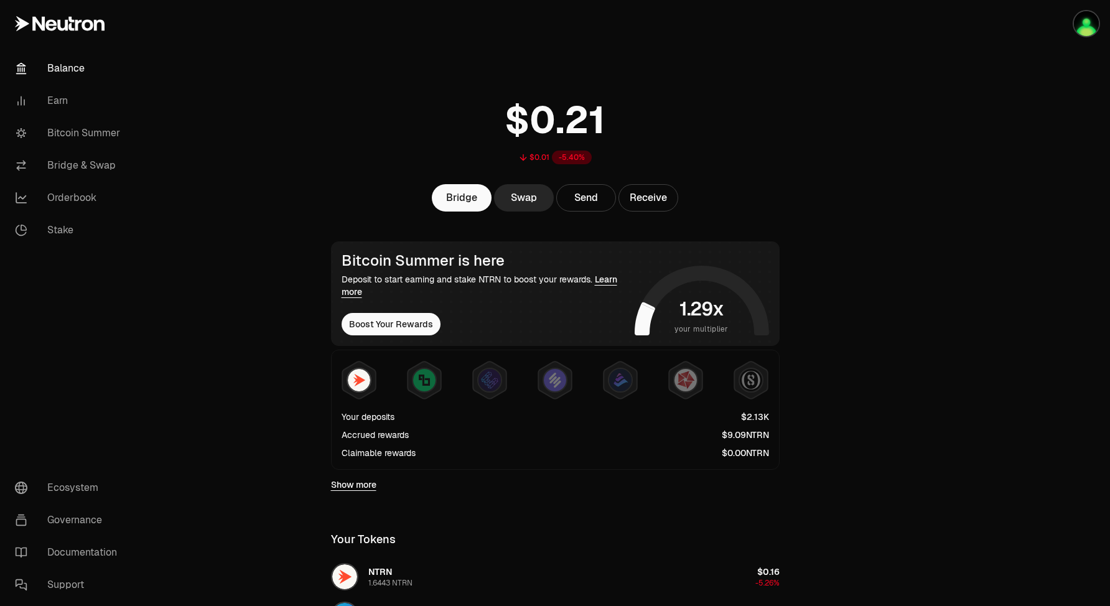
click at [95, 74] on link "Balance" at bounding box center [69, 68] width 129 height 32
click at [84, 126] on link "Bitcoin Summer" at bounding box center [69, 133] width 129 height 32
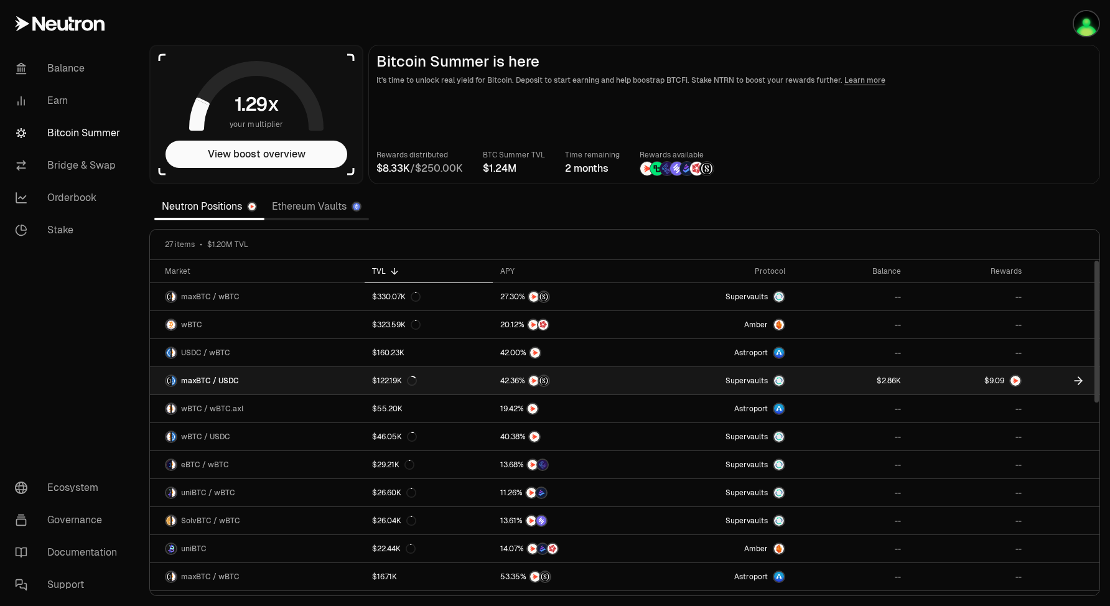
click at [1001, 383] on span "9" at bounding box center [1002, 381] width 4 height 9
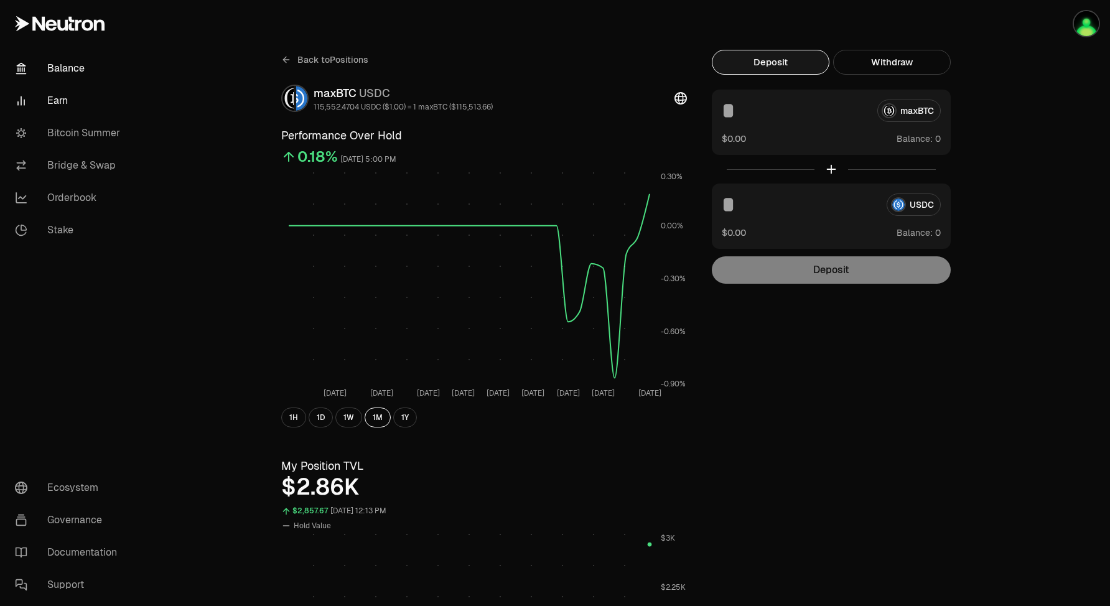
click at [82, 74] on link "Balance" at bounding box center [69, 68] width 129 height 32
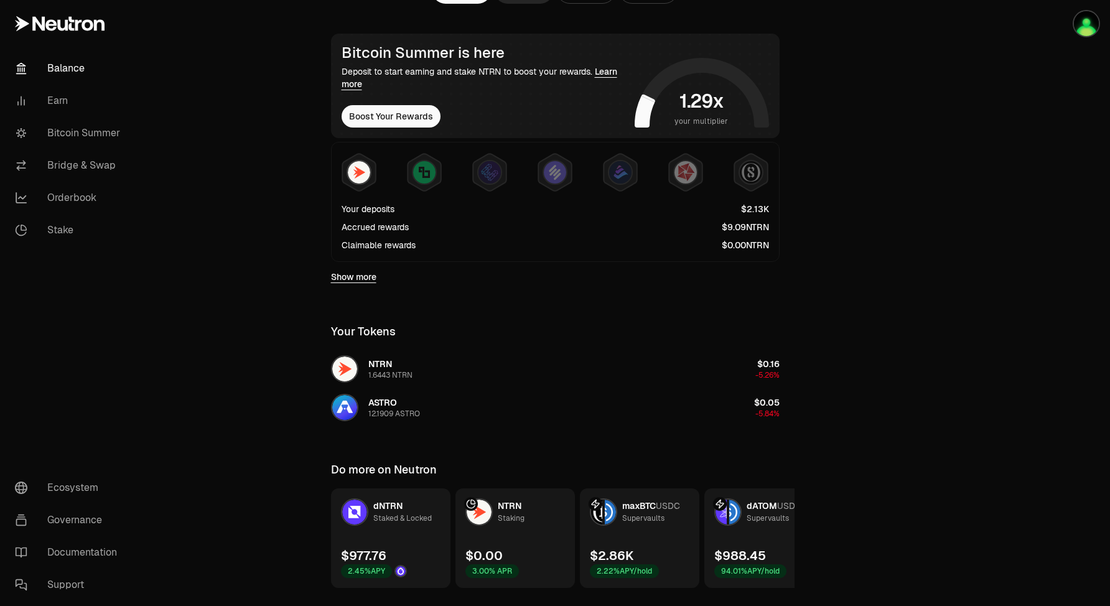
scroll to position [240, 0]
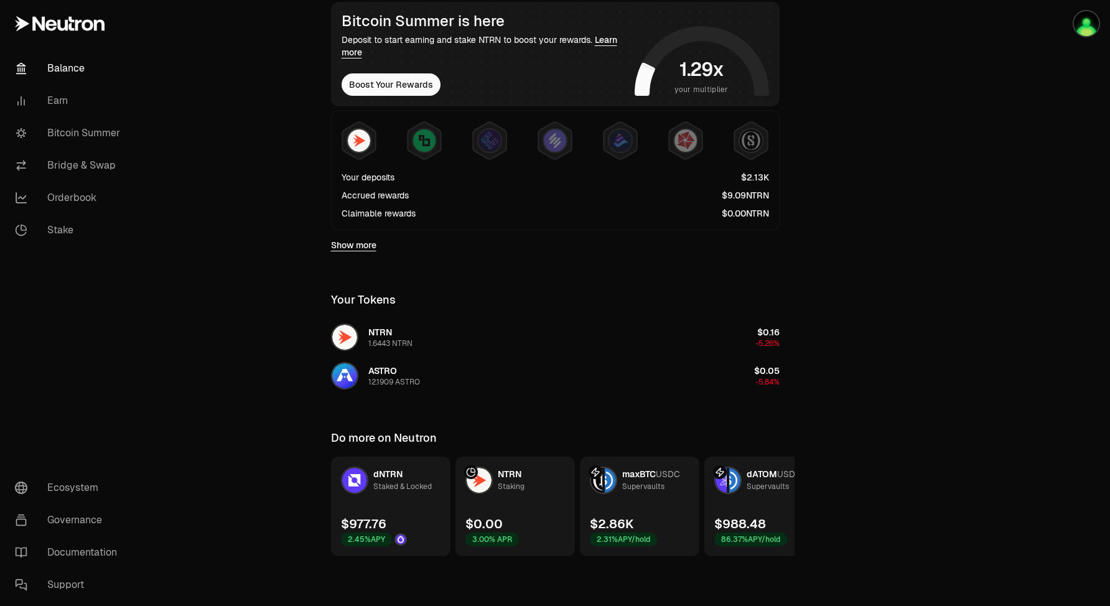
click at [100, 77] on link "Balance" at bounding box center [69, 68] width 129 height 32
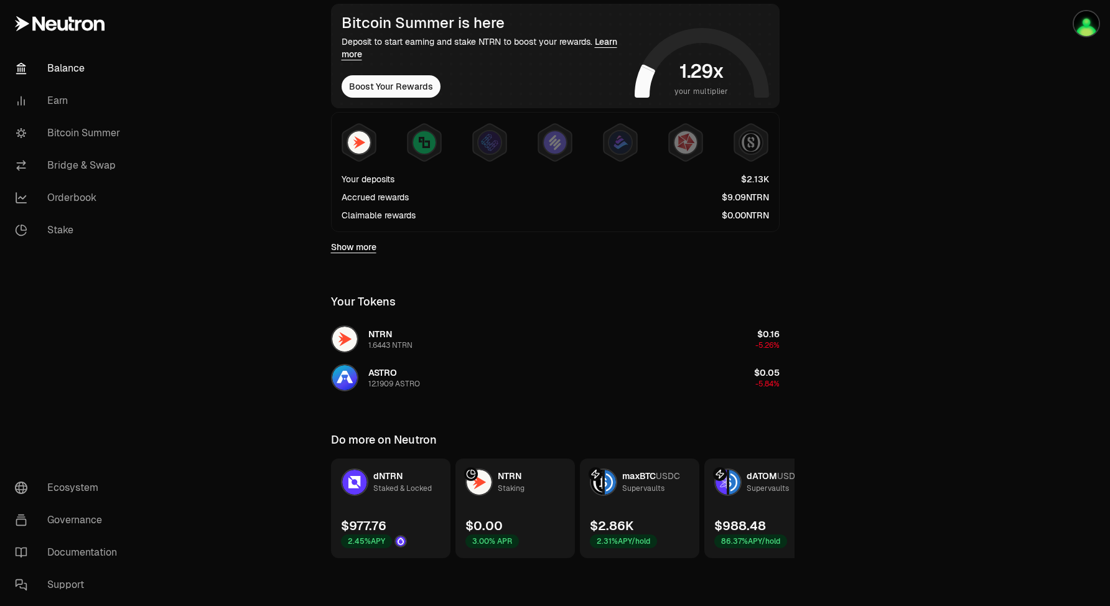
scroll to position [0, 0]
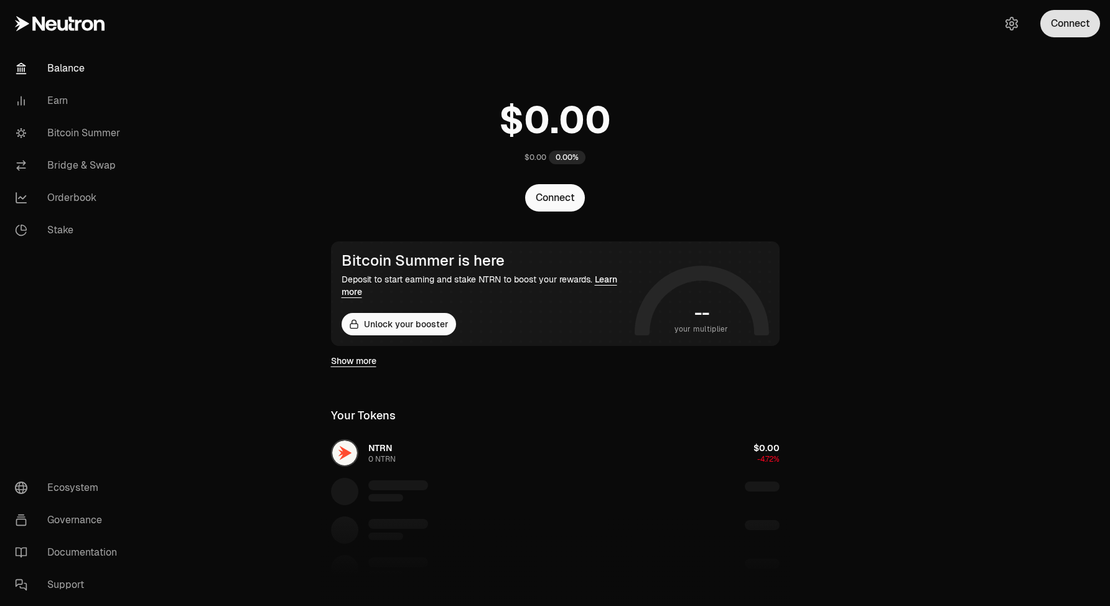
click at [1069, 18] on button "Connect" at bounding box center [1071, 23] width 60 height 27
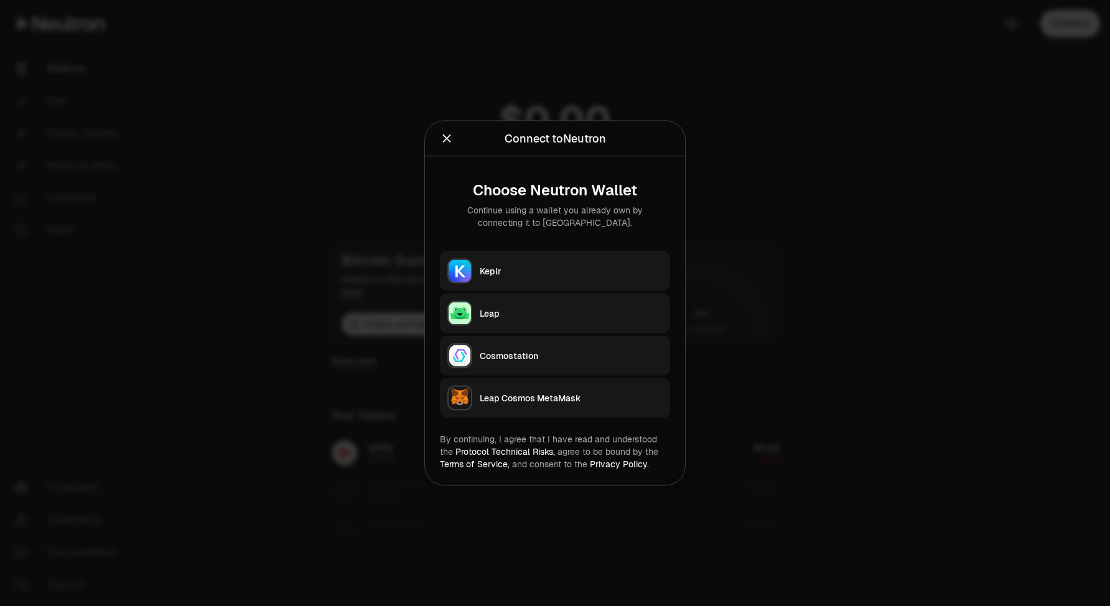
click at [505, 302] on button "Leap" at bounding box center [555, 314] width 230 height 40
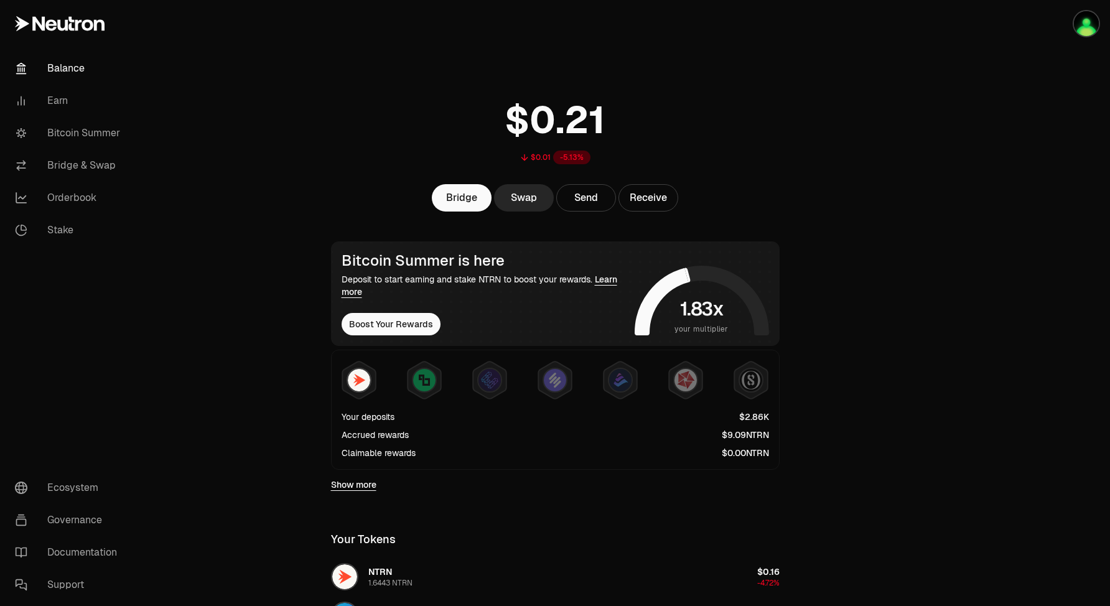
click at [44, 64] on link "Balance" at bounding box center [69, 68] width 129 height 32
click at [79, 124] on link "Bitcoin Summer" at bounding box center [69, 133] width 129 height 32
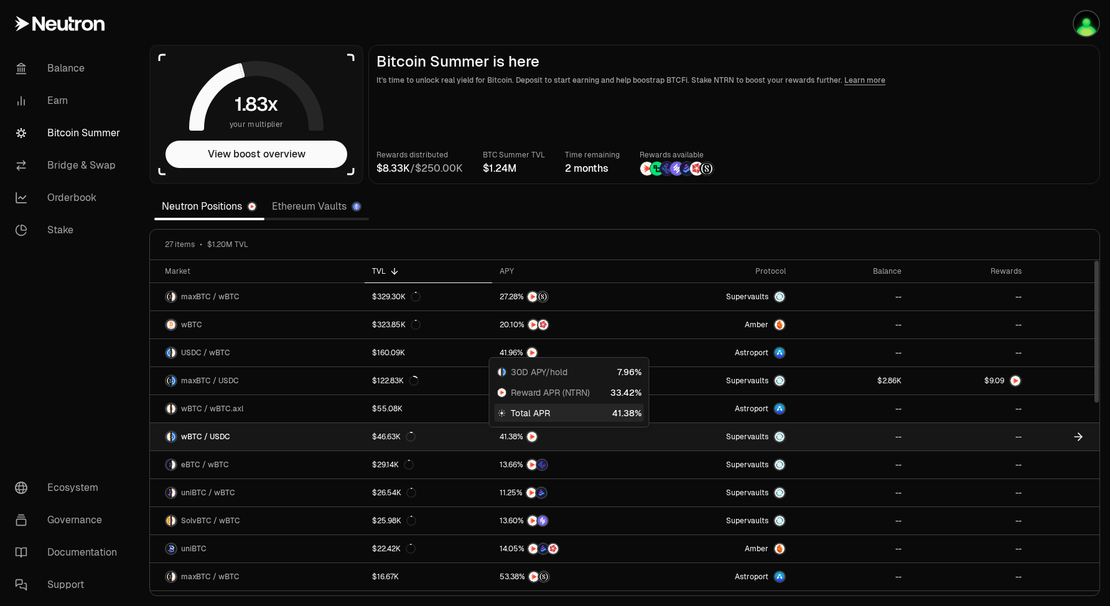
click at [534, 440] on img at bounding box center [532, 437] width 10 height 10
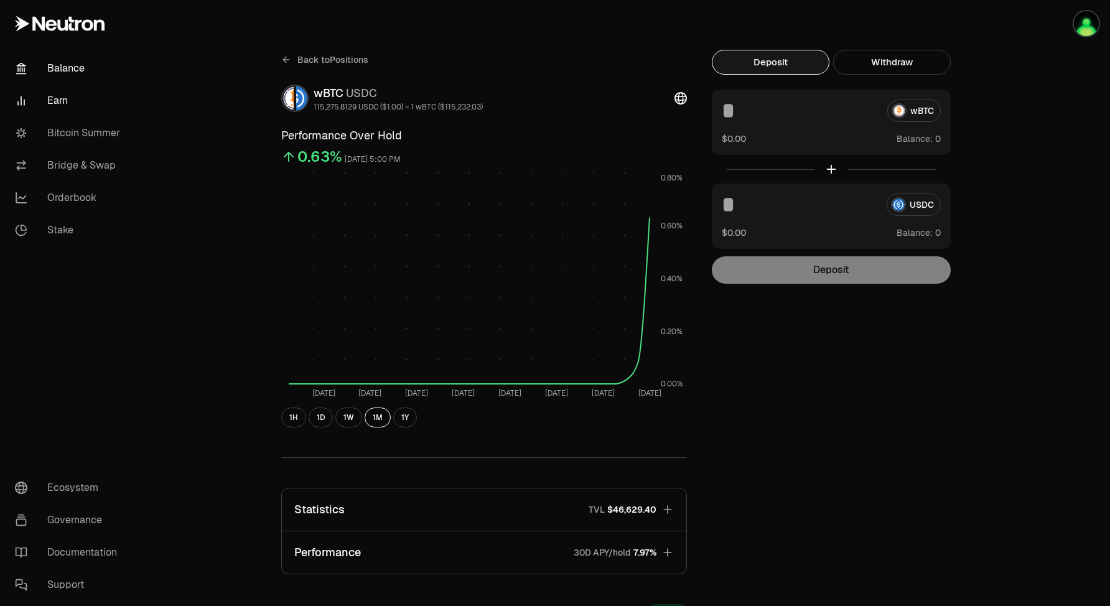
click at [108, 77] on link "Balance" at bounding box center [69, 68] width 129 height 32
